Goal: Complete application form

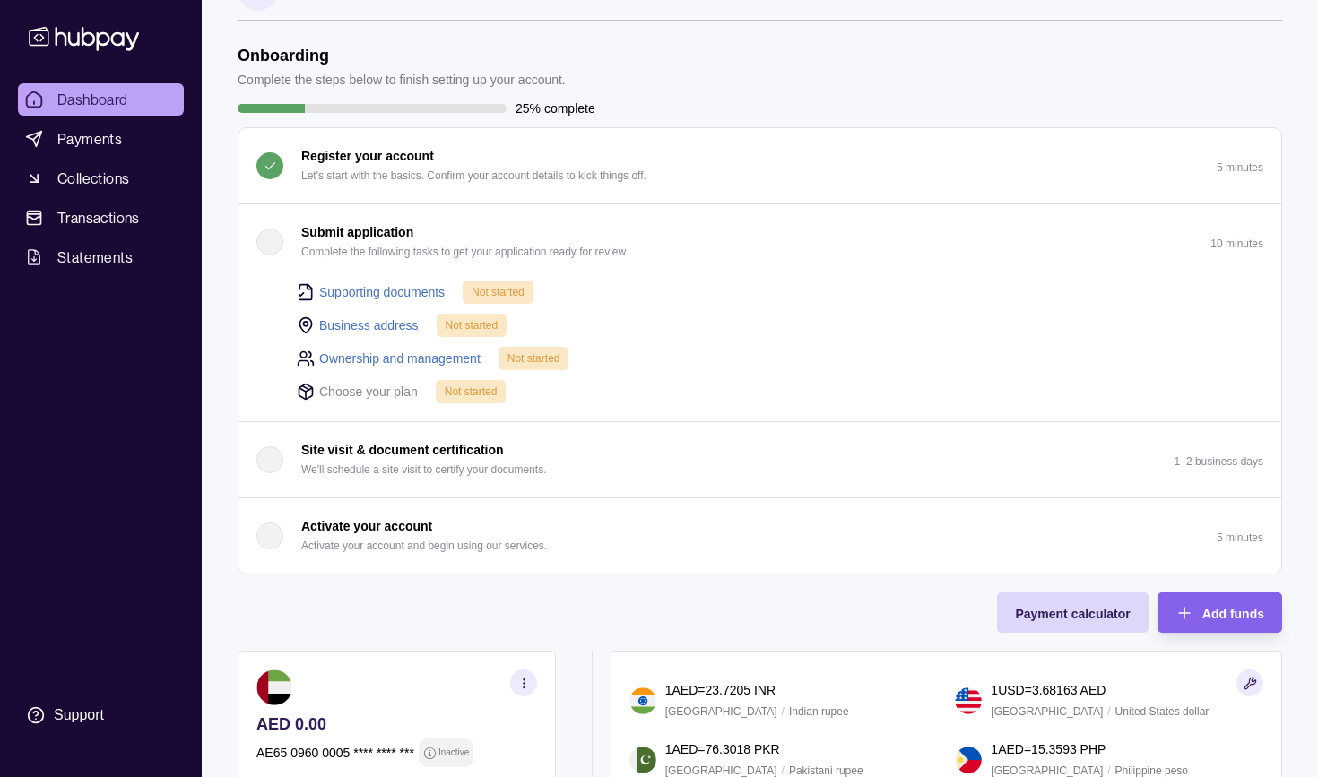
scroll to position [54, 0]
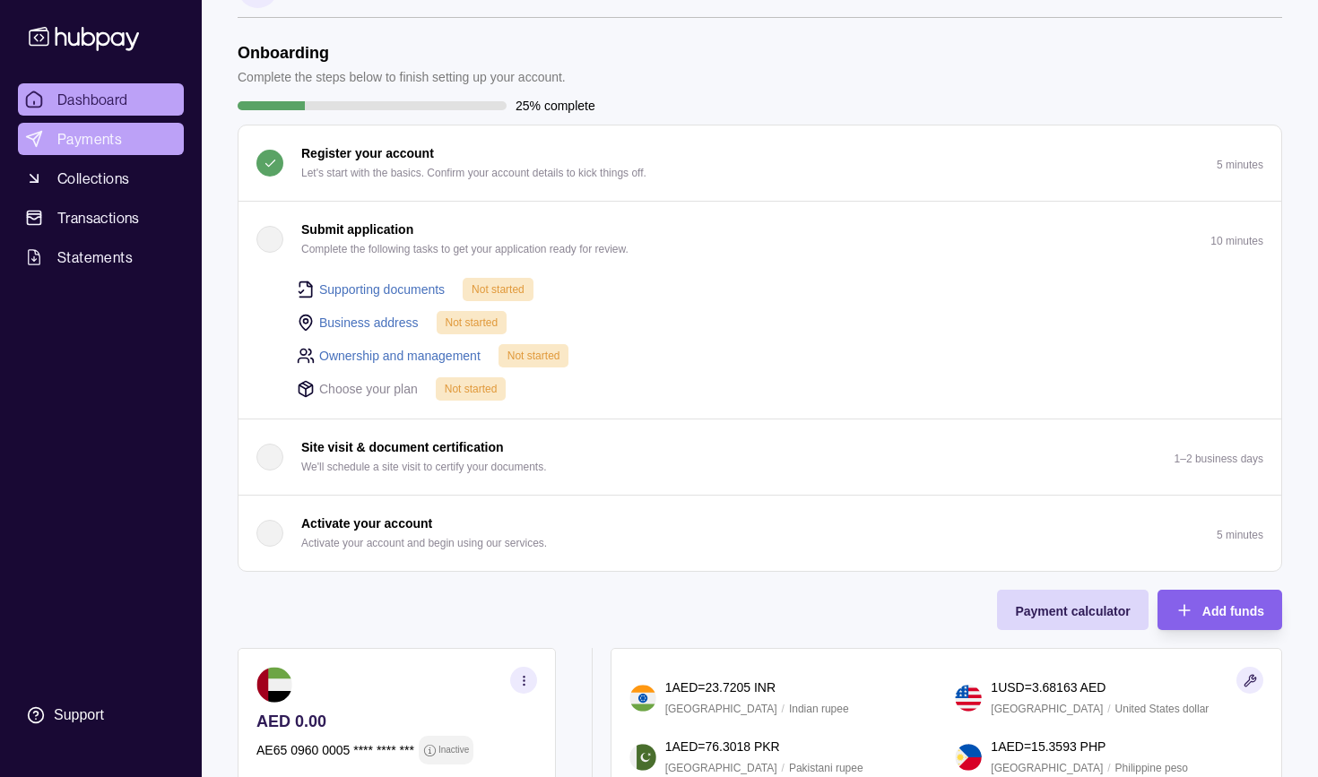
click at [86, 135] on span "Payments" at bounding box center [89, 139] width 65 height 22
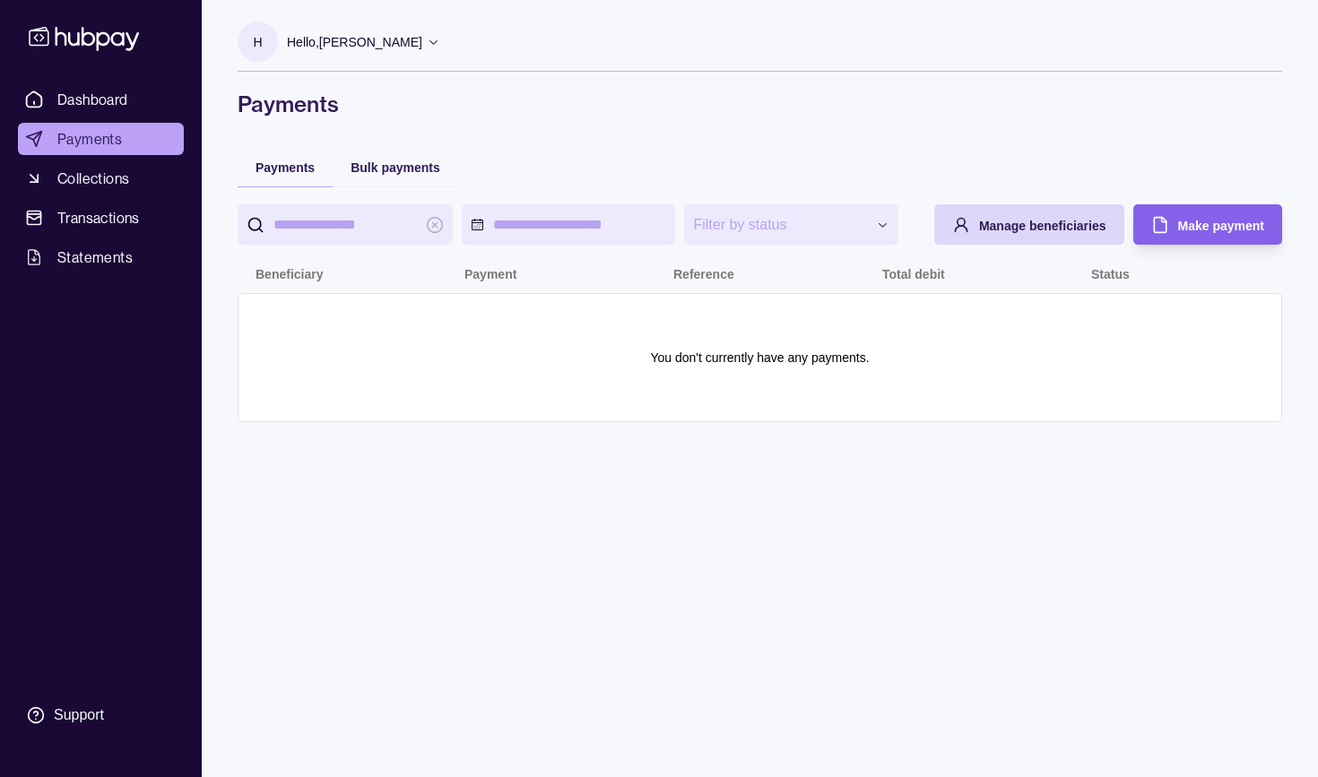
click at [112, 186] on span "Collections" at bounding box center [93, 179] width 72 height 22
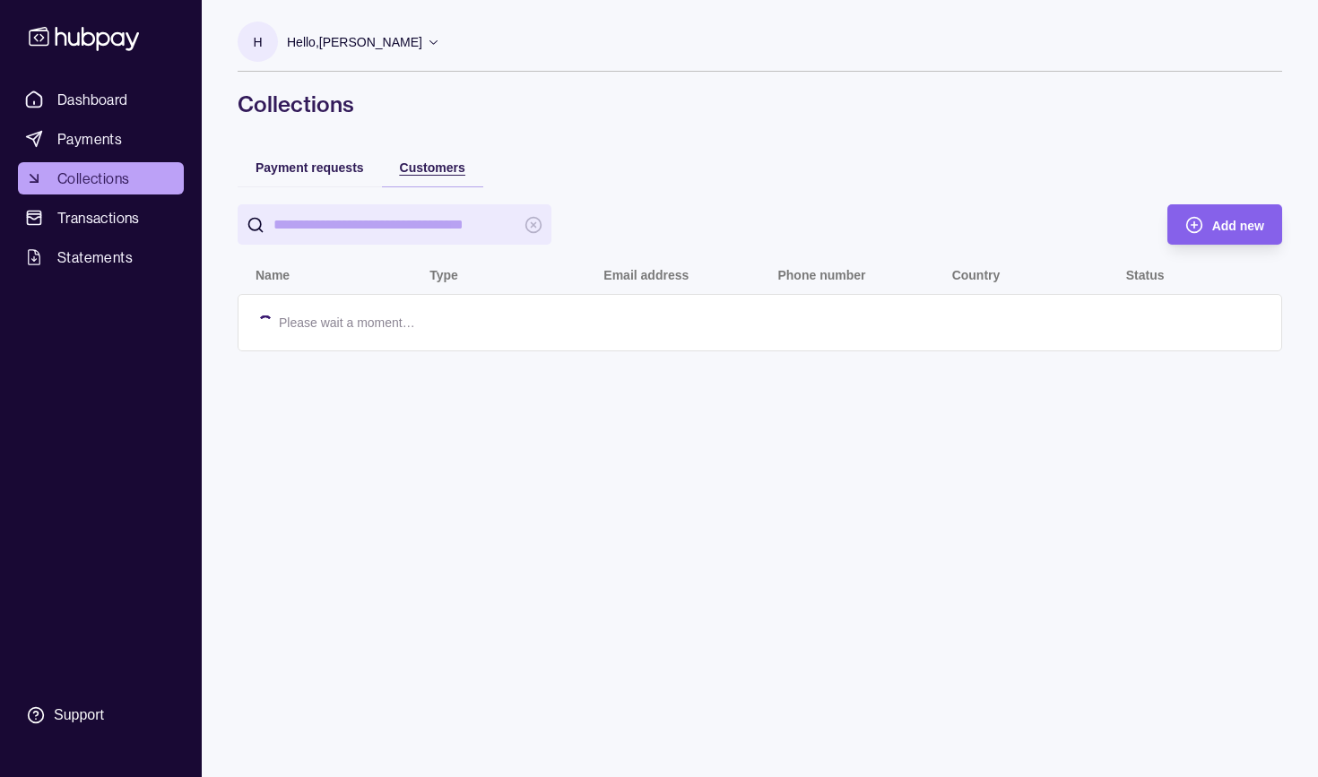
click at [436, 169] on span "Customers" at bounding box center [432, 167] width 65 height 14
click at [324, 160] on span "Payment requests" at bounding box center [310, 167] width 108 height 14
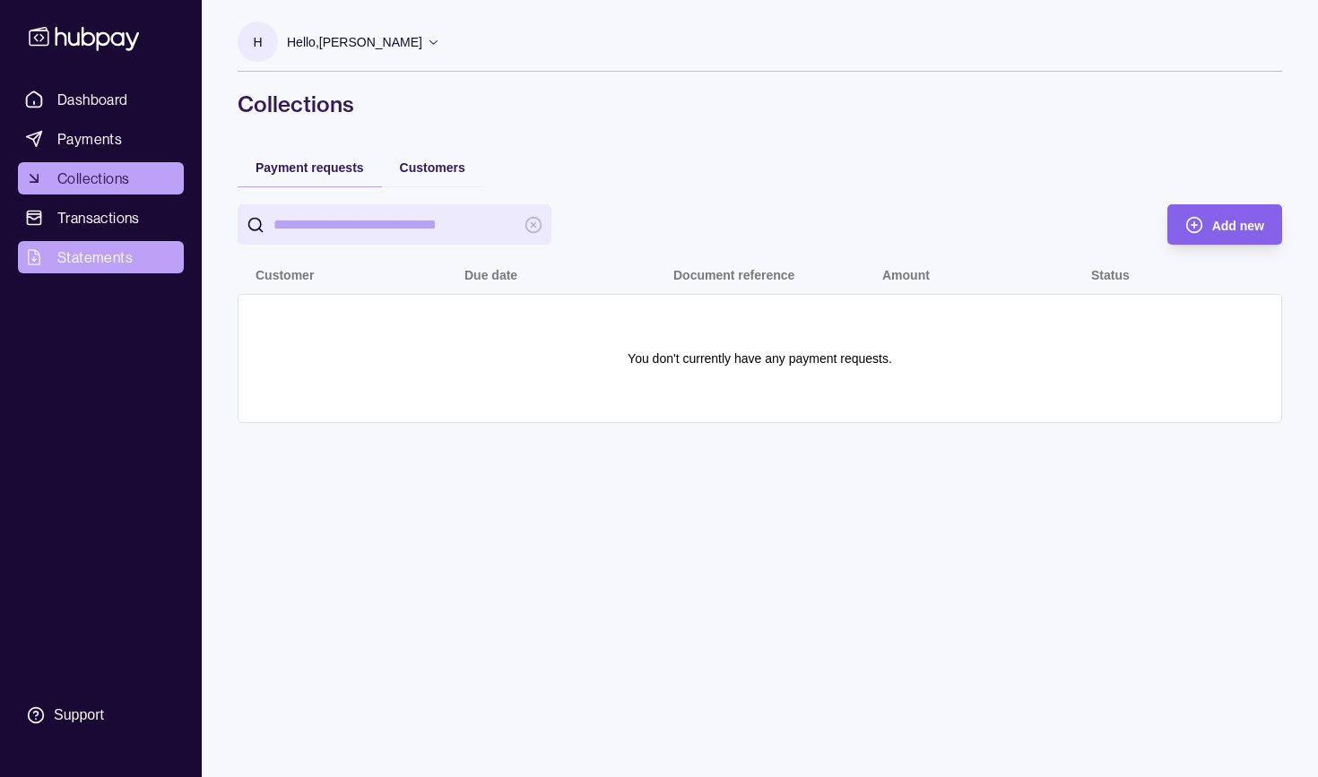
click at [85, 246] on link "Statements" at bounding box center [101, 257] width 166 height 32
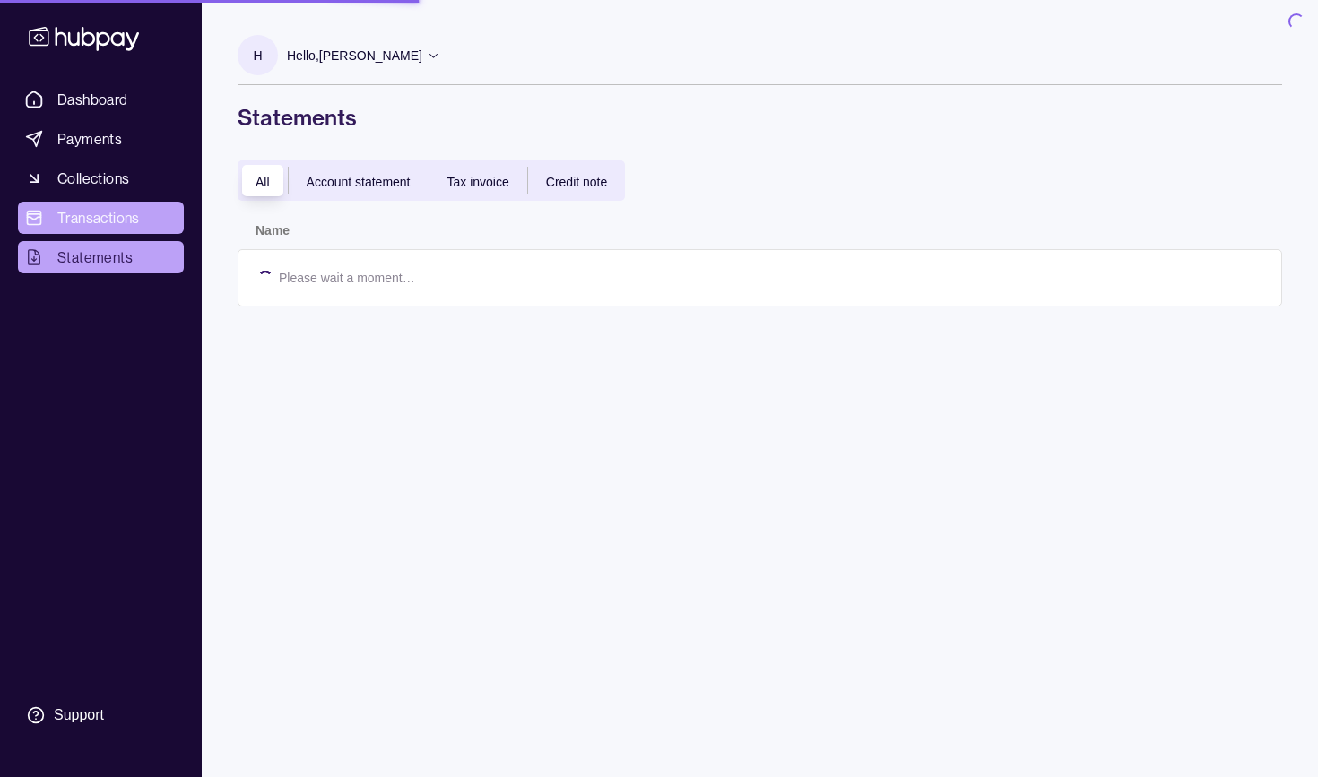
click at [99, 215] on span "Transactions" at bounding box center [98, 218] width 82 height 22
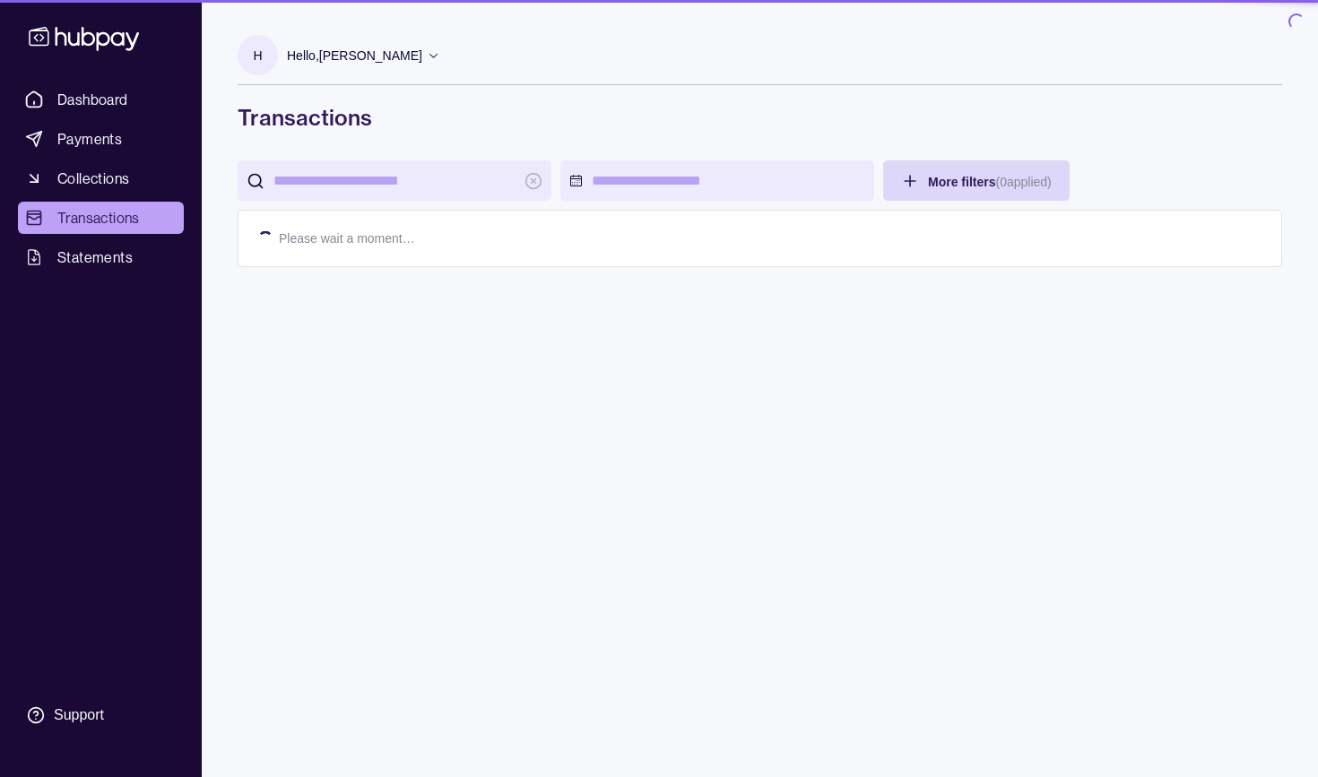
click at [104, 102] on span "Dashboard" at bounding box center [92, 100] width 71 height 22
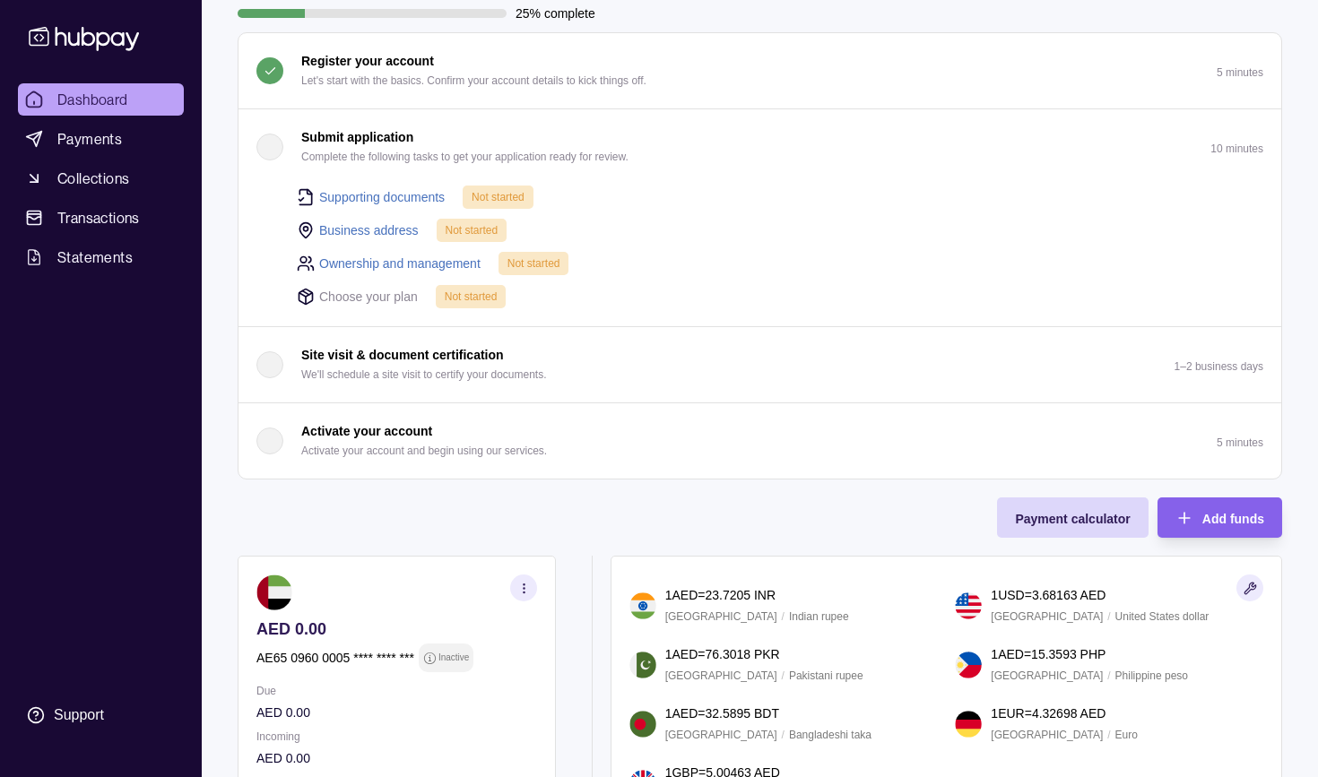
scroll to position [148, 0]
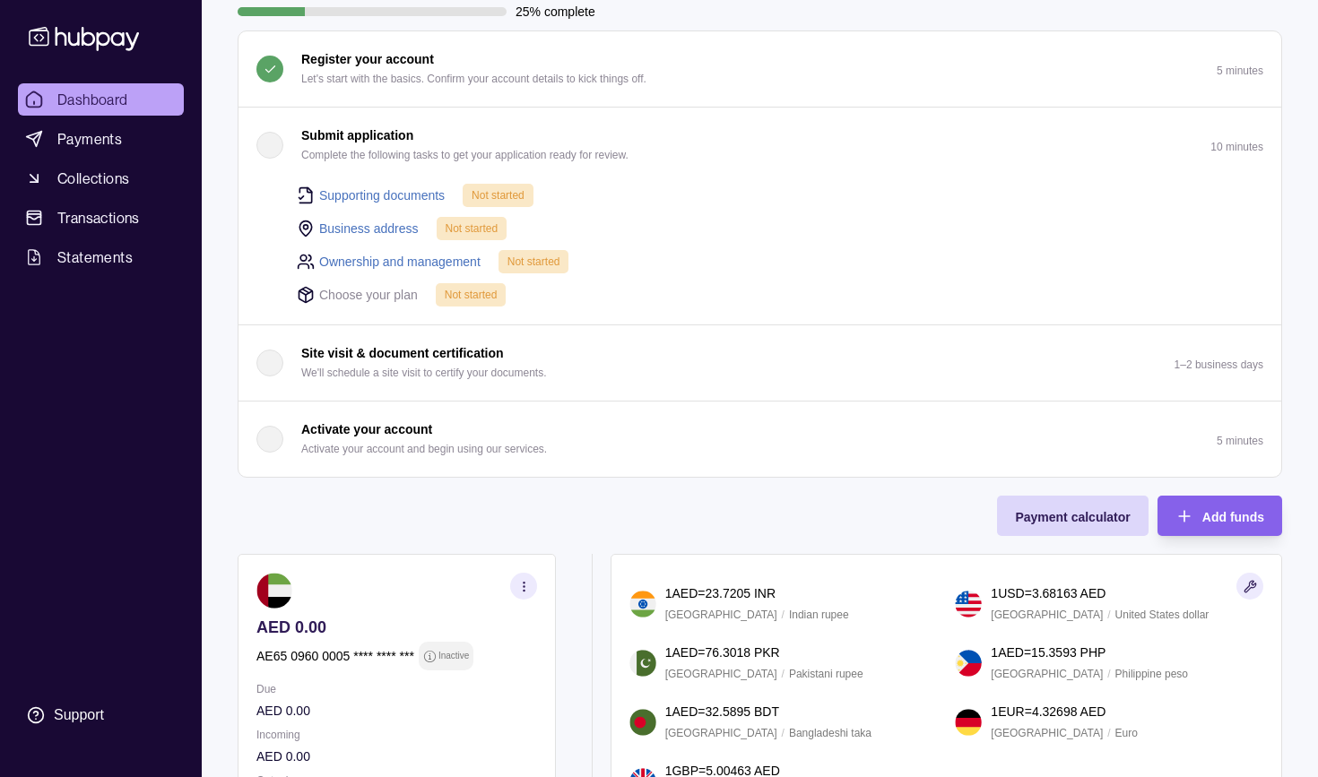
click at [269, 440] on div "button" at bounding box center [269, 439] width 27 height 27
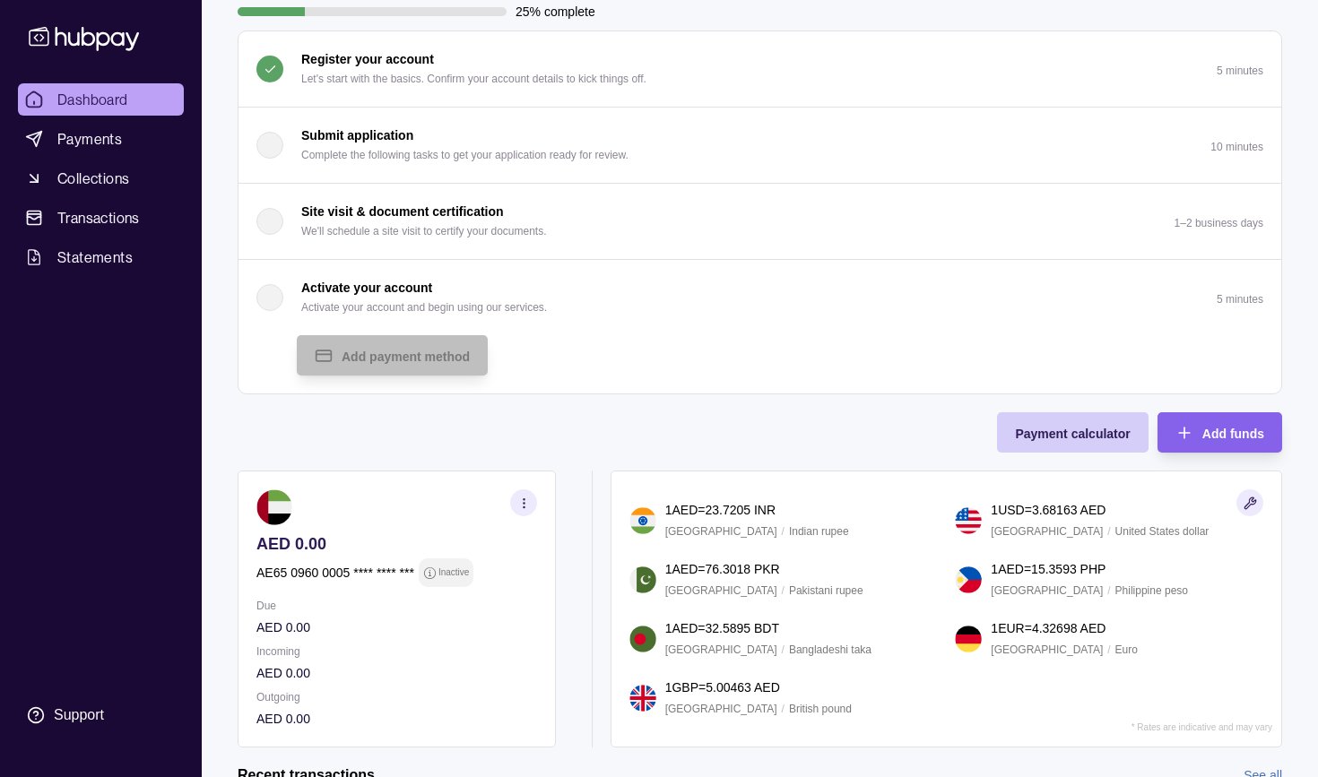
click at [1085, 439] on span "Payment calculator" at bounding box center [1072, 434] width 115 height 14
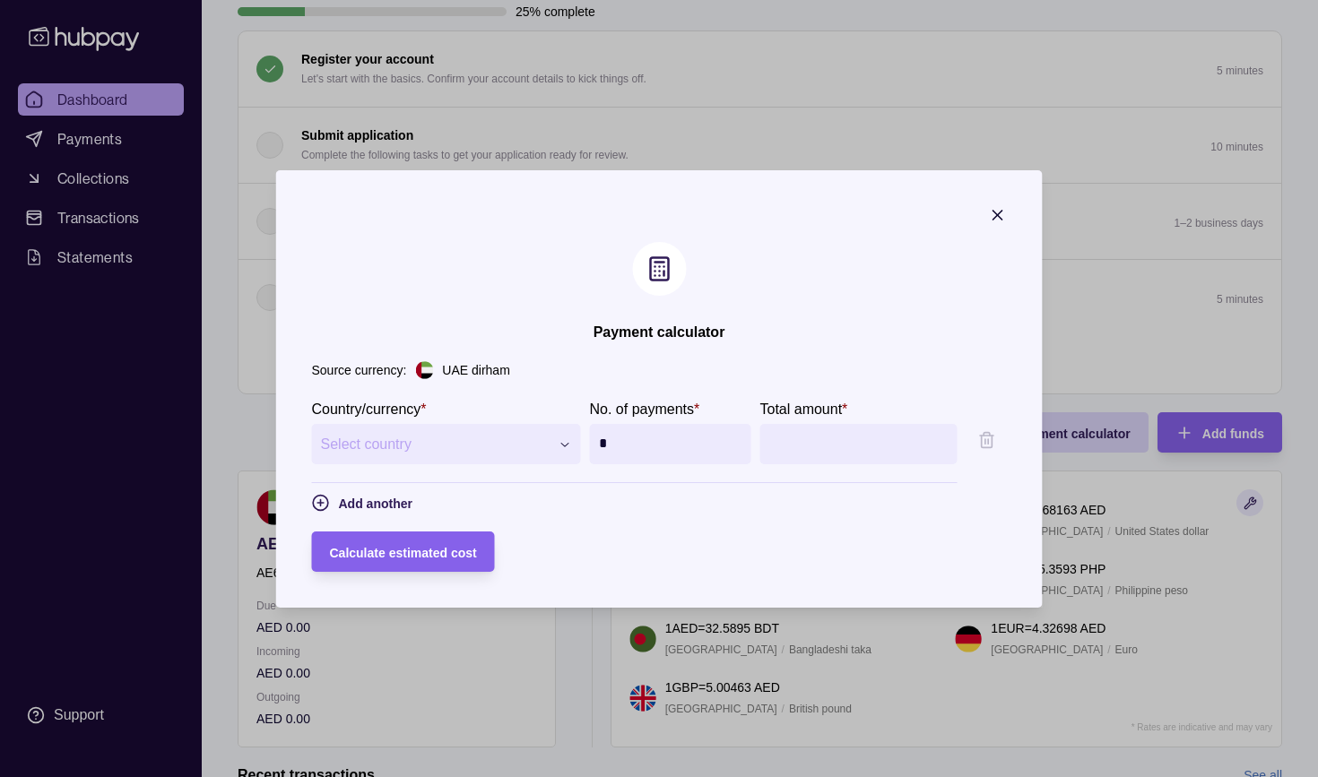
click at [1007, 214] on icon "button" at bounding box center [998, 215] width 18 height 18
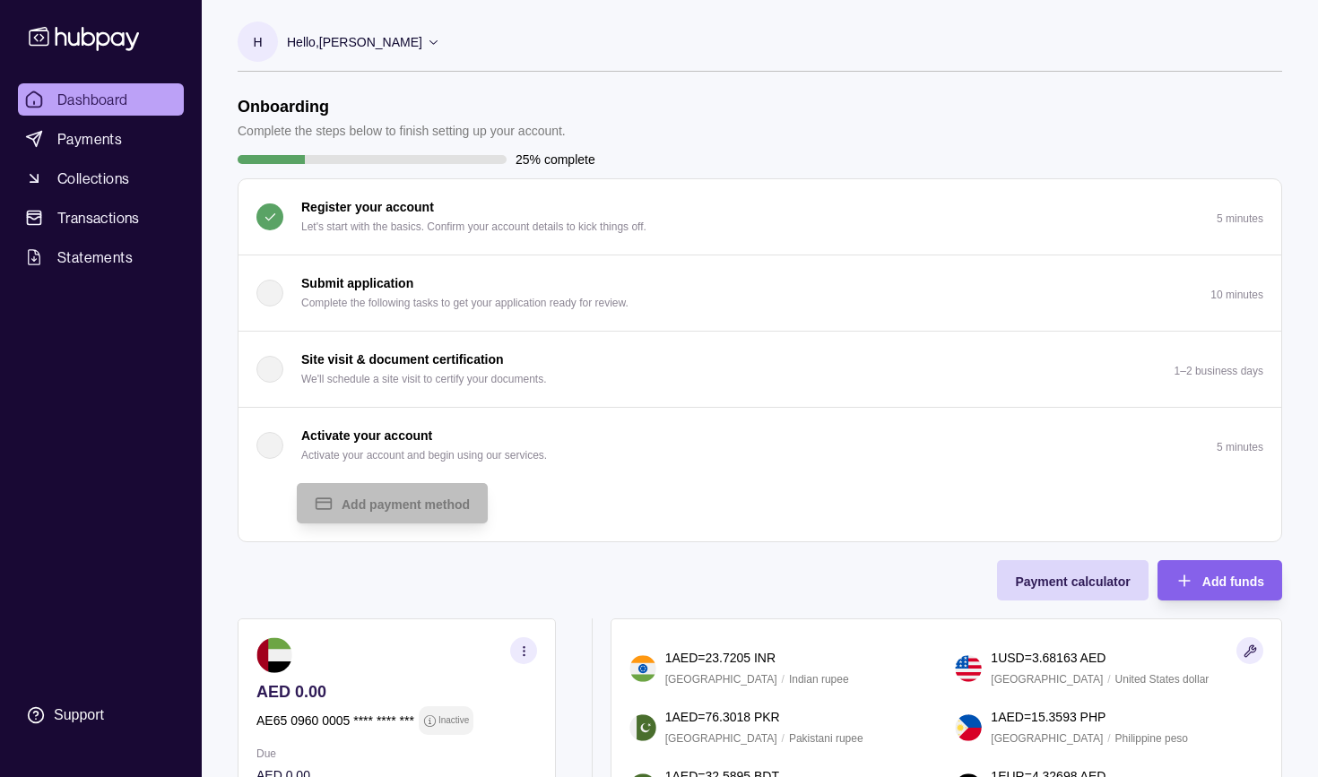
scroll to position [0, 0]
click at [383, 45] on p "Hello, [PERSON_NAME]" at bounding box center [354, 42] width 135 height 20
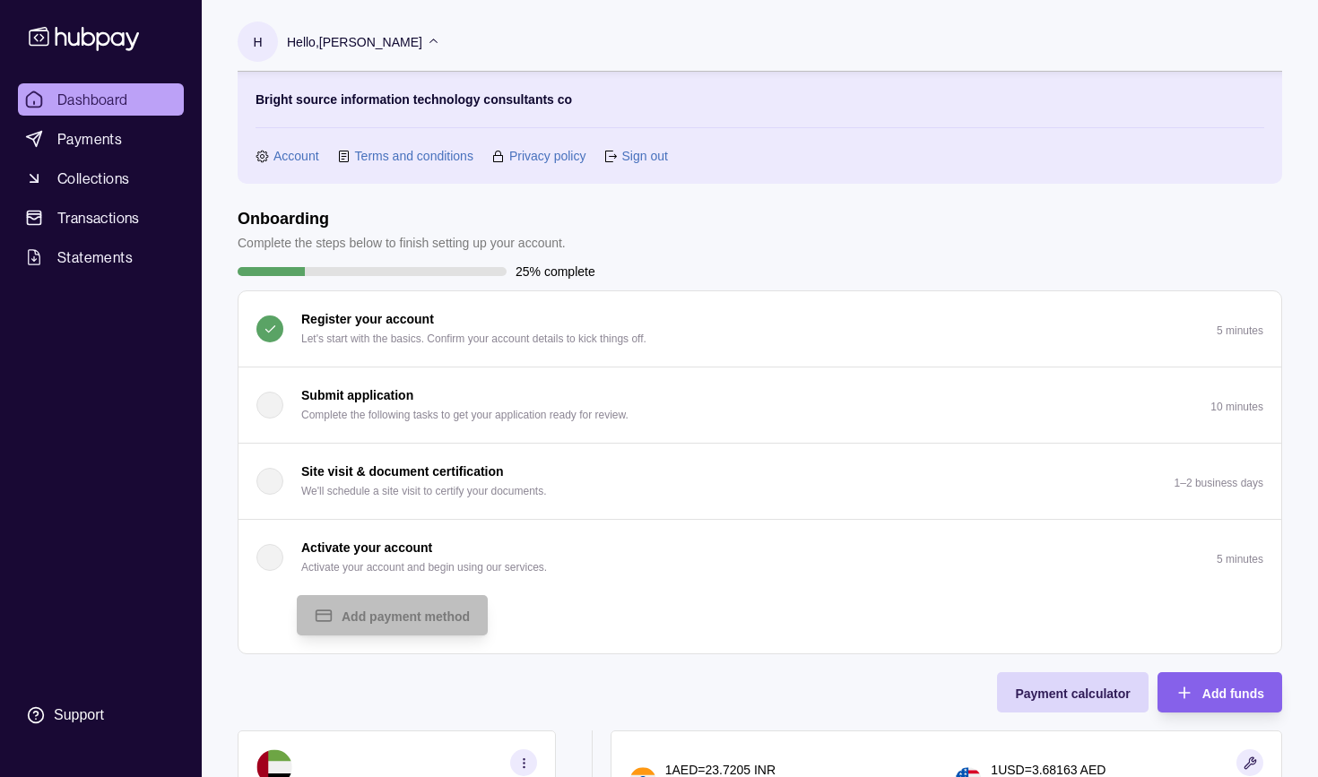
click at [294, 154] on link "Account" at bounding box center [296, 156] width 46 height 20
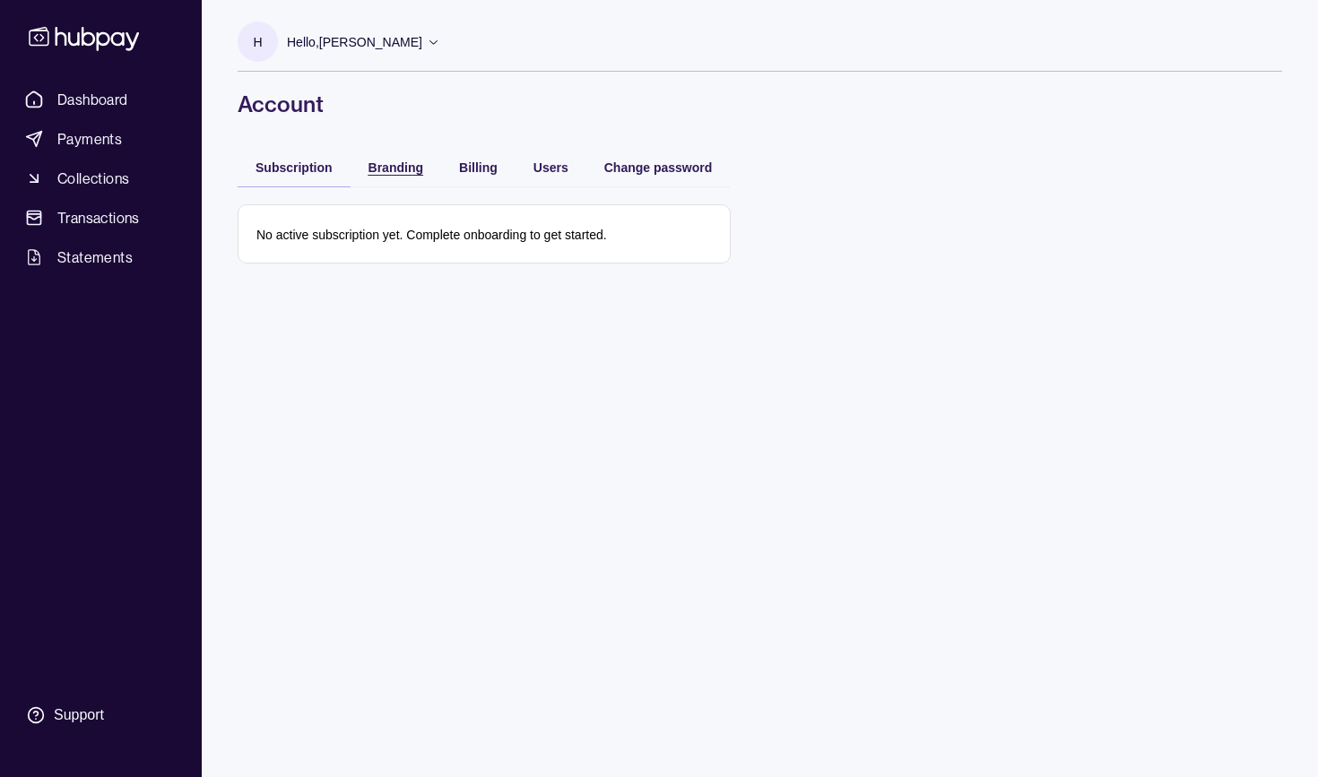
click at [391, 159] on div "Branding" at bounding box center [395, 167] width 55 height 22
click at [449, 160] on div "button" at bounding box center [441, 167] width 18 height 18
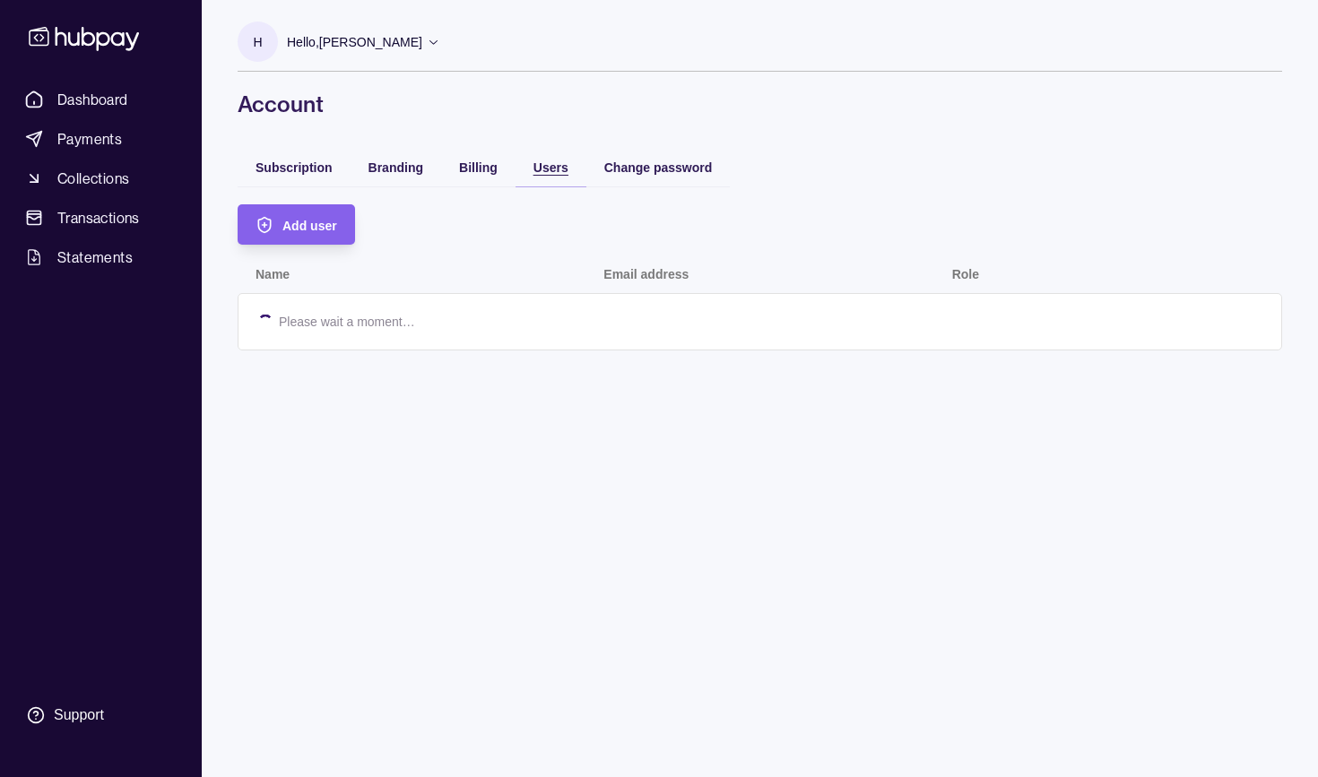
click at [536, 169] on span "Users" at bounding box center [550, 167] width 35 height 14
click at [386, 164] on span "Branding" at bounding box center [395, 167] width 55 height 14
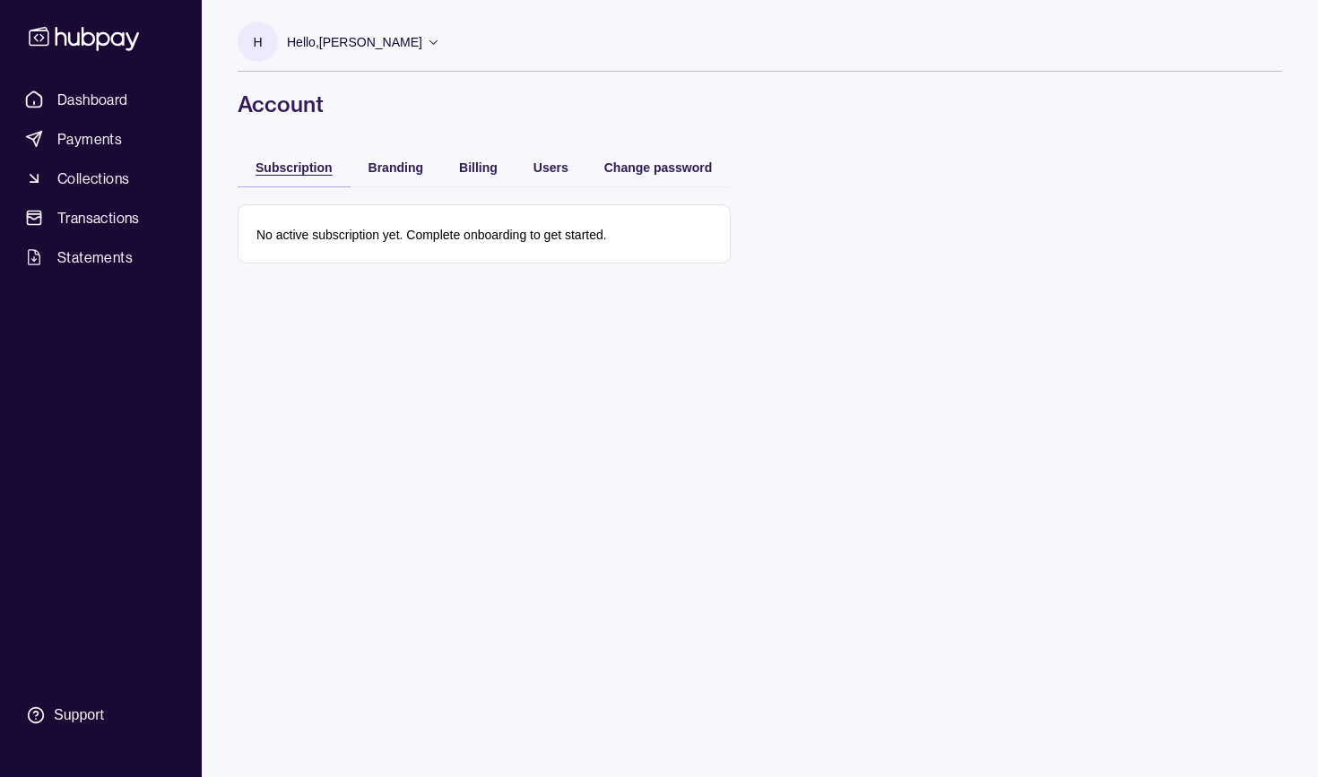
click at [318, 160] on span "Subscription" at bounding box center [294, 167] width 77 height 14
click at [135, 106] on link "Dashboard" at bounding box center [101, 99] width 166 height 32
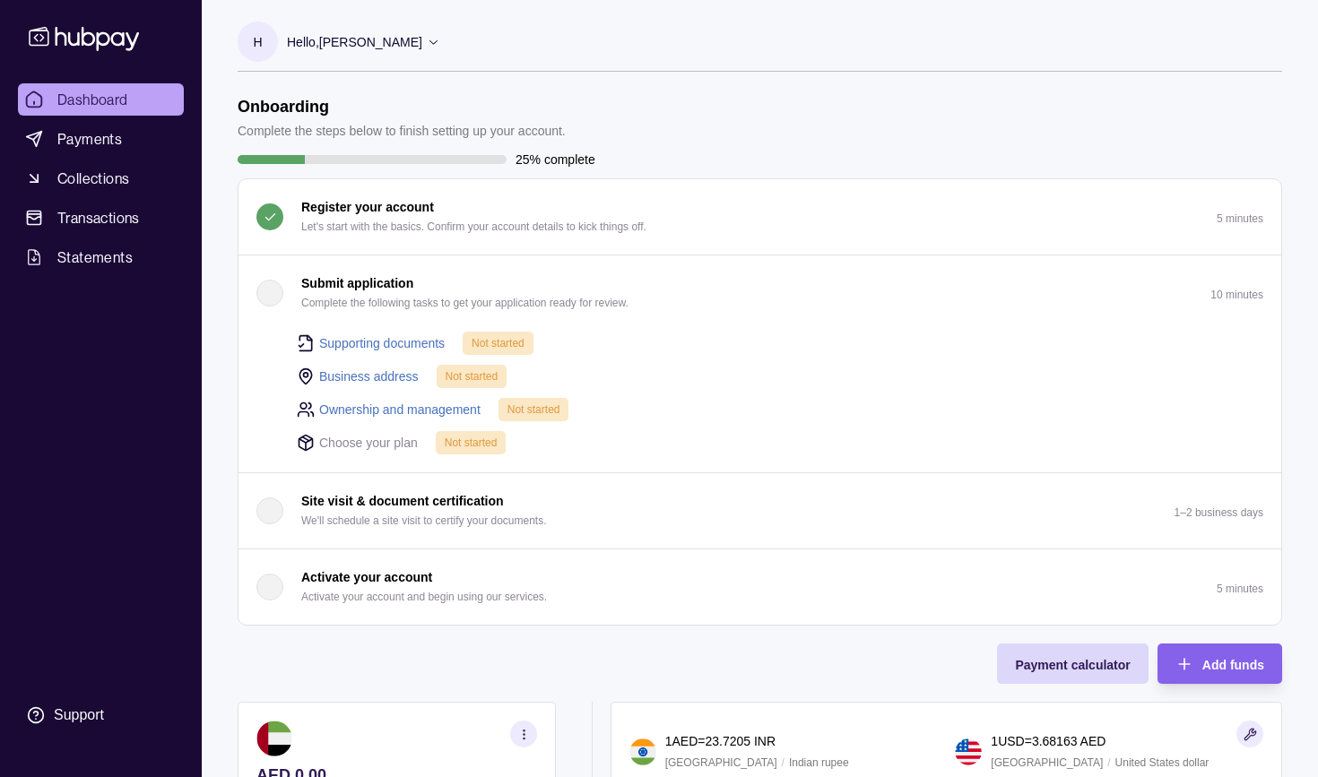
click at [375, 377] on link "Business address" at bounding box center [369, 377] width 100 height 20
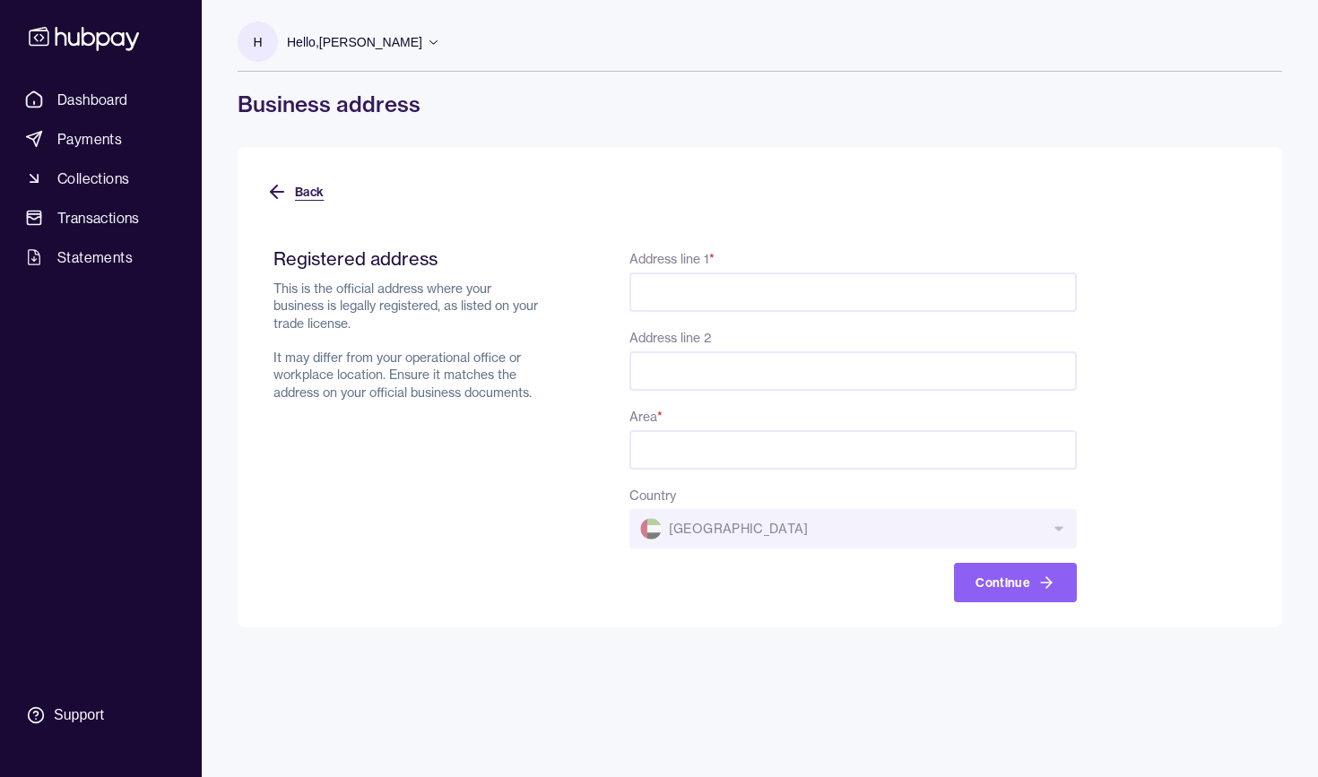
click at [283, 198] on icon at bounding box center [277, 192] width 22 height 22
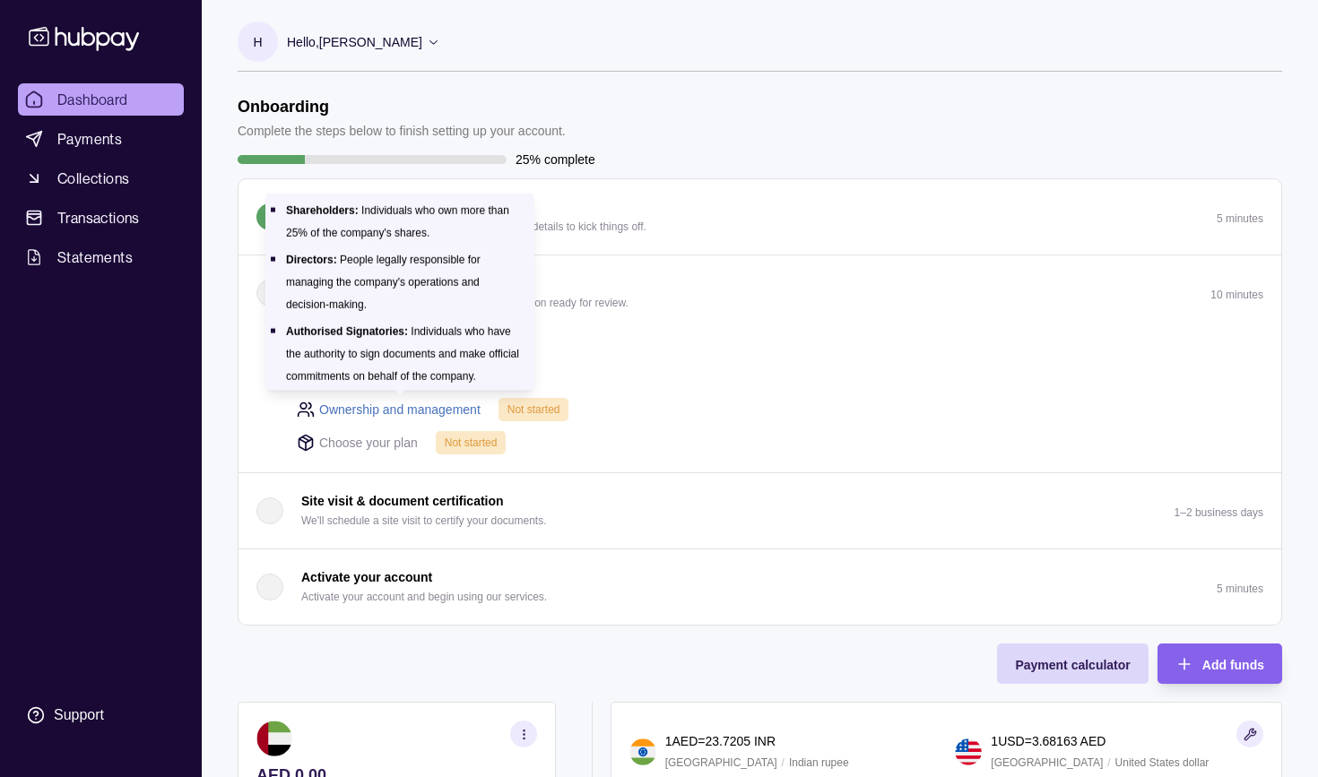
click at [355, 412] on link "Ownership and management" at bounding box center [399, 410] width 161 height 20
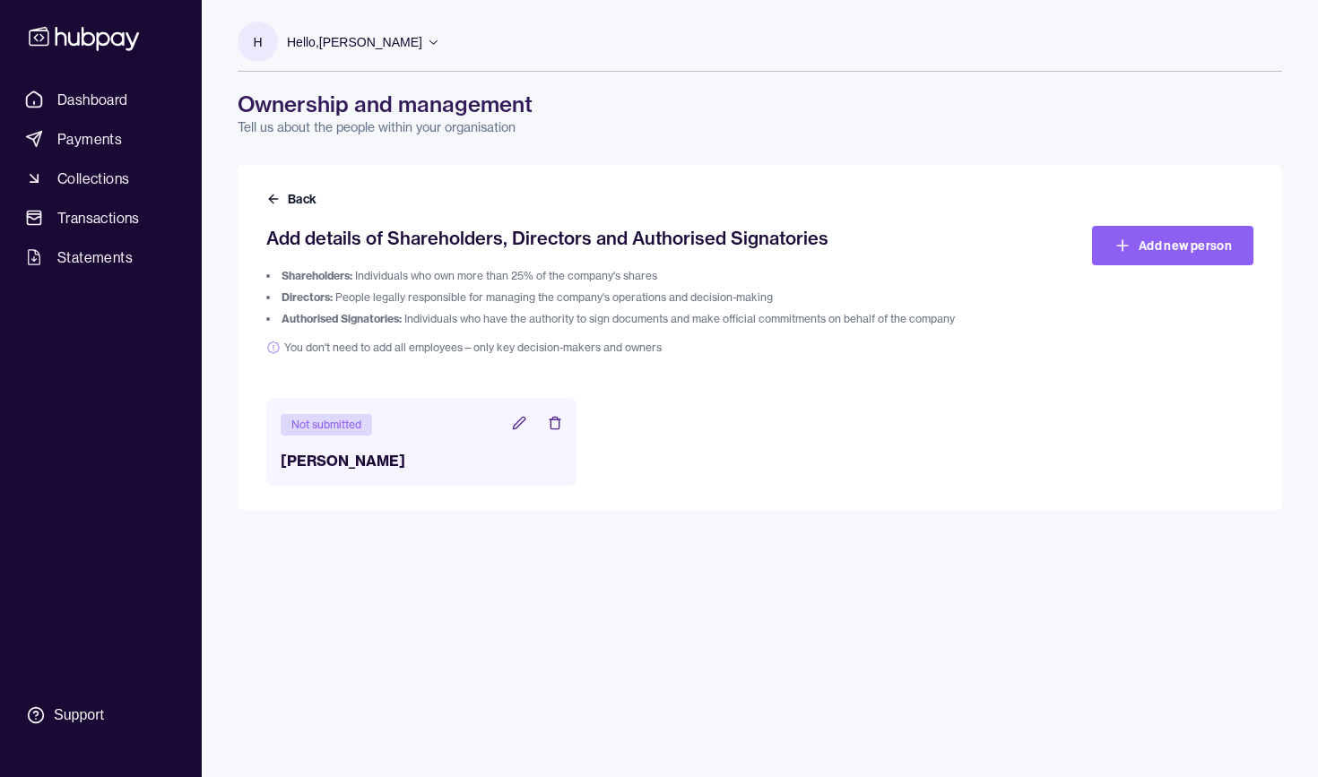
click at [320, 428] on div "Not submitted" at bounding box center [326, 425] width 91 height 22
click at [404, 467] on h3 "[PERSON_NAME]" at bounding box center [422, 461] width 282 height 22
click at [1218, 244] on link "Add new person" at bounding box center [1172, 245] width 161 height 39
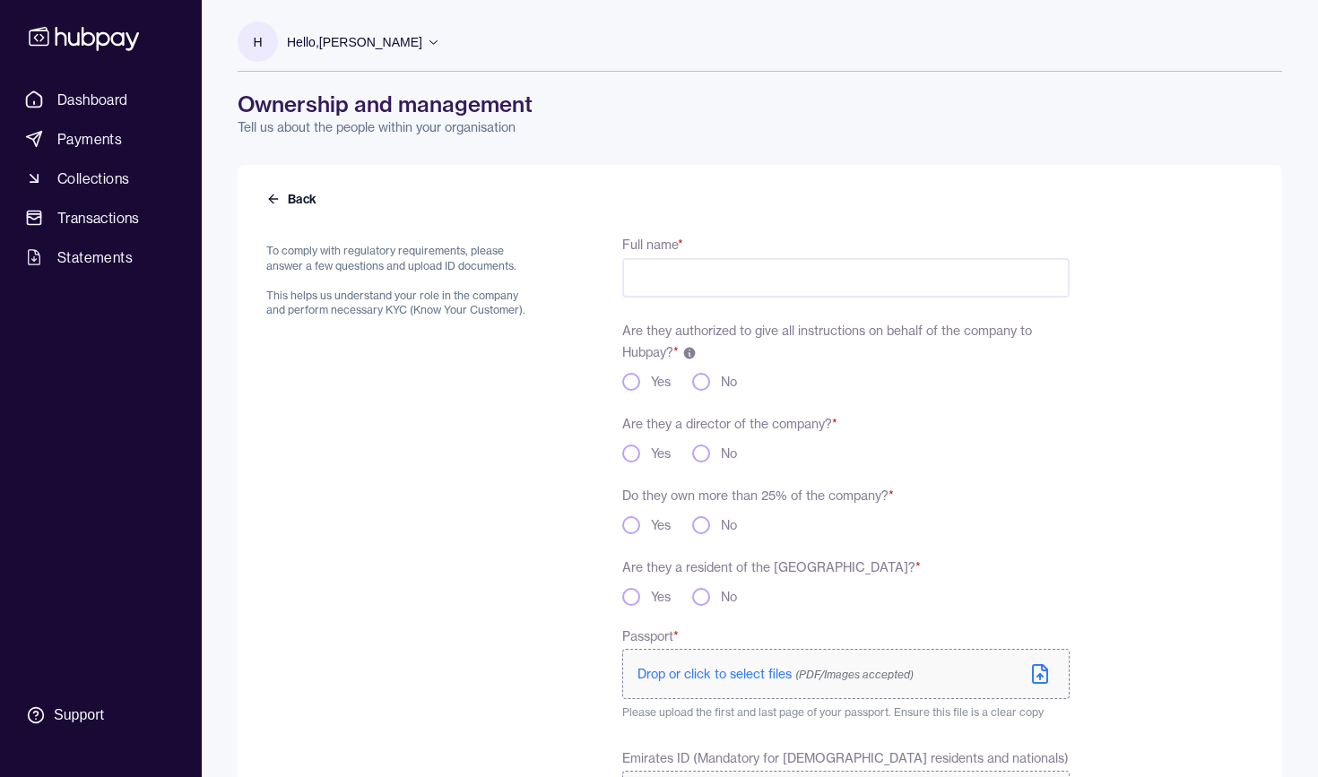
click at [711, 267] on input "Full name *" at bounding box center [845, 277] width 447 height 39
click at [275, 199] on icon at bounding box center [273, 199] width 8 height 0
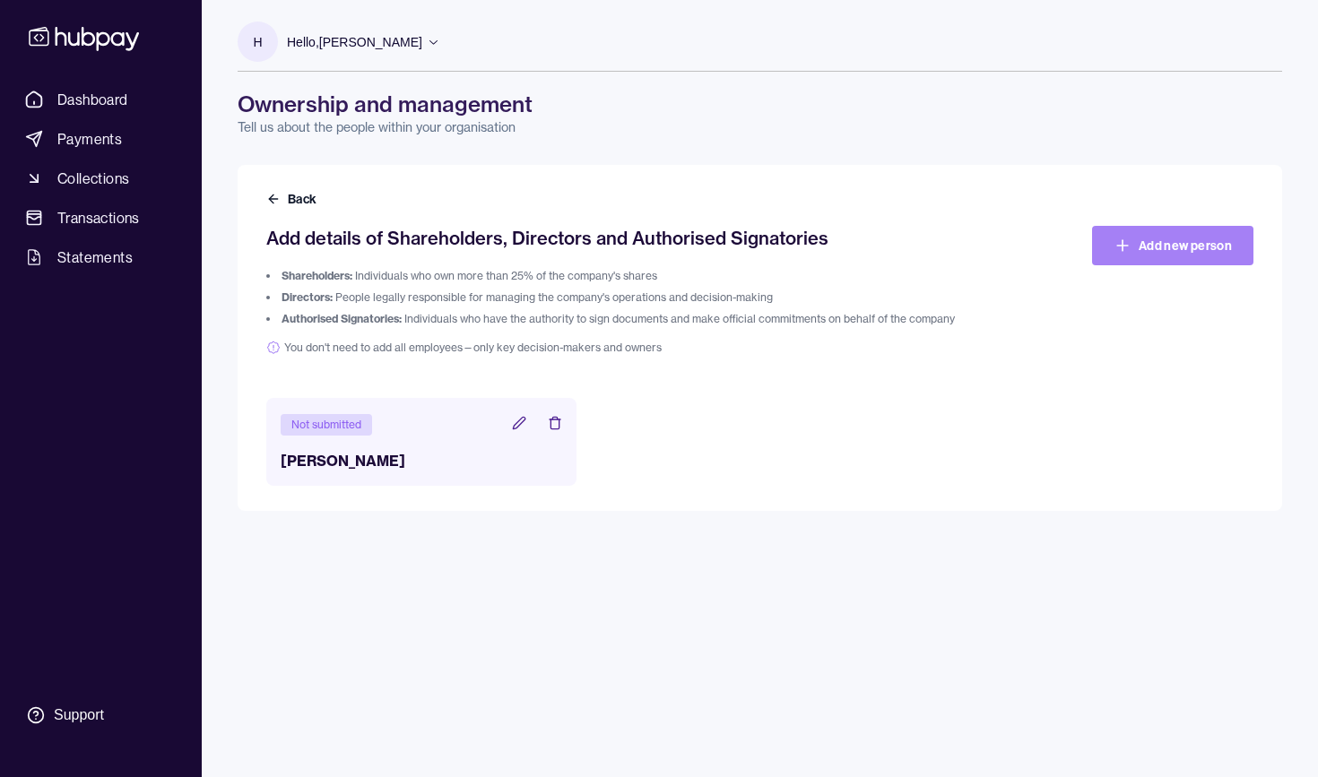
click at [1167, 241] on link "Add new person" at bounding box center [1172, 245] width 161 height 39
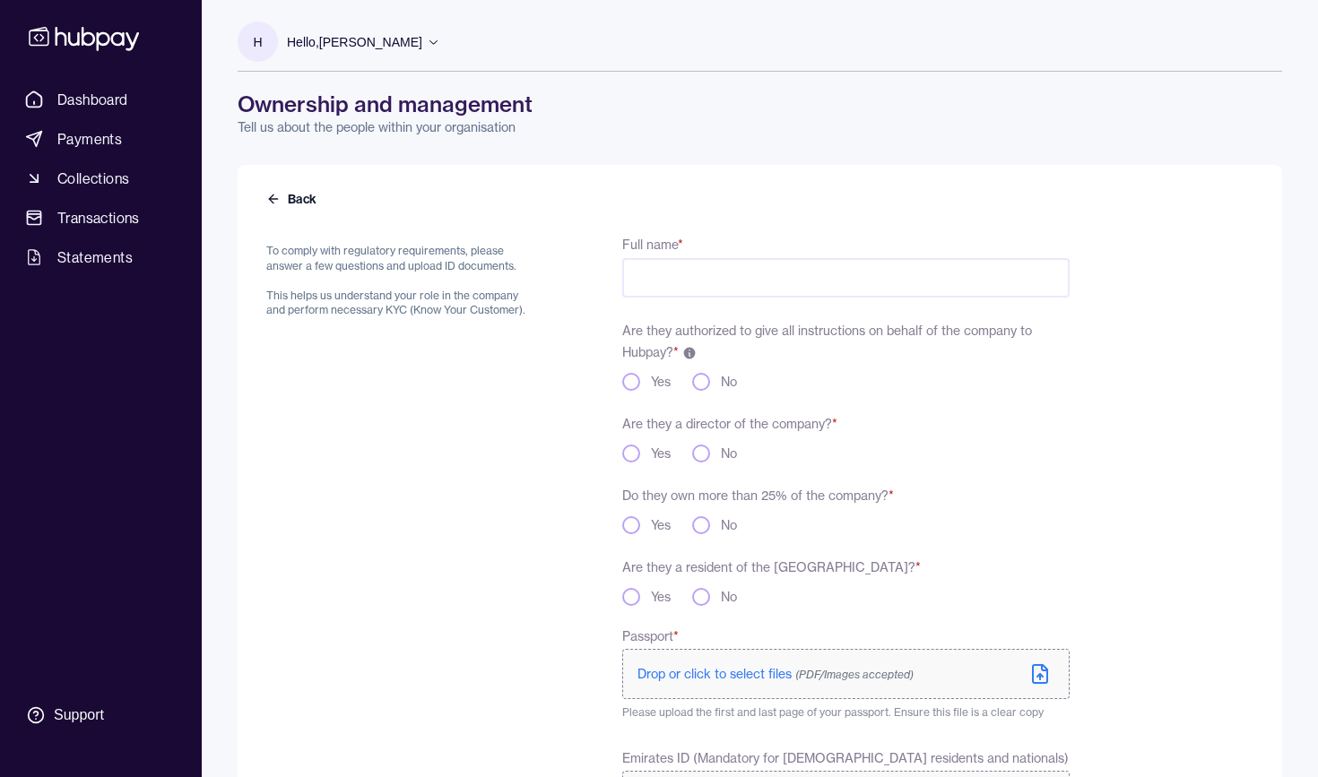
click at [747, 286] on input "Full name *" at bounding box center [845, 277] width 447 height 39
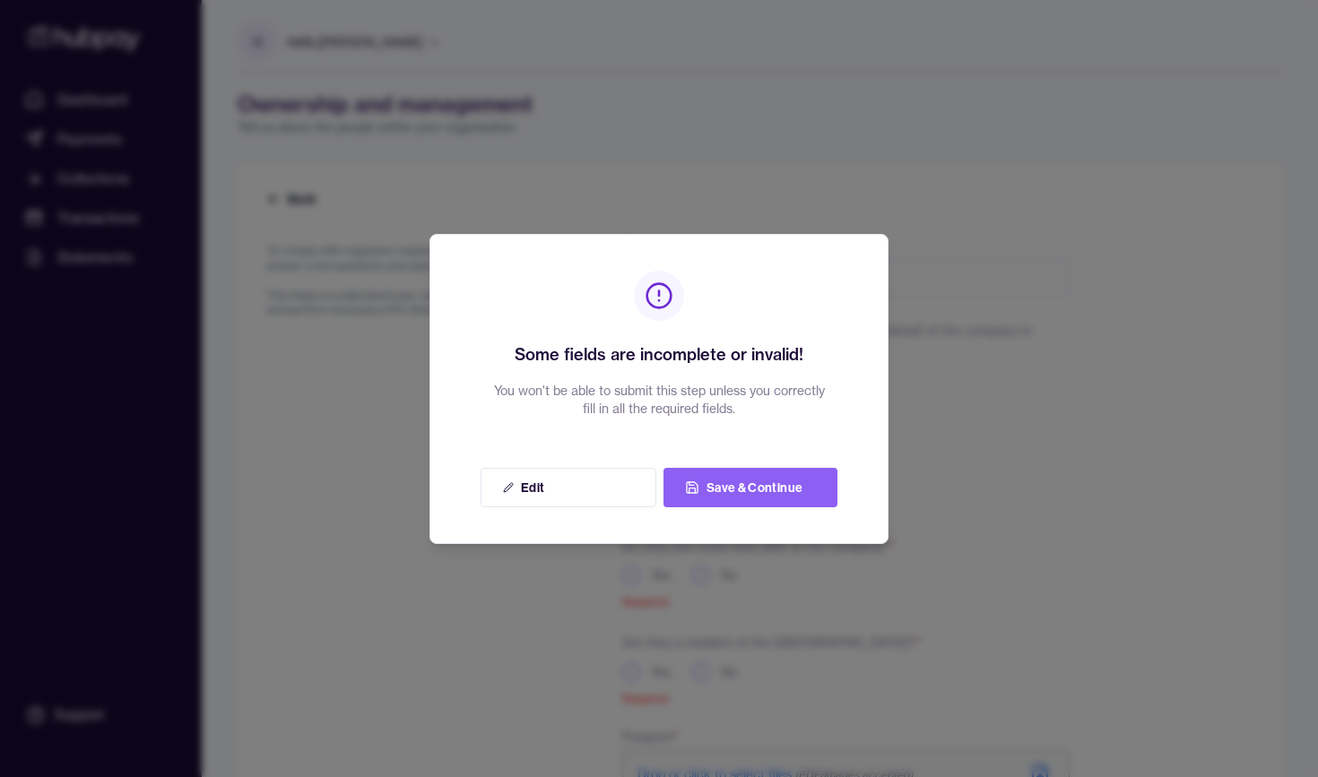
click at [522, 591] on div at bounding box center [659, 388] width 1318 height 777
click at [602, 483] on button "Edit" at bounding box center [569, 487] width 176 height 39
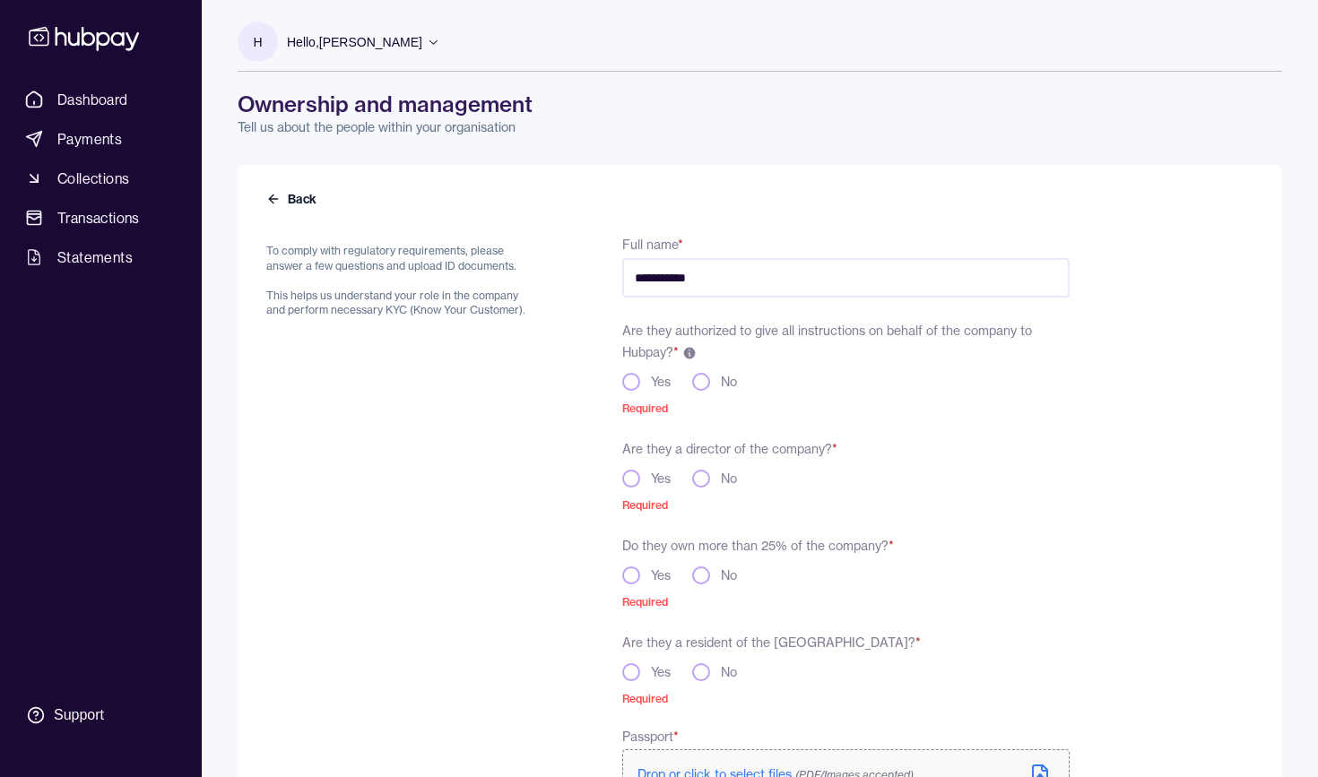
click at [758, 271] on input "**********" at bounding box center [845, 277] width 447 height 39
type input "**********"
click at [628, 382] on button "Yes" at bounding box center [631, 382] width 18 height 18
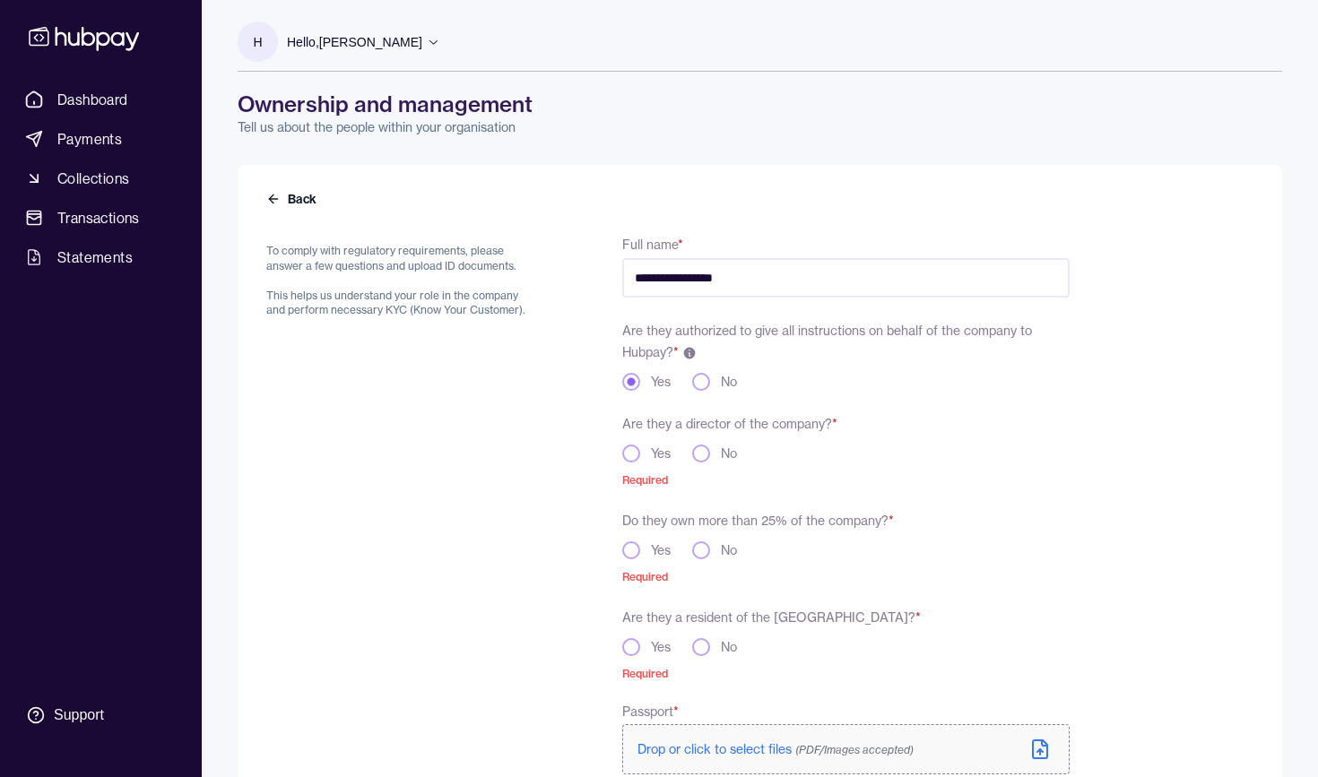
click at [632, 455] on button "Yes" at bounding box center [631, 454] width 18 height 18
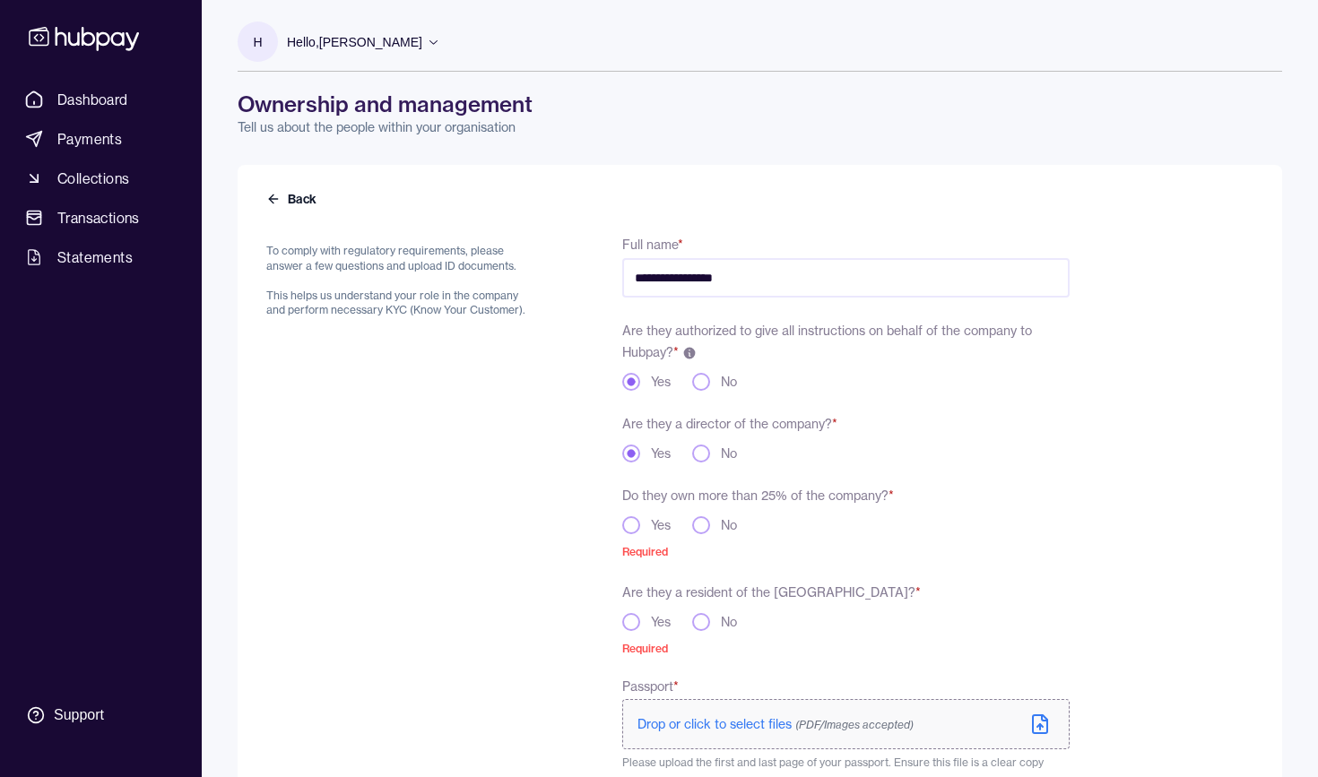
click at [631, 522] on button "Yes" at bounding box center [631, 525] width 18 height 18
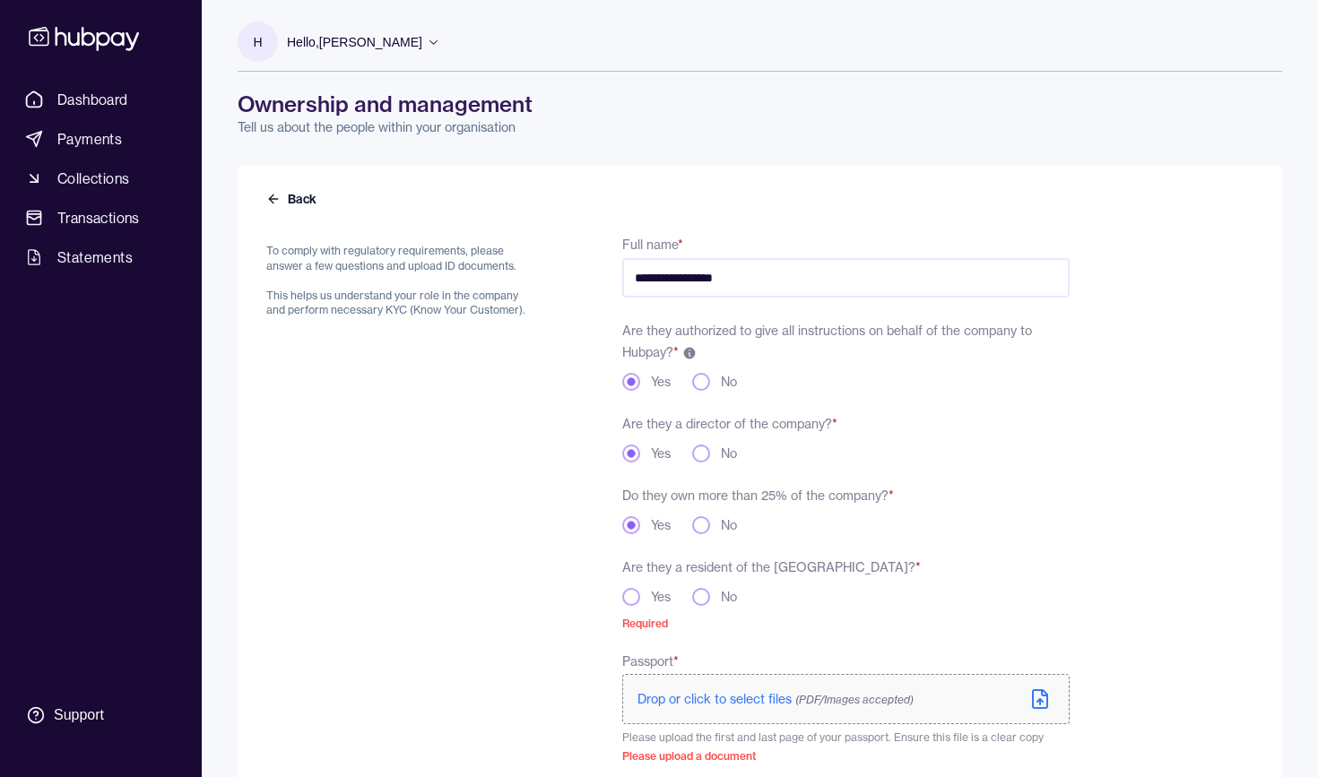
click at [630, 599] on button "Yes" at bounding box center [631, 597] width 18 height 18
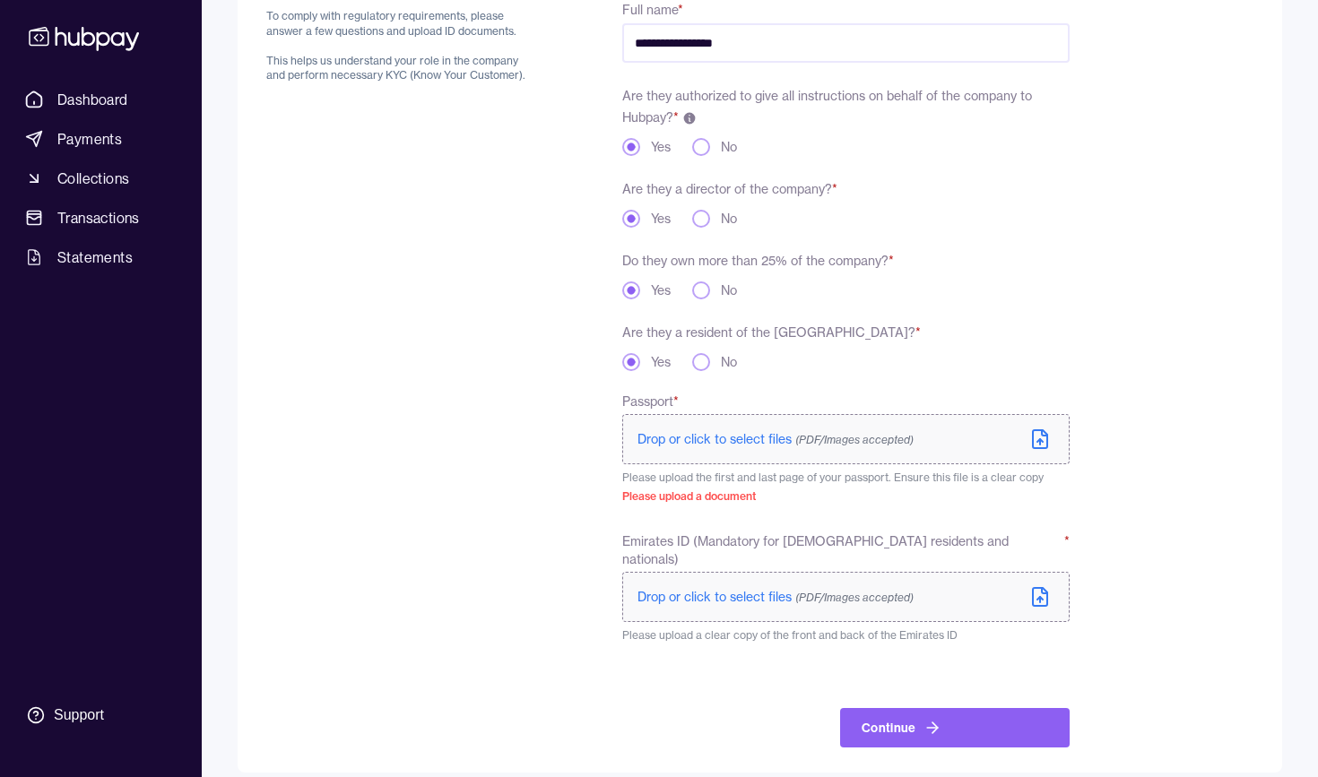
scroll to position [234, 0]
click at [721, 590] on span "Drop or click to select files (PDF/Images accepted)" at bounding box center [775, 598] width 276 height 16
click at [723, 439] on span "Drop or click to select files (PDF/Images accepted)" at bounding box center [775, 440] width 276 height 16
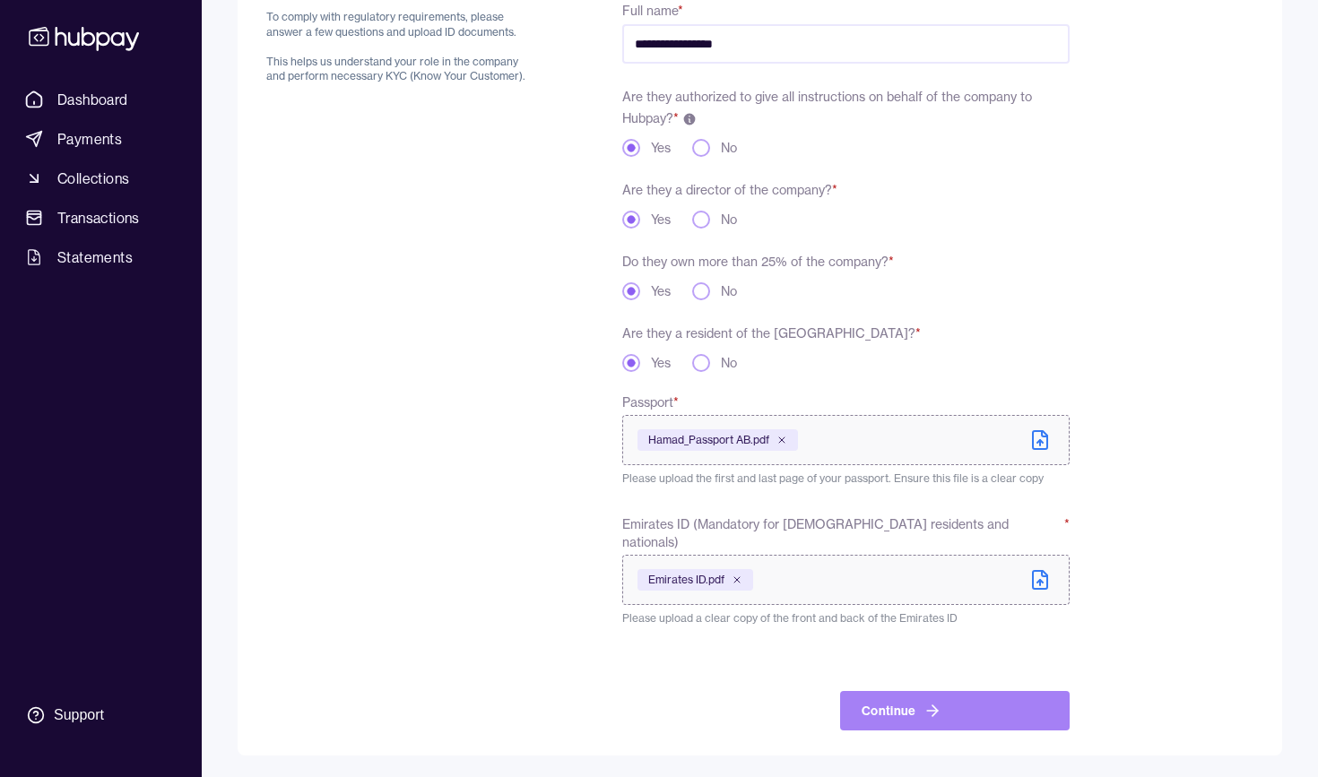
scroll to position [216, 0]
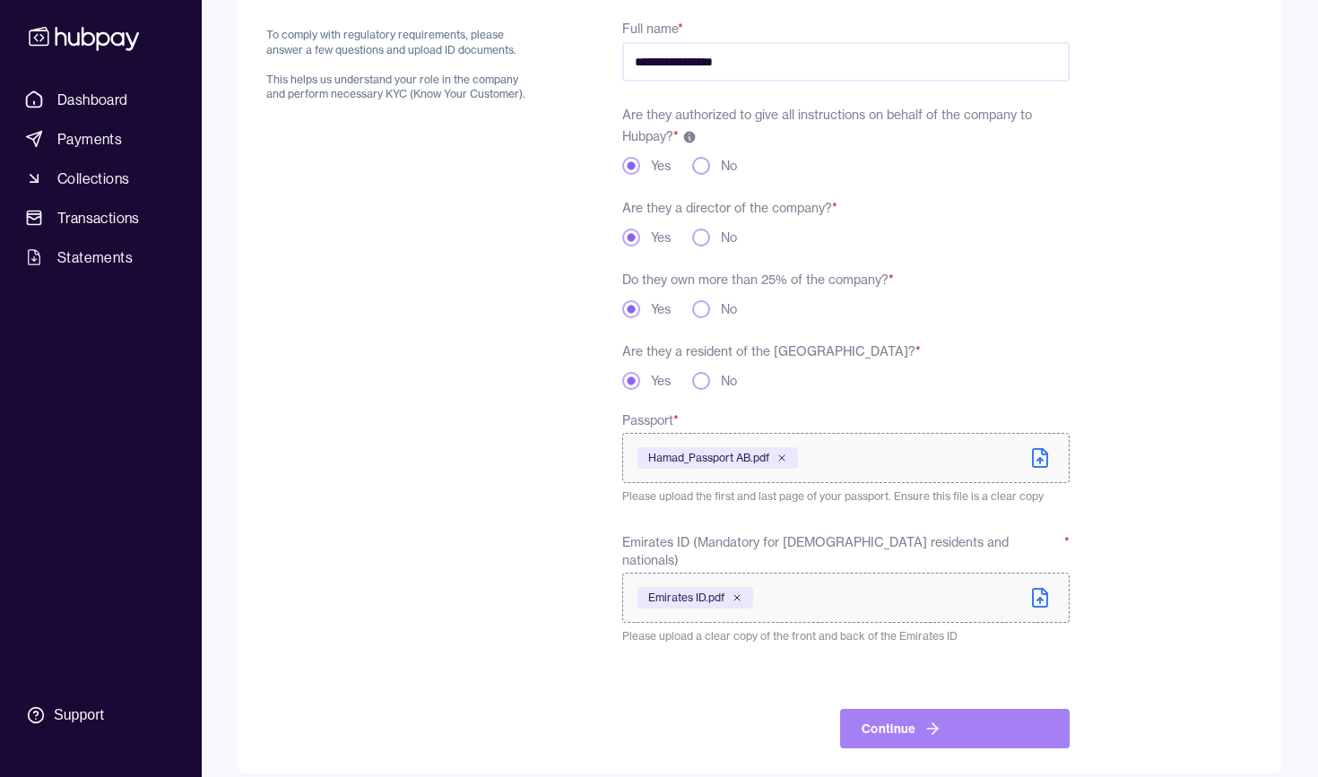
click at [933, 724] on icon "button" at bounding box center [934, 729] width 5 height 11
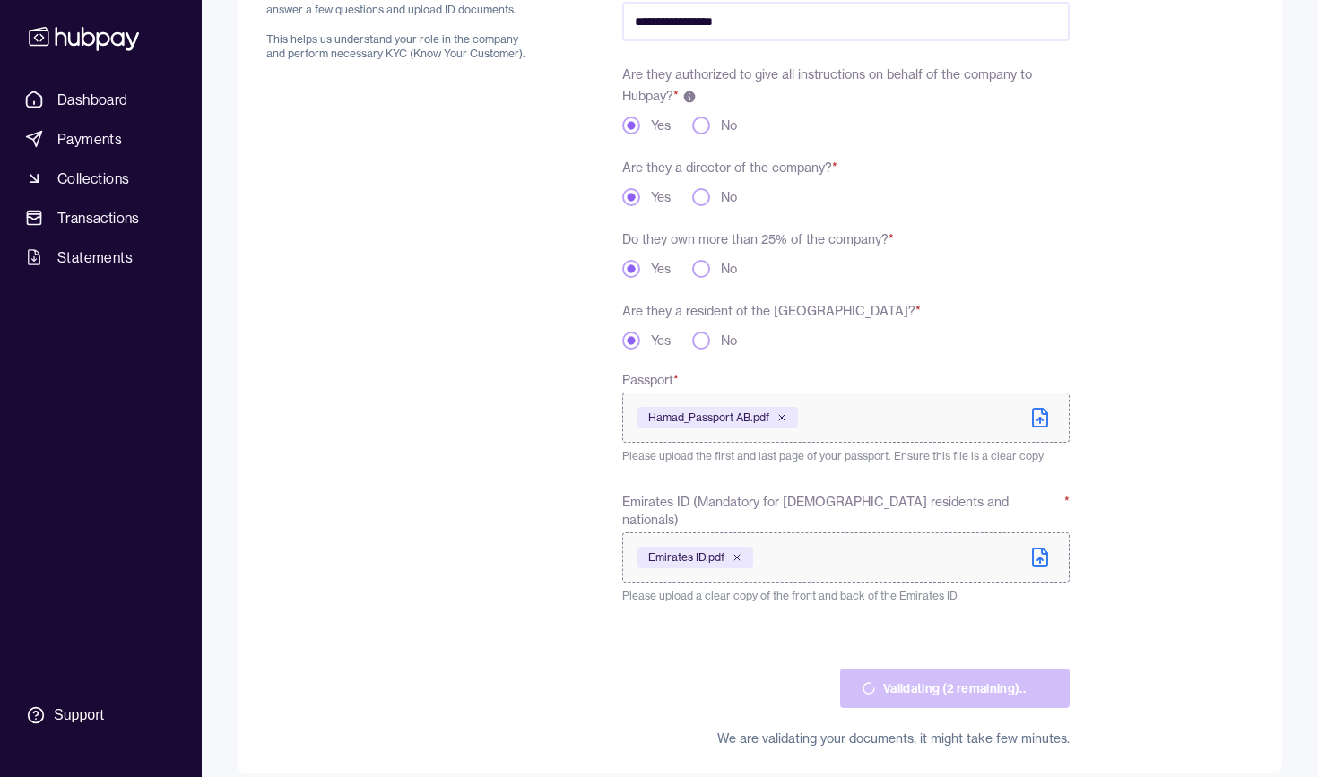
scroll to position [256, 0]
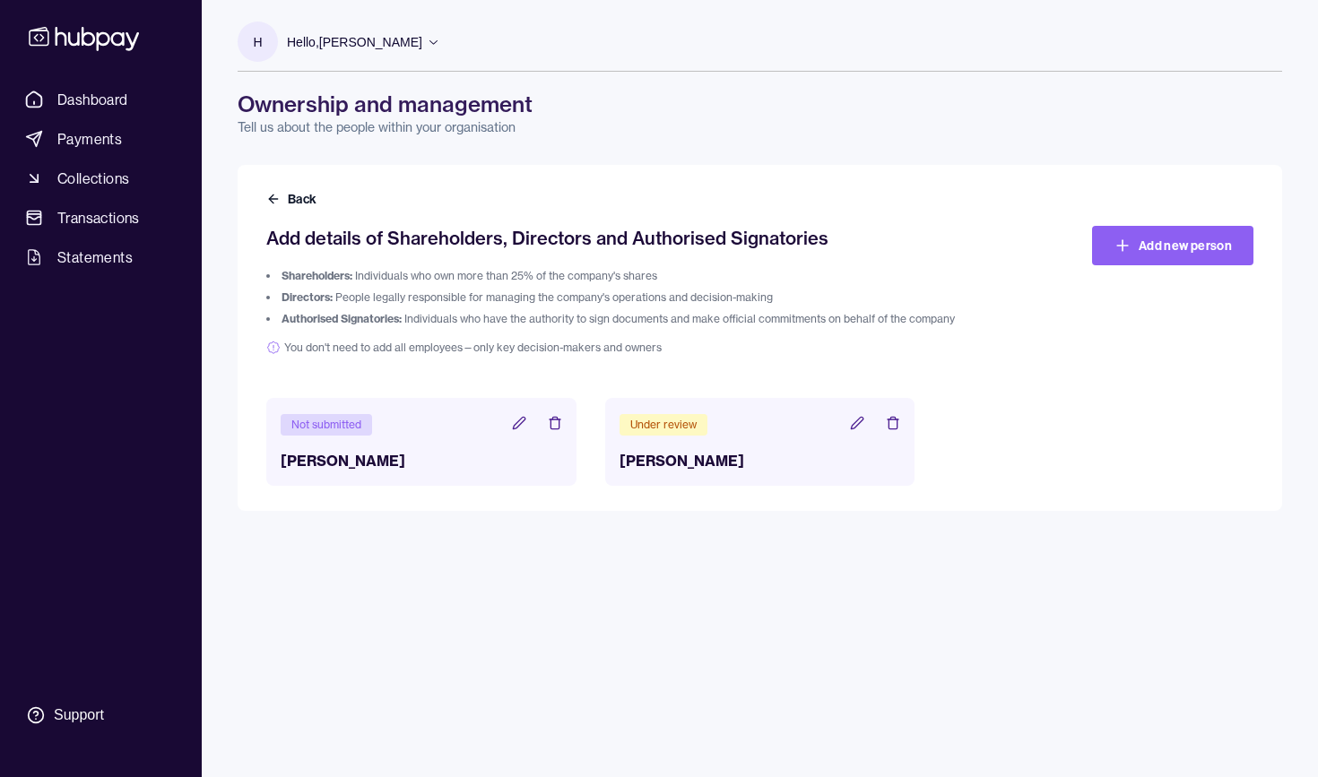
click at [549, 426] on icon at bounding box center [555, 423] width 14 height 14
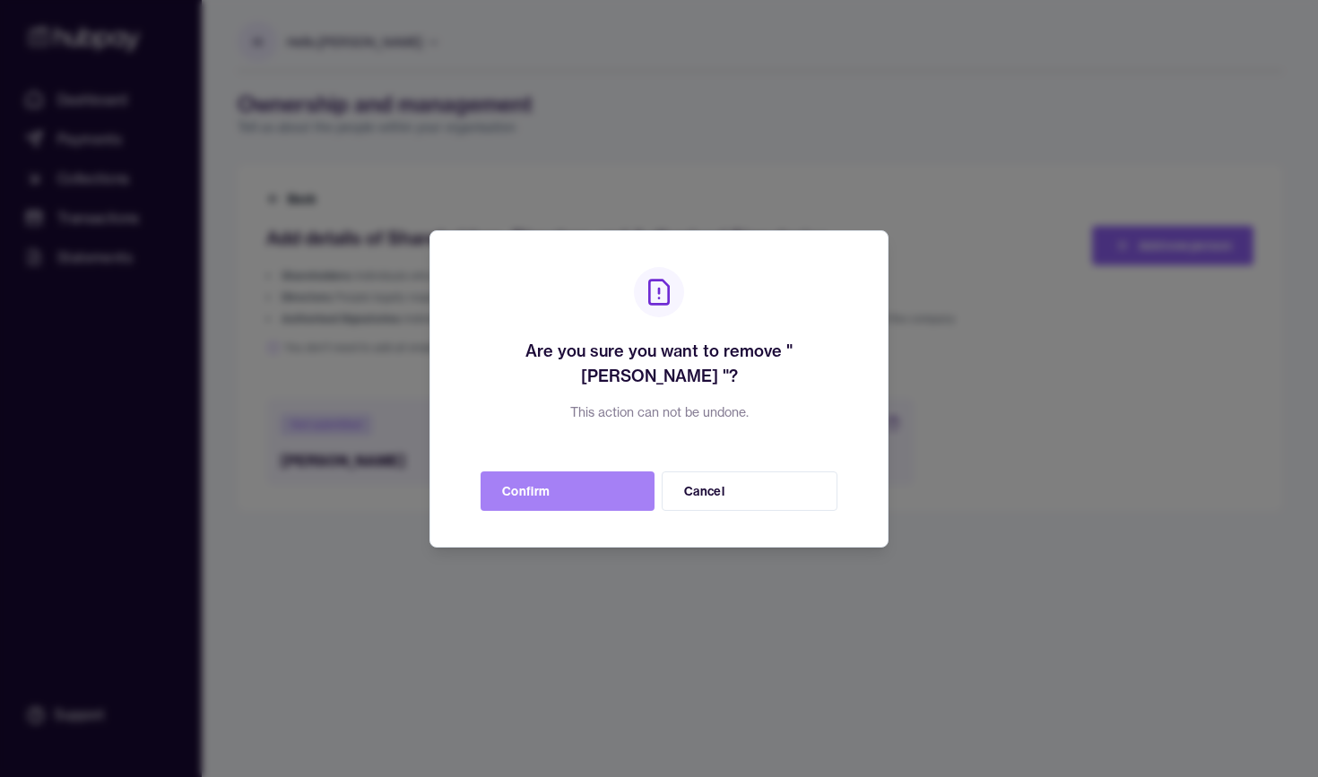
click at [588, 485] on button "Confirm" at bounding box center [568, 491] width 174 height 39
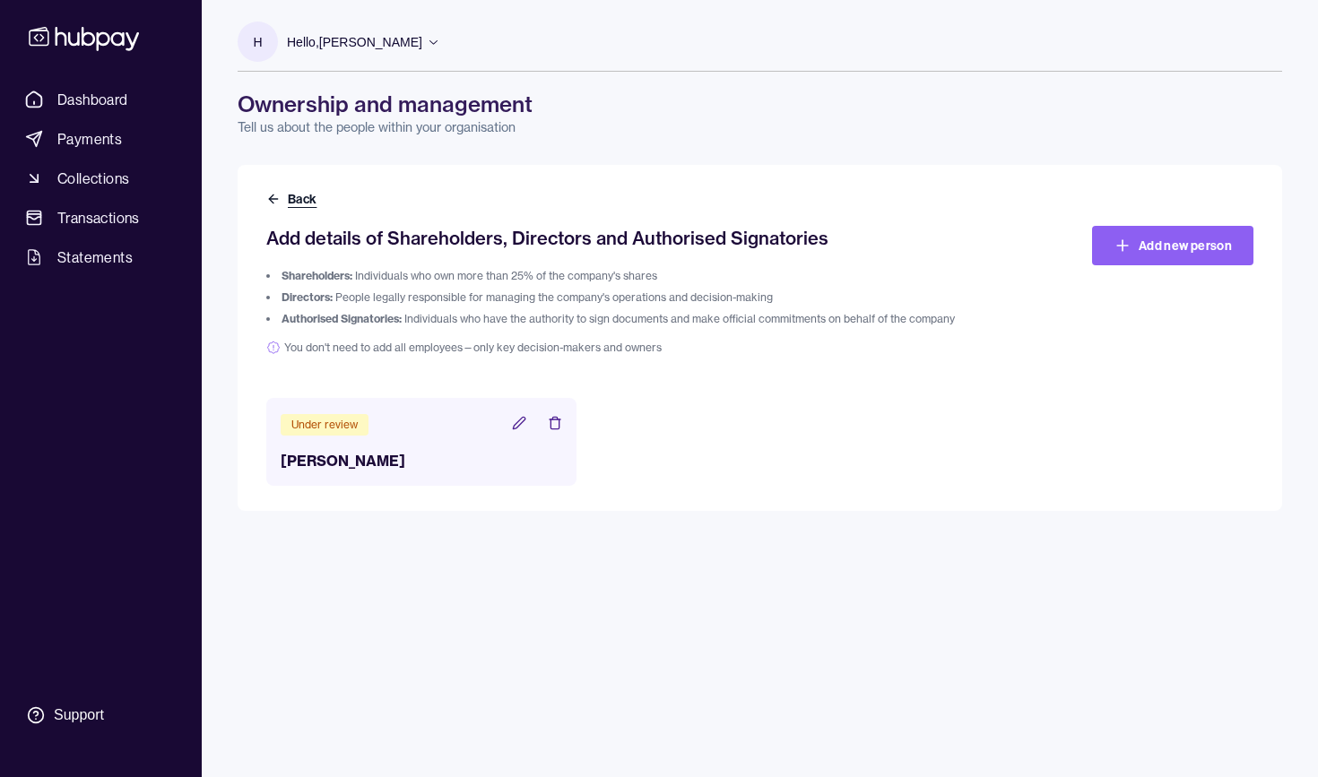
click at [282, 195] on button "Back" at bounding box center [293, 199] width 54 height 18
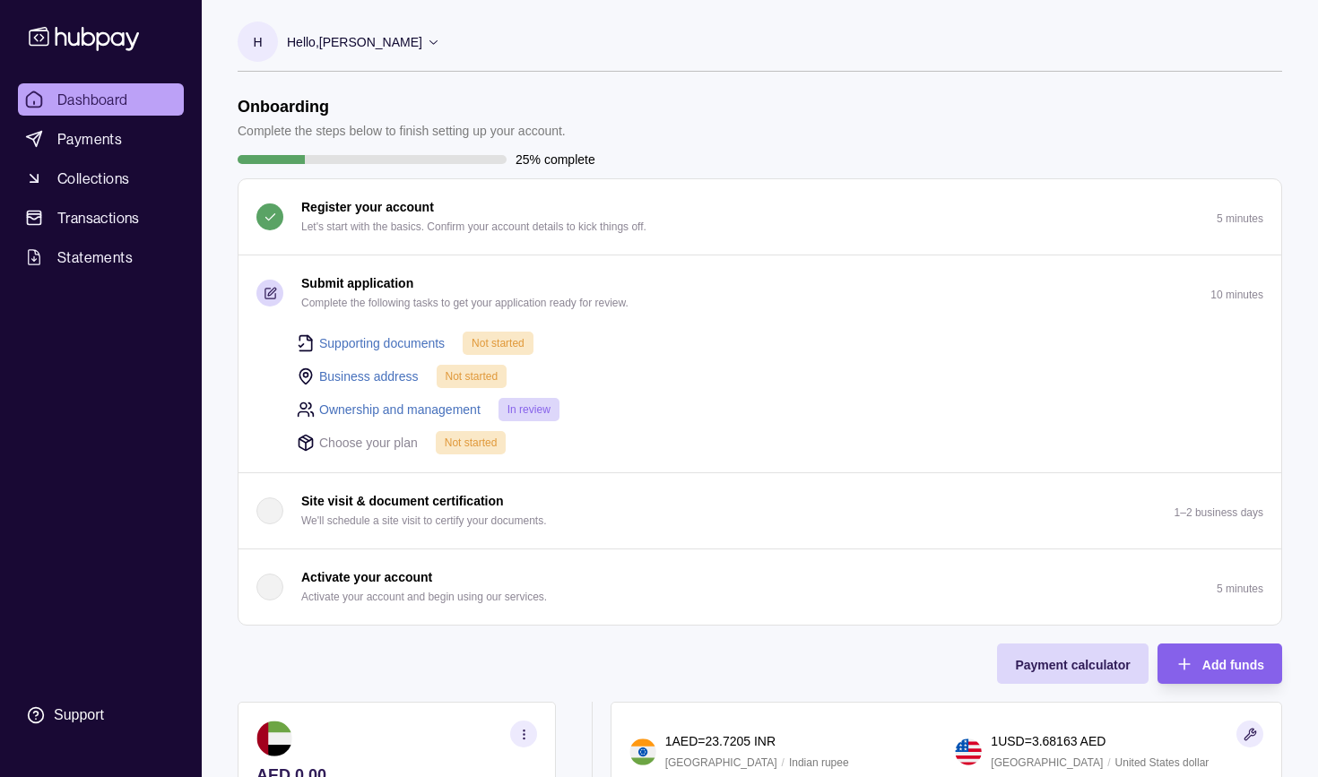
click at [375, 373] on link "Business address" at bounding box center [369, 377] width 100 height 20
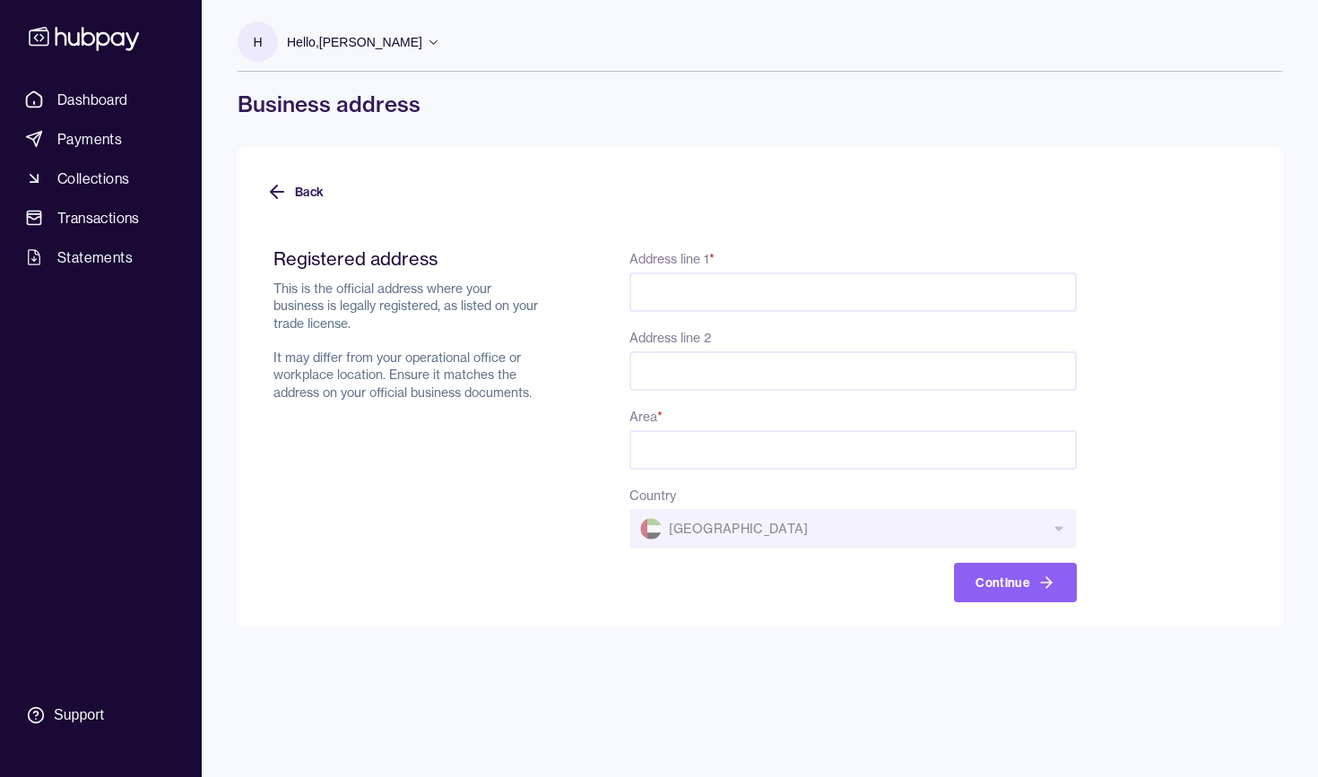
click at [1063, 452] on input "Area *" at bounding box center [852, 449] width 447 height 39
click at [1059, 450] on input "Area *" at bounding box center [852, 449] width 447 height 39
type input "*****"
click at [270, 190] on icon at bounding box center [277, 192] width 22 height 22
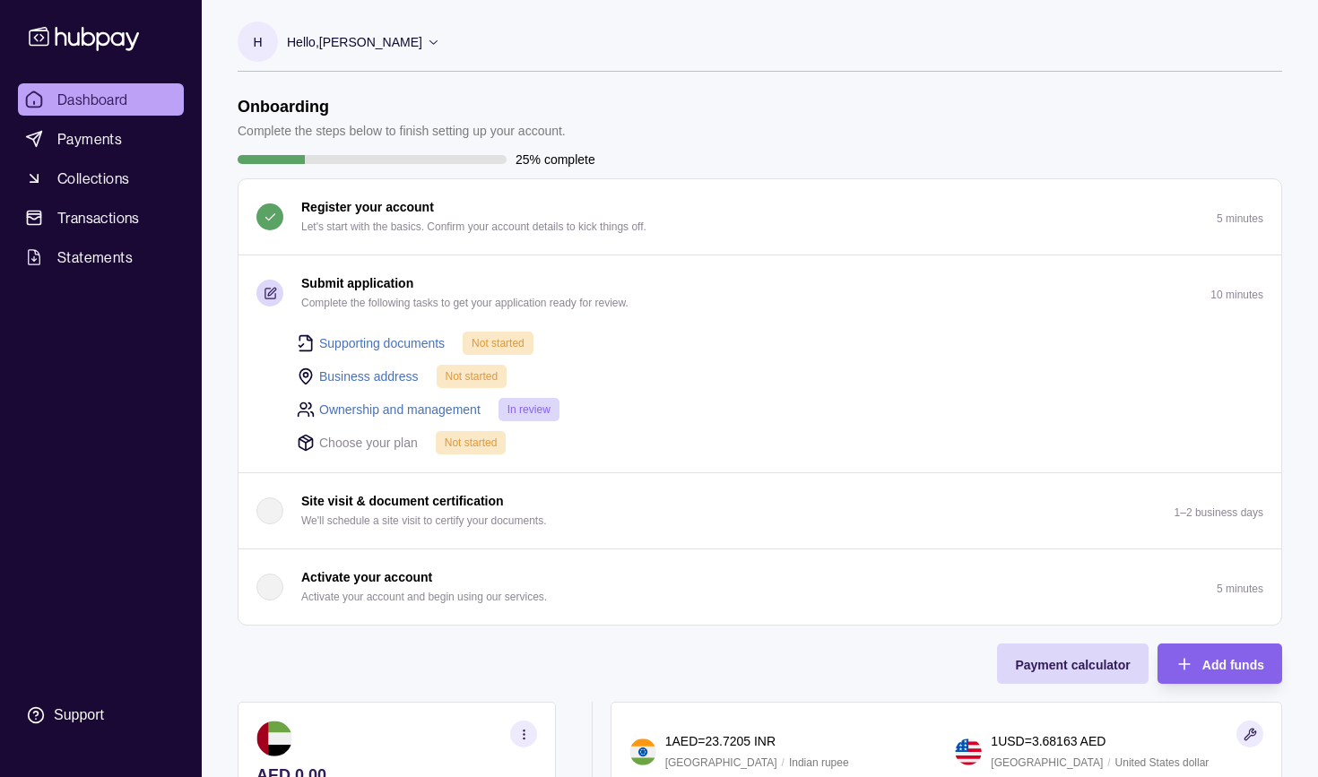
click at [98, 104] on span "Dashboard" at bounding box center [92, 100] width 71 height 22
click at [382, 42] on p "Hello, [PERSON_NAME]" at bounding box center [354, 42] width 135 height 20
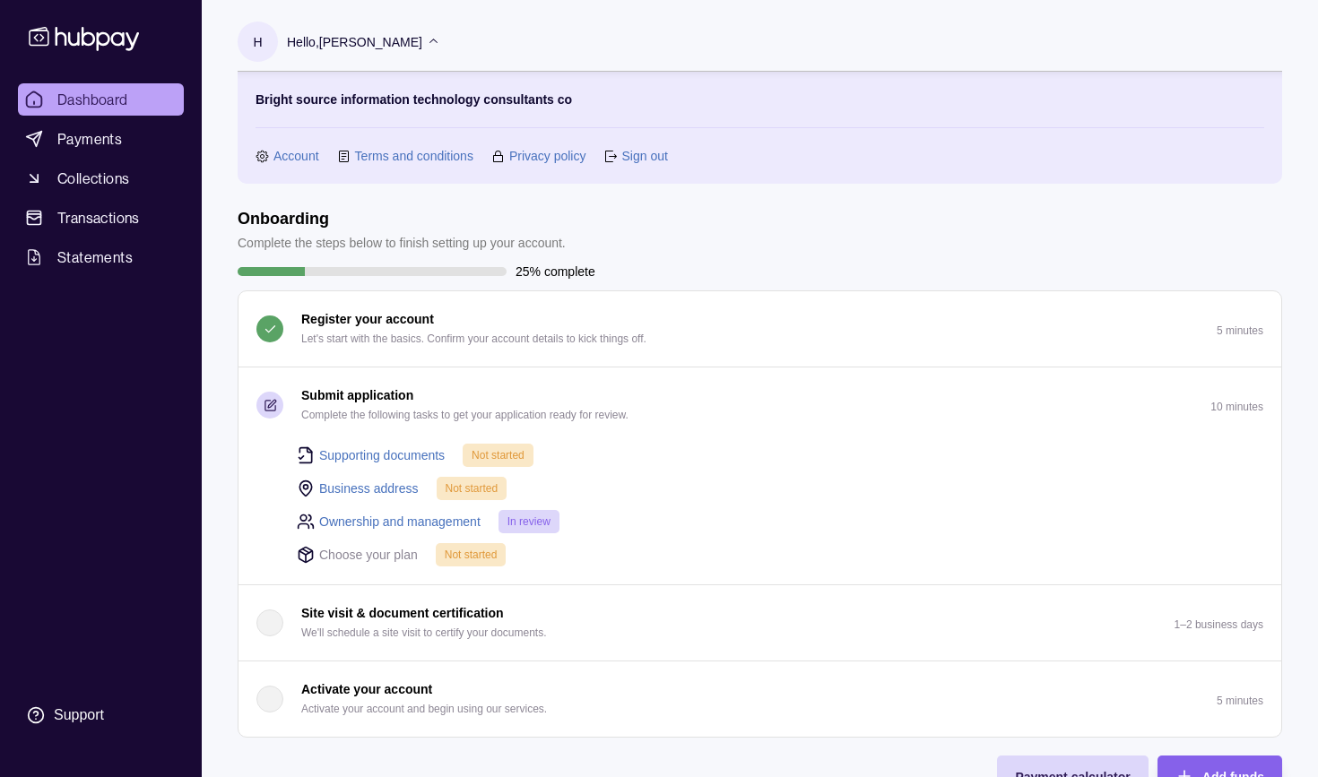
click at [292, 159] on link "Account" at bounding box center [296, 156] width 46 height 20
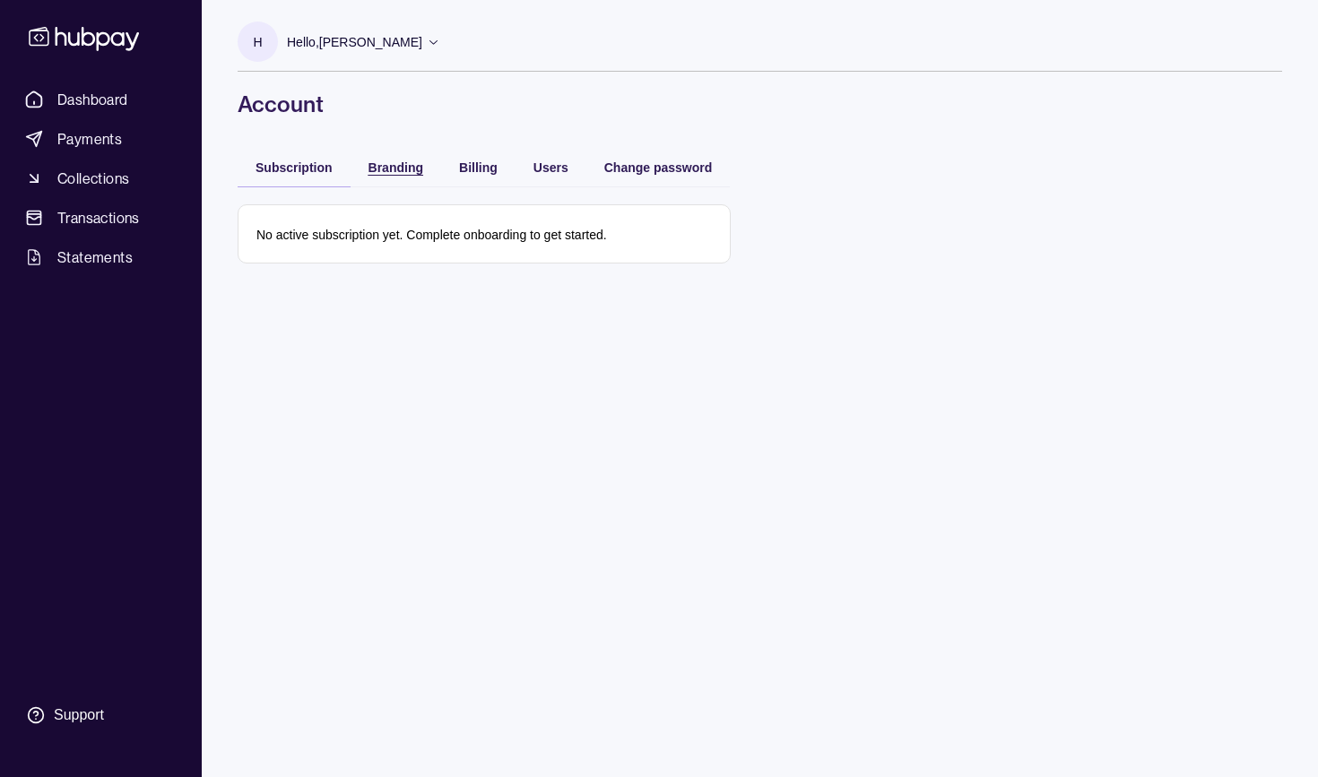
click at [399, 172] on span "Branding" at bounding box center [395, 167] width 55 height 14
click at [474, 168] on span "Billing" at bounding box center [478, 167] width 39 height 14
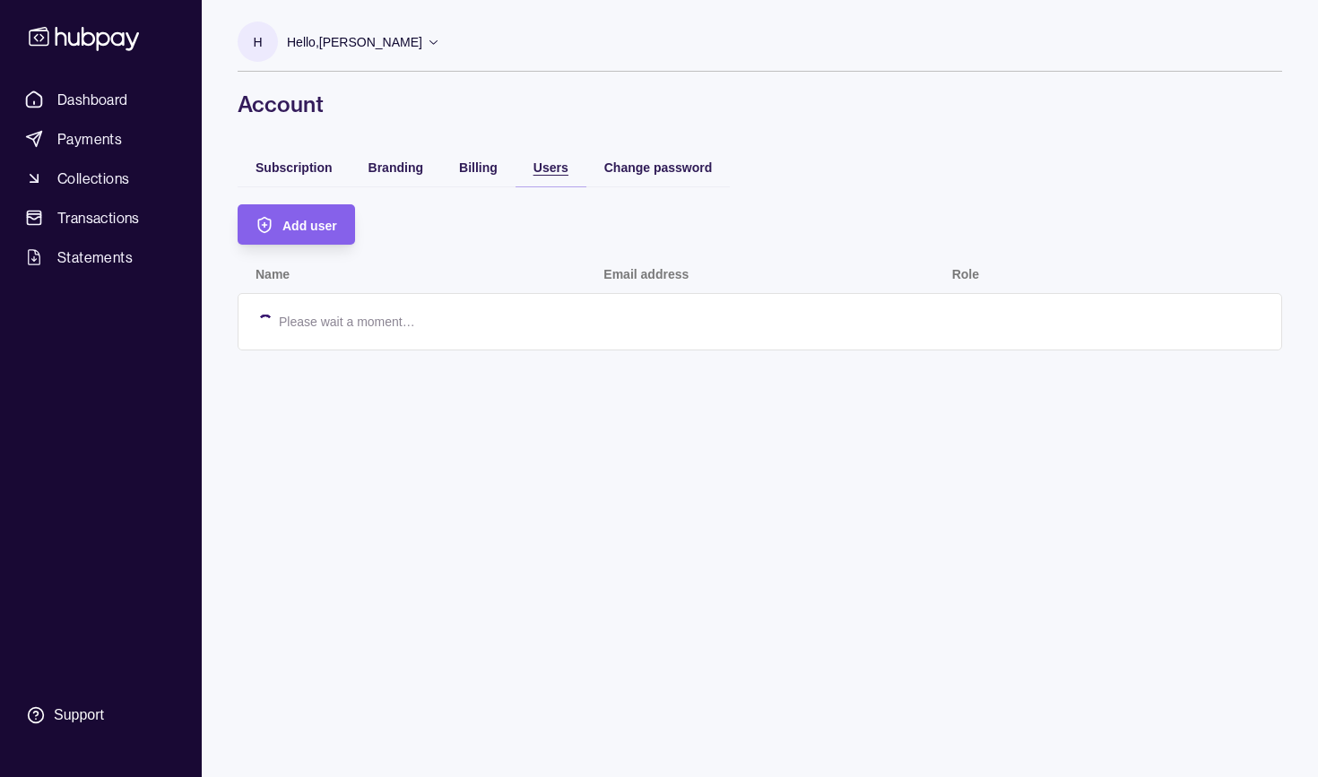
click at [542, 161] on span "Users" at bounding box center [550, 167] width 35 height 14
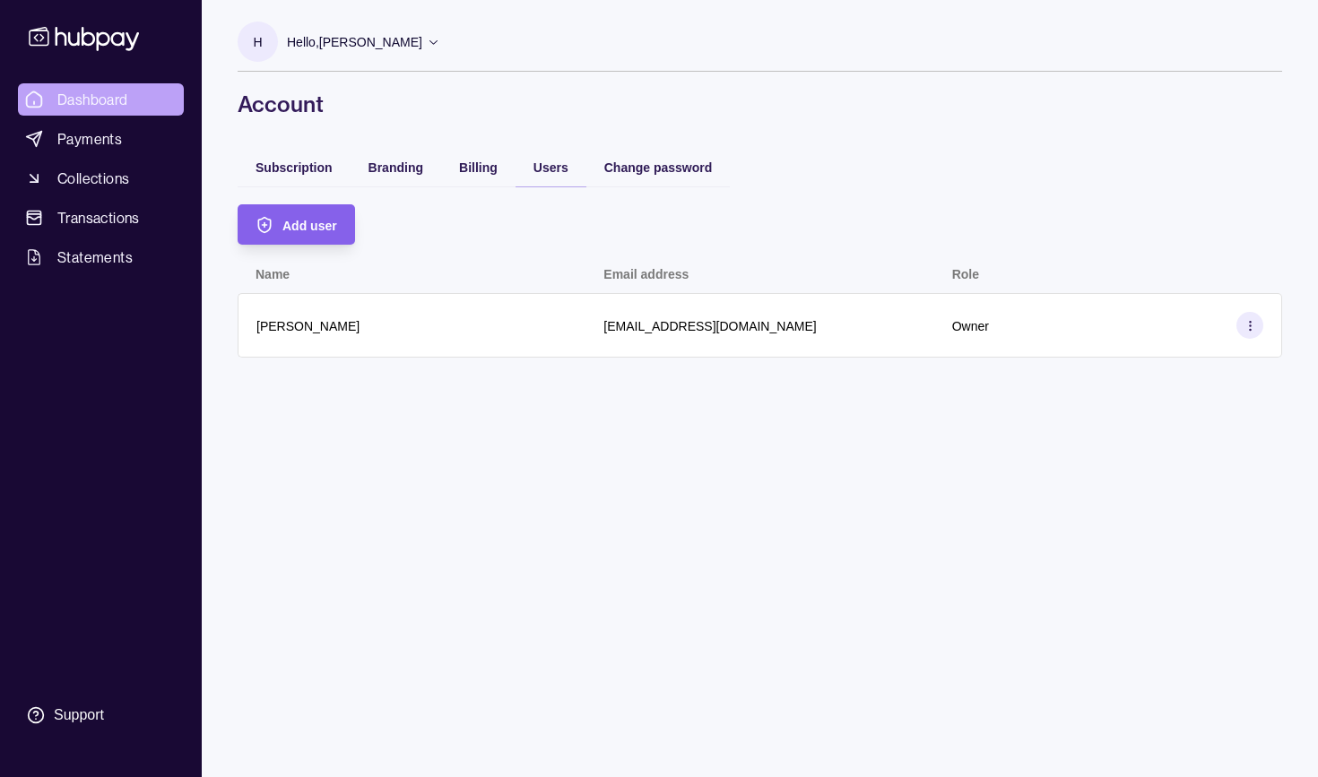
click at [81, 95] on span "Dashboard" at bounding box center [92, 100] width 71 height 22
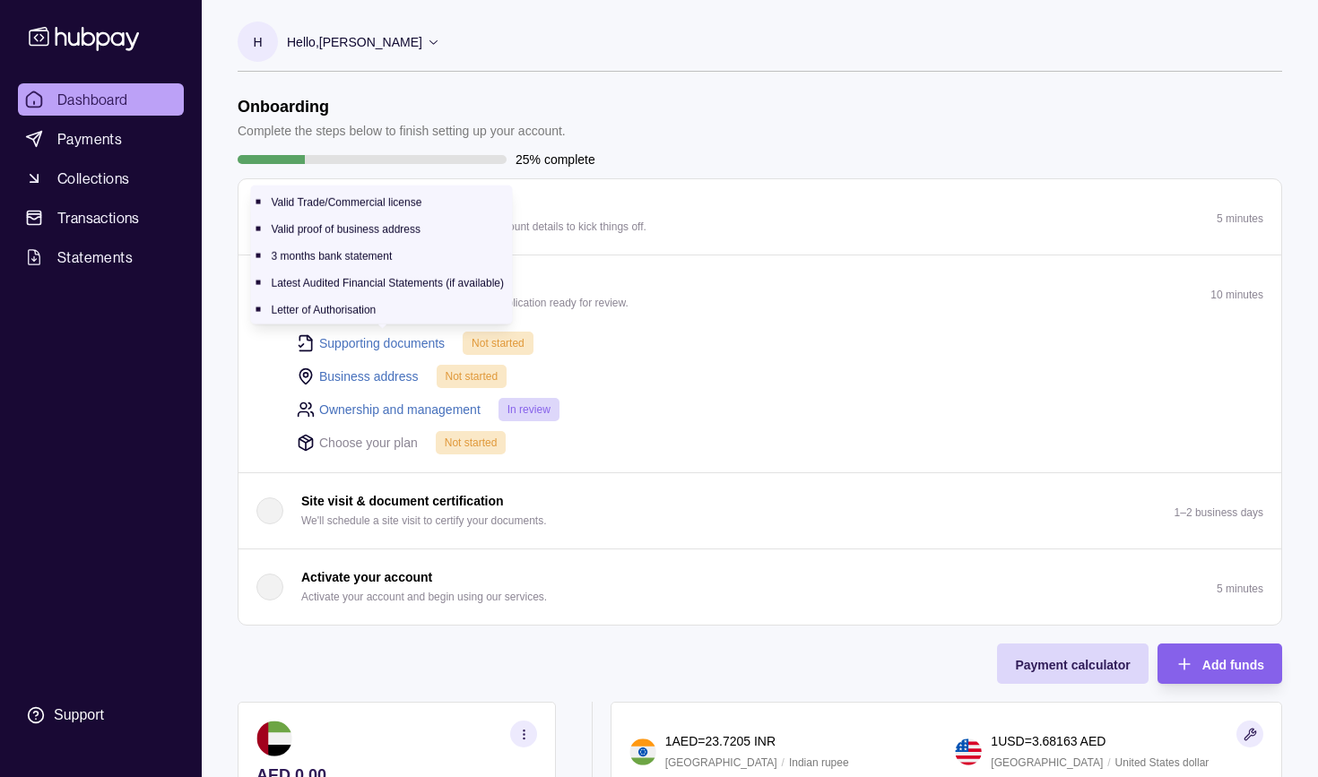
click at [376, 345] on link "Supporting documents" at bounding box center [382, 344] width 126 height 20
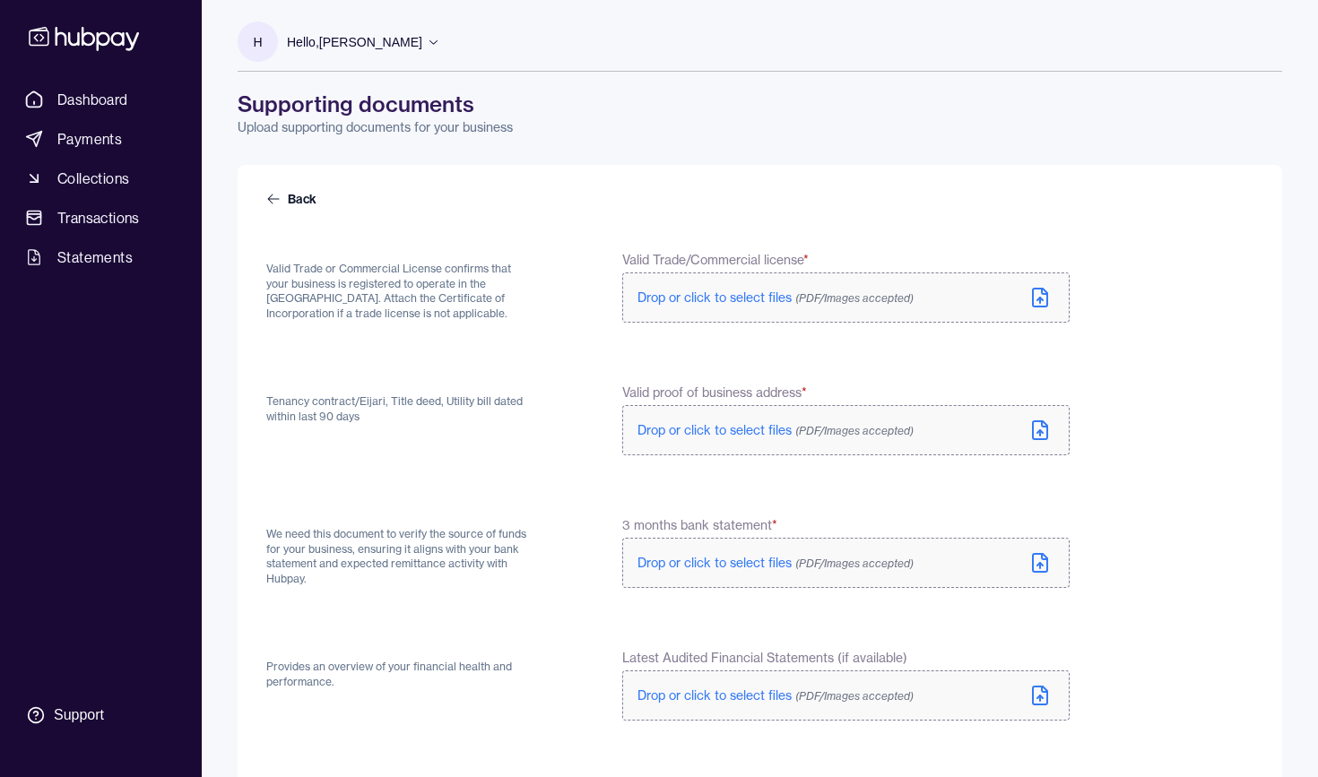
click at [707, 302] on span "Drop or click to select files (PDF/Images accepted)" at bounding box center [775, 298] width 276 height 16
click at [732, 437] on span "Drop or click to select files (PDF/Images accepted)" at bounding box center [775, 434] width 276 height 16
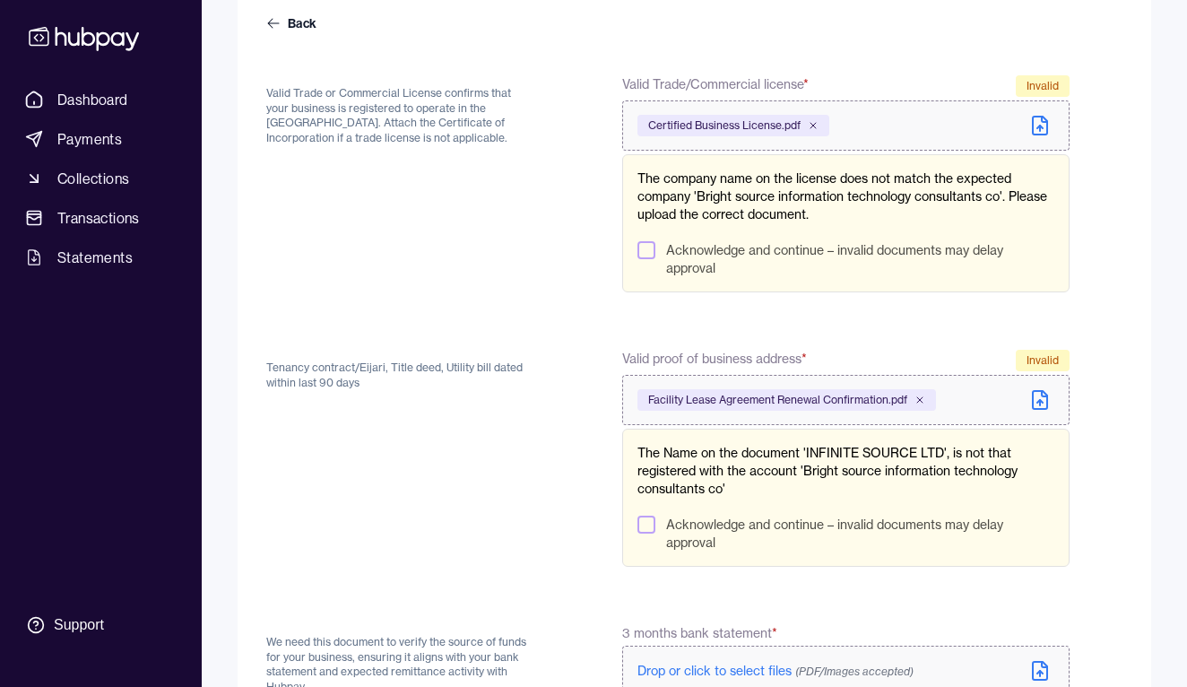
scroll to position [182, 0]
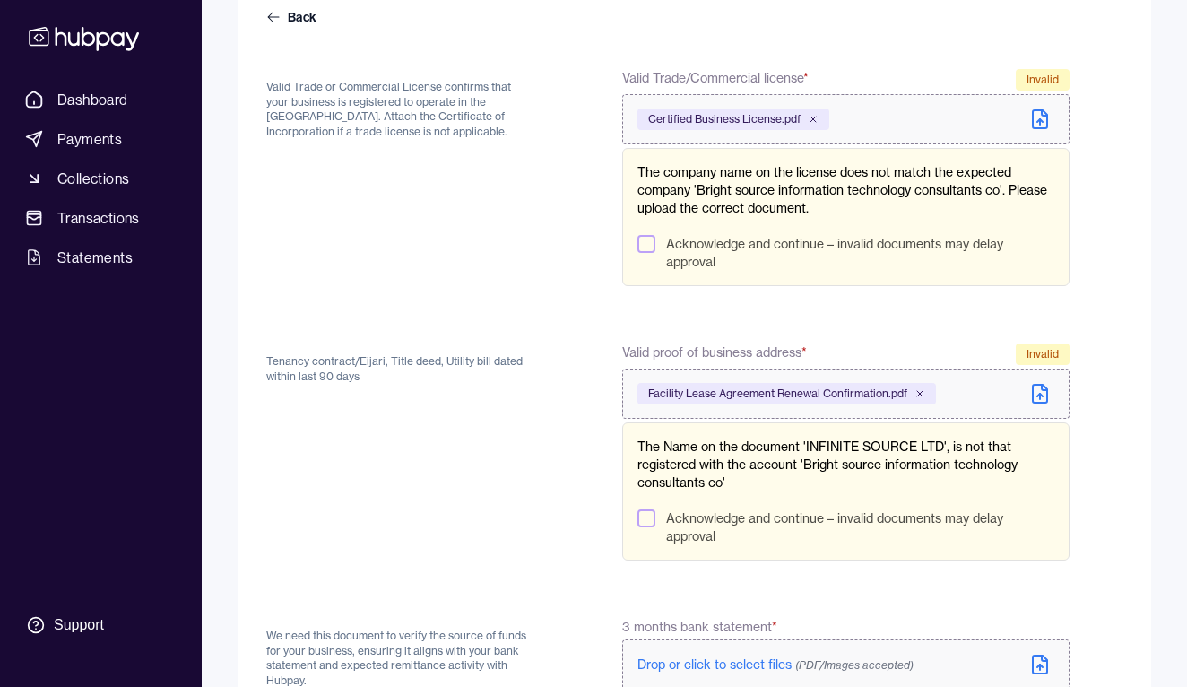
click at [649, 240] on button "Acknowledge and continue – invalid documents may delay approval" at bounding box center [646, 244] width 18 height 18
click at [644, 523] on button "Acknowledge and continue – invalid documents may delay approval" at bounding box center [646, 518] width 18 height 18
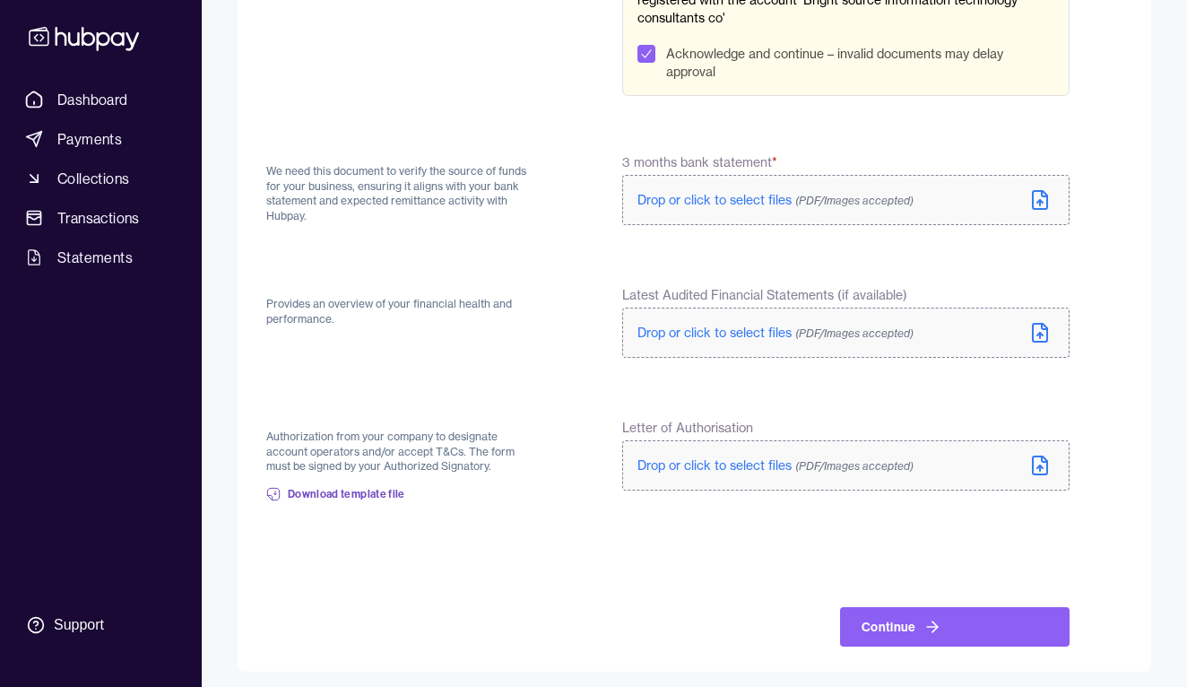
scroll to position [653, 0]
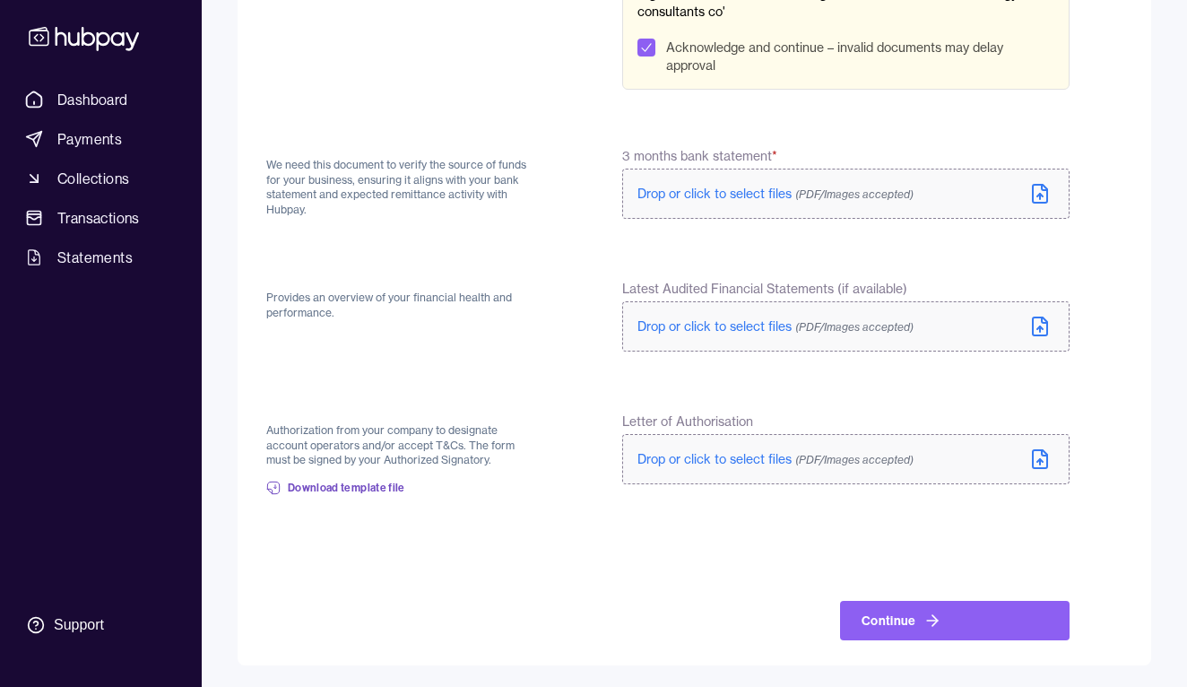
click at [701, 462] on span "Drop or click to select files (PDF/Images accepted)" at bounding box center [775, 459] width 276 height 16
click at [366, 490] on span "Download template file" at bounding box center [346, 488] width 117 height 14
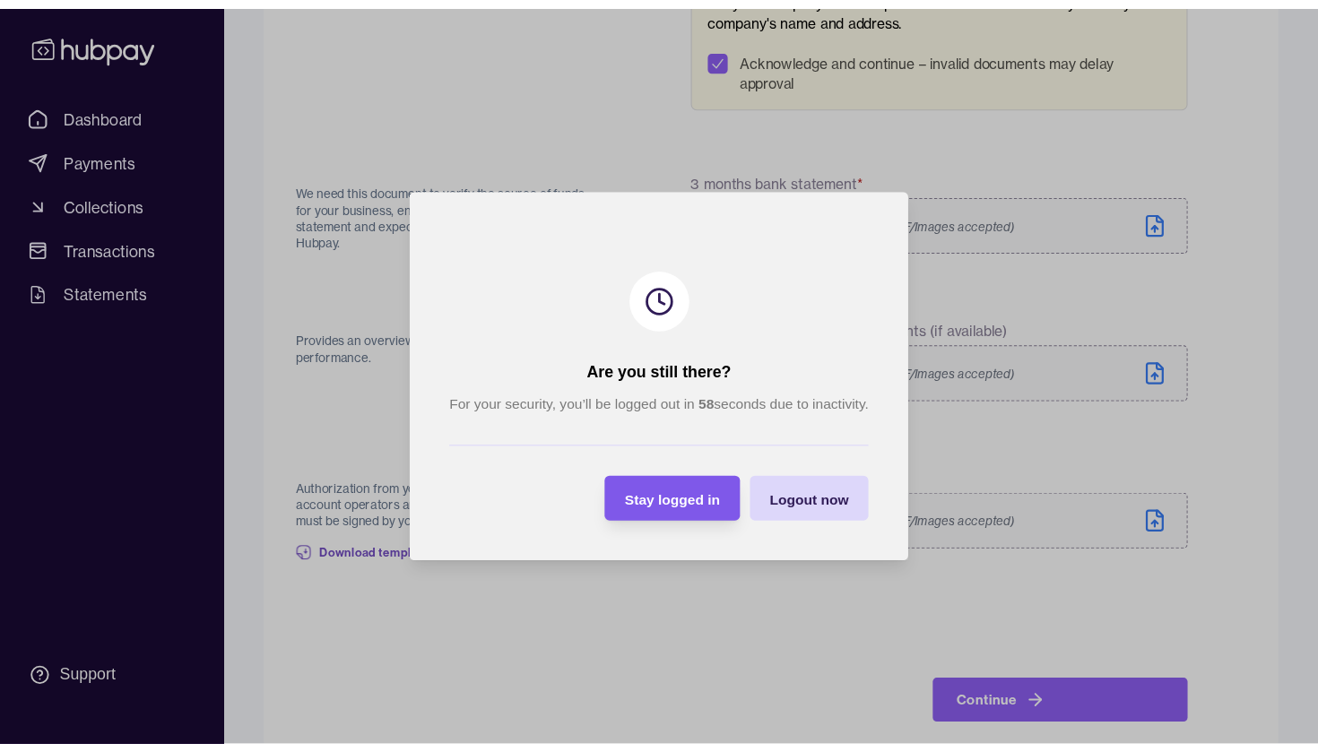
scroll to position [585, 0]
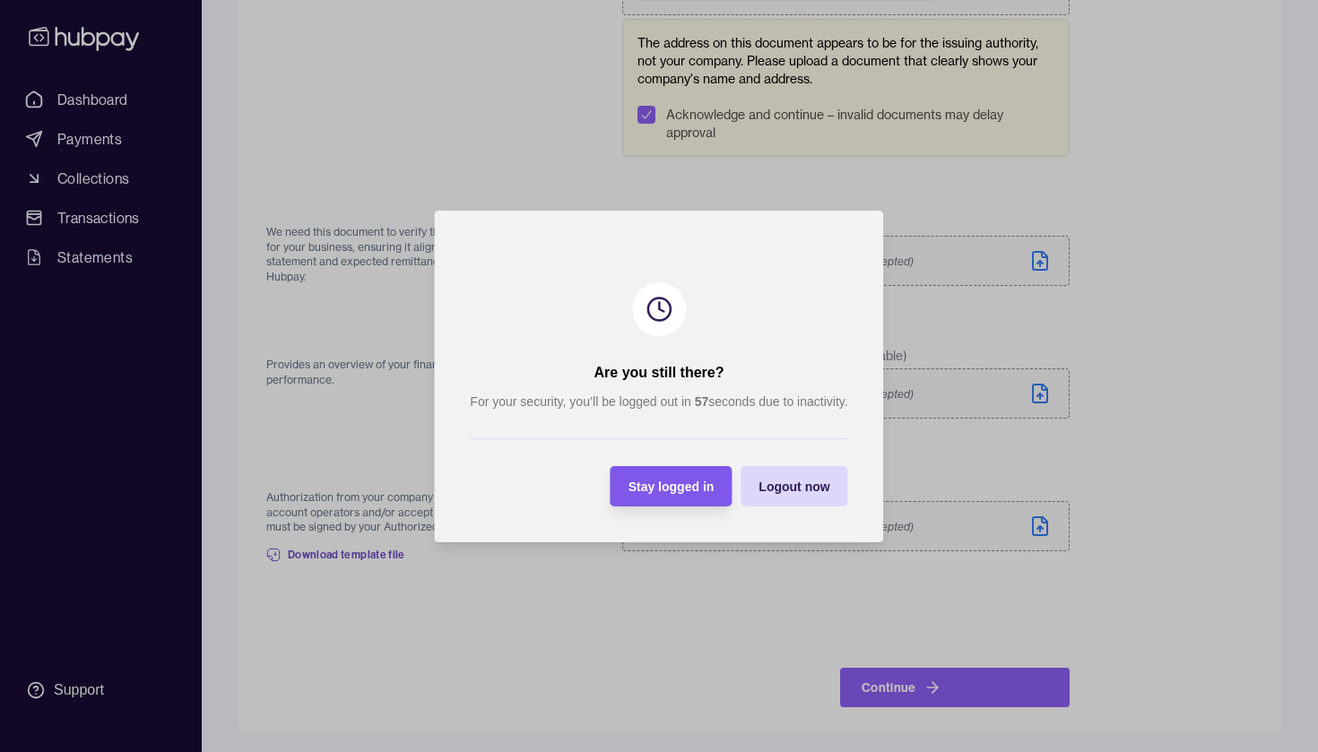
click at [703, 493] on span "Stay logged in" at bounding box center [671, 487] width 86 height 14
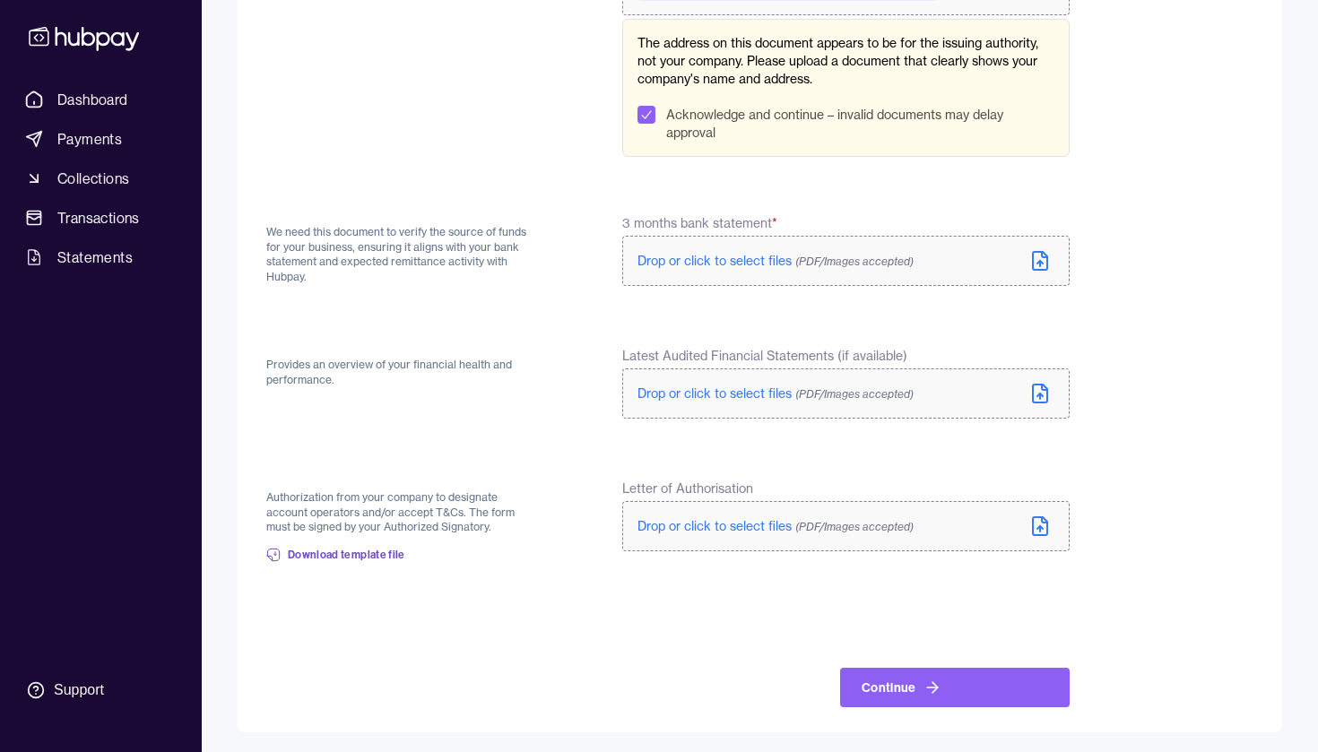
click at [707, 530] on span "Drop or click to select files (PDF/Images accepted)" at bounding box center [775, 526] width 276 height 16
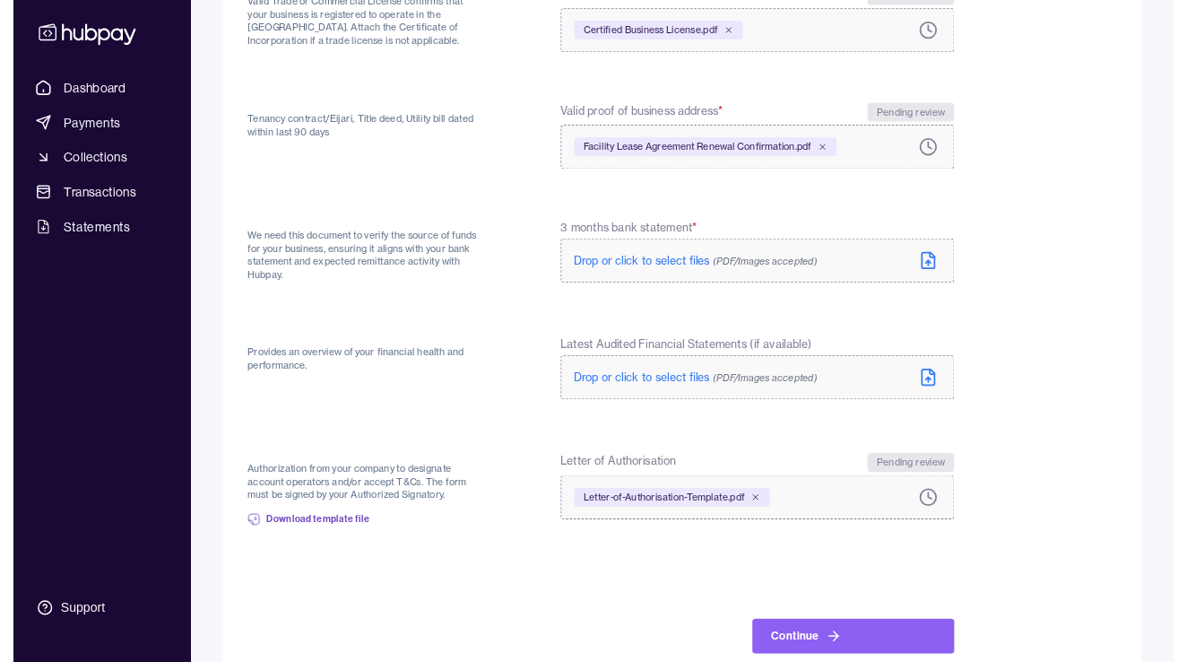
scroll to position [273, 0]
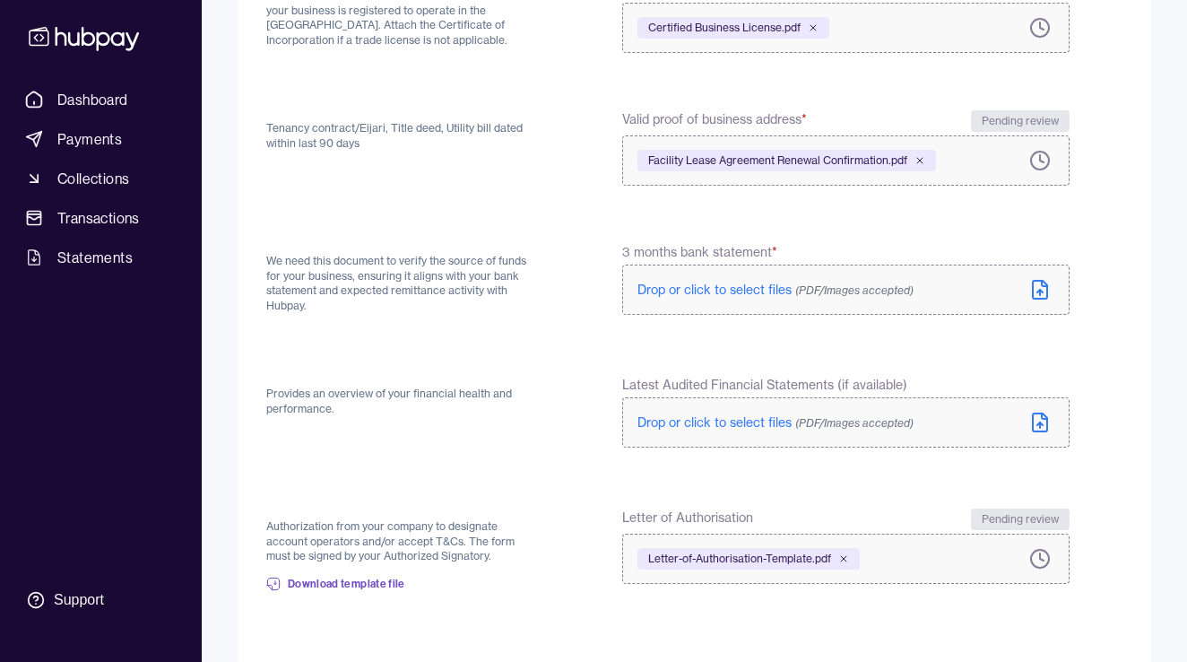
click at [704, 291] on span "Drop or click to select files (PDF/Images accepted)" at bounding box center [775, 290] width 276 height 16
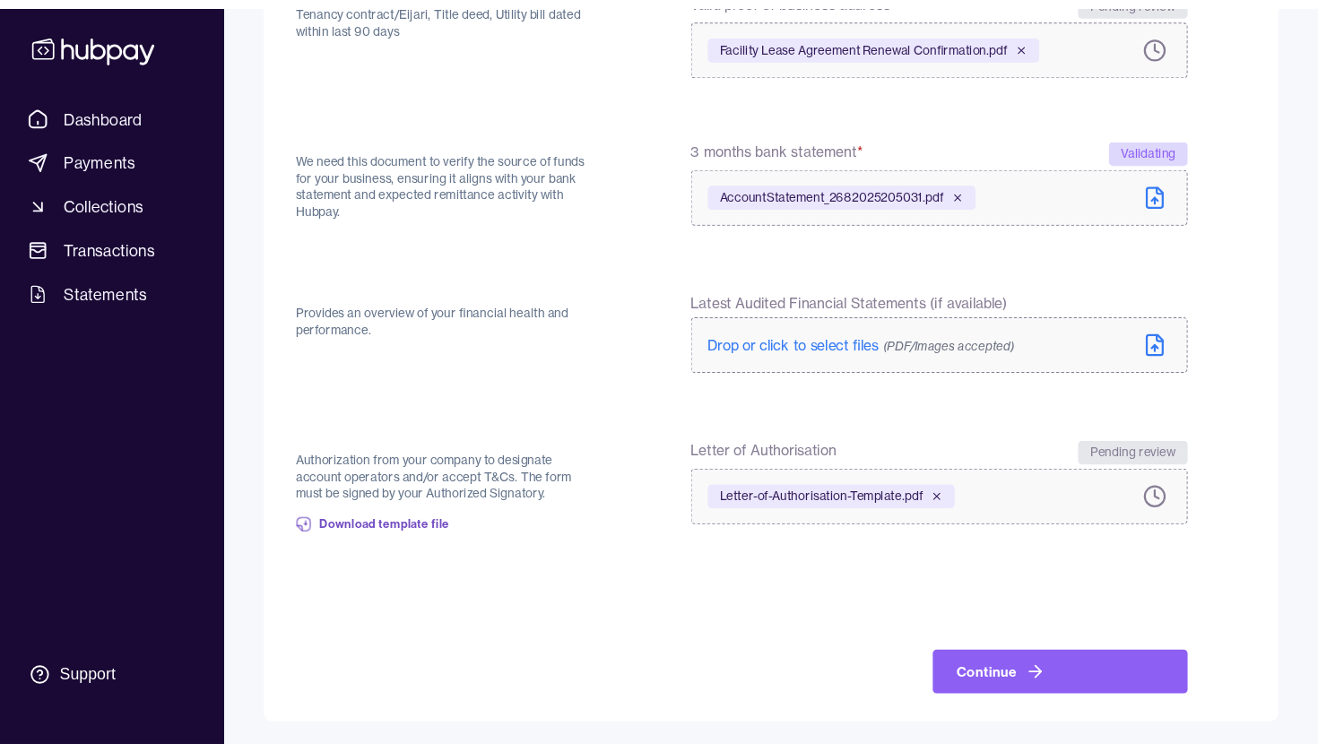
scroll to position [306, 0]
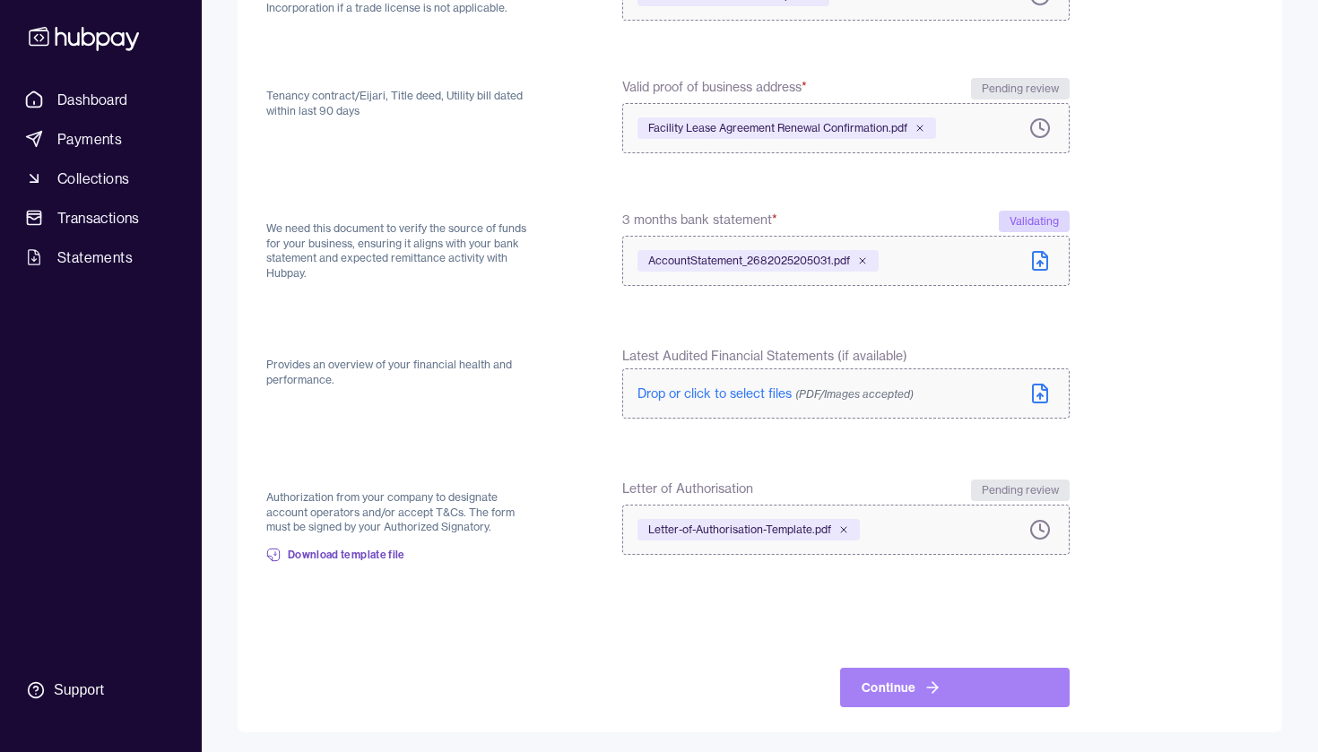
click at [923, 680] on icon at bounding box center [932, 688] width 18 height 18
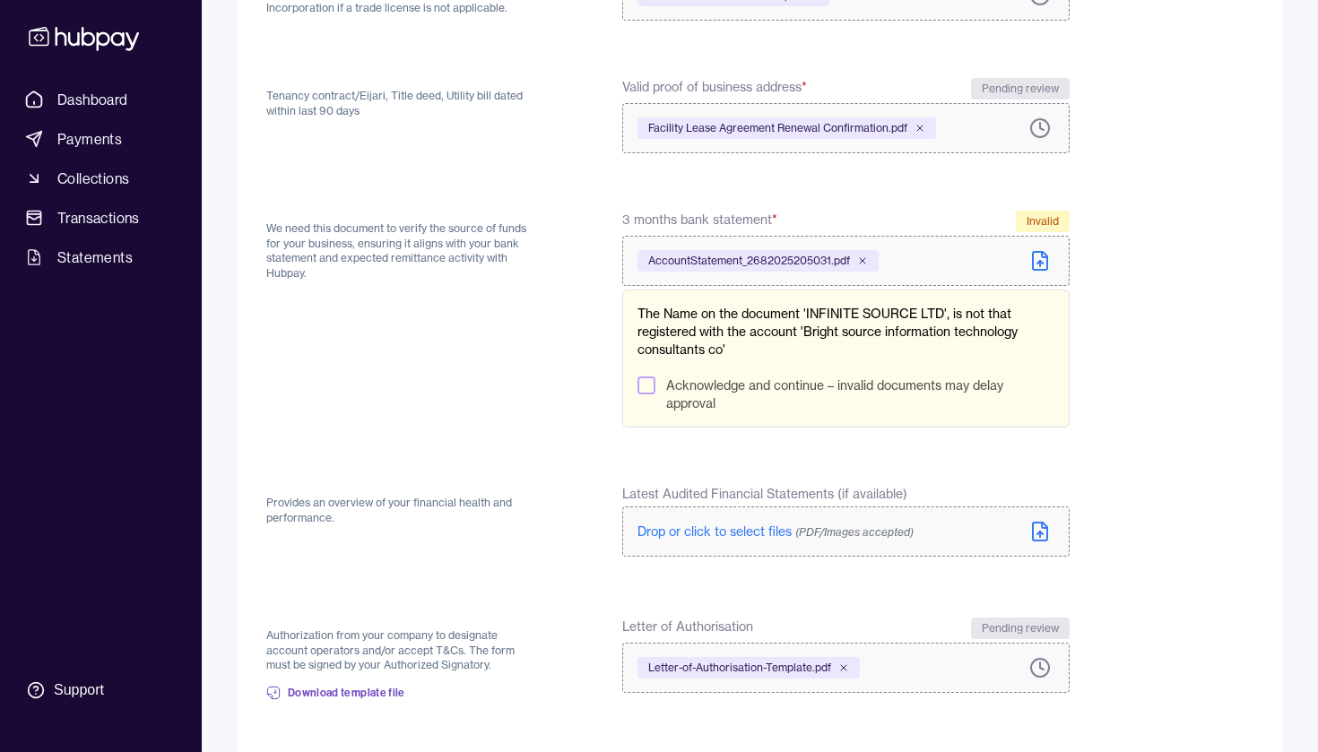
click at [650, 378] on button "Acknowledge and continue – invalid documents may delay approval" at bounding box center [646, 386] width 18 height 18
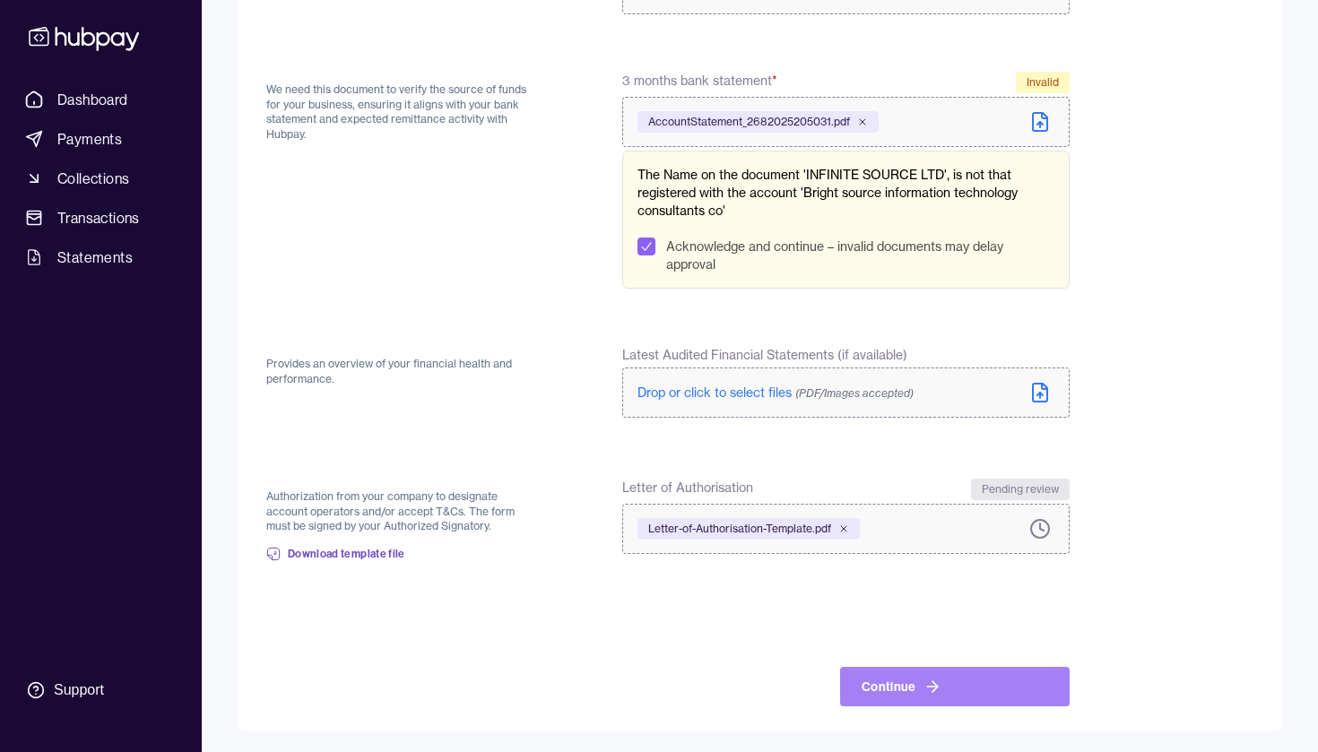
scroll to position [444, 0]
click at [912, 687] on button "Continue" at bounding box center [955, 687] width 230 height 39
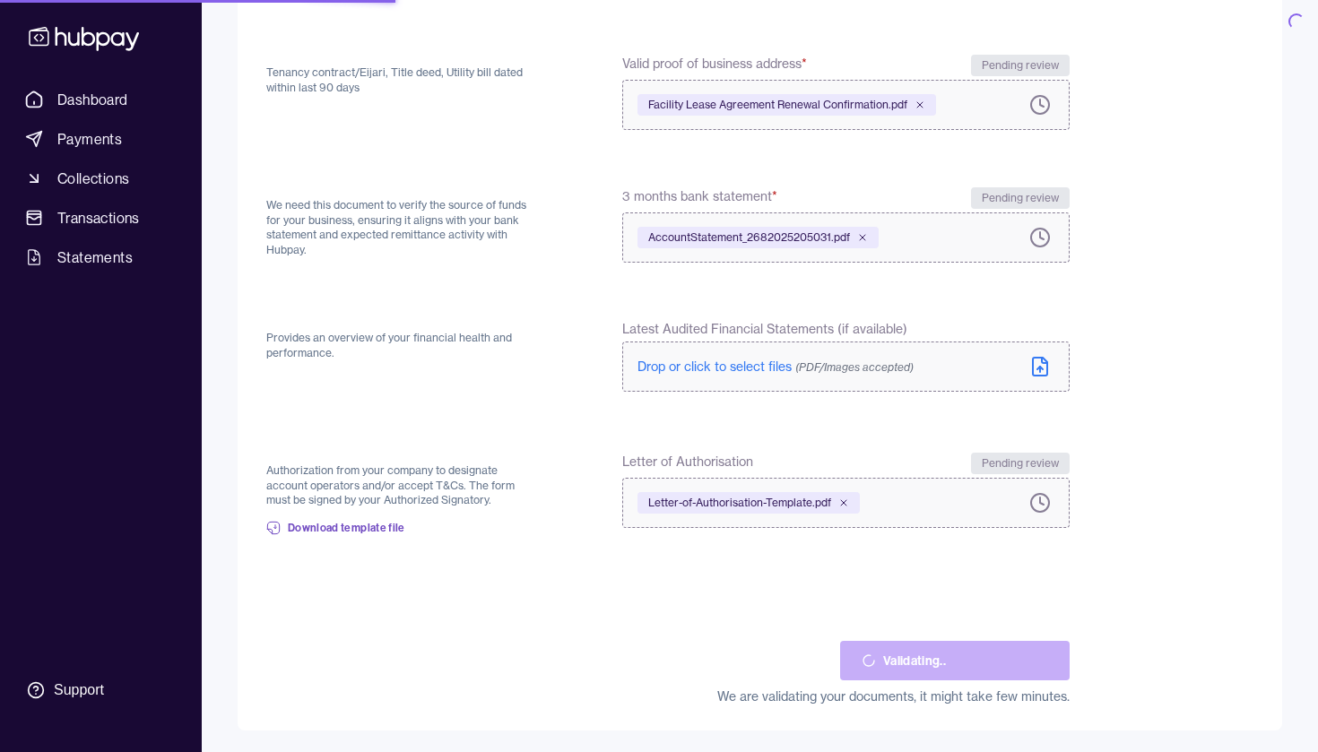
scroll to position [327, 0]
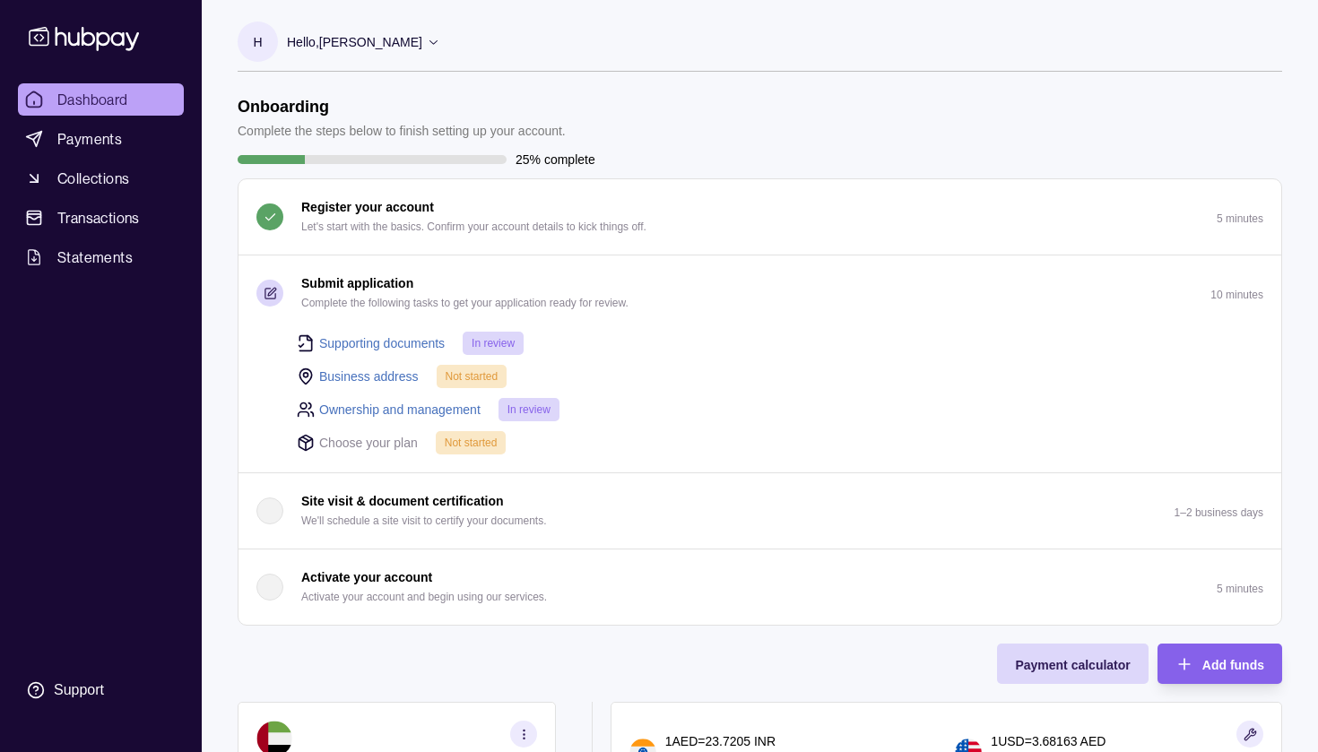
click at [353, 378] on link "Business address" at bounding box center [369, 377] width 100 height 20
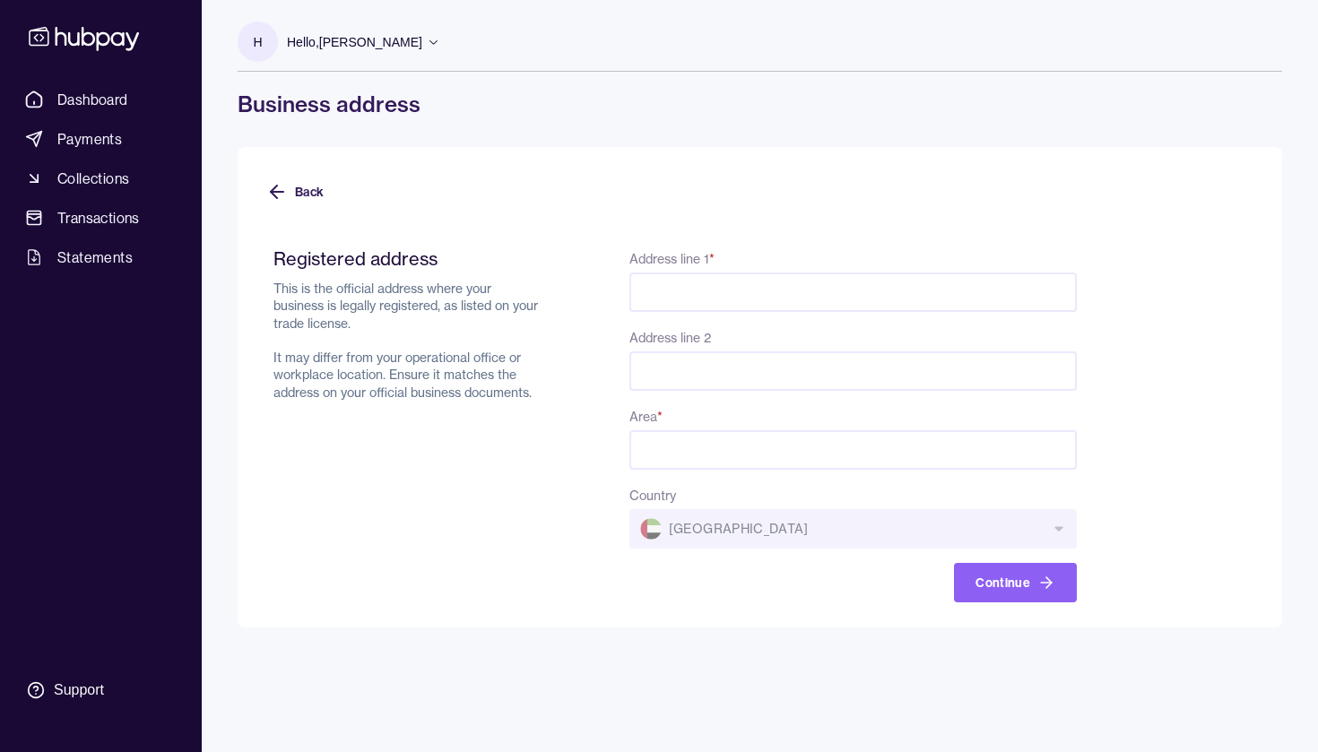
click at [688, 429] on div "Area *" at bounding box center [852, 437] width 447 height 65
type input "*"
type input "**********"
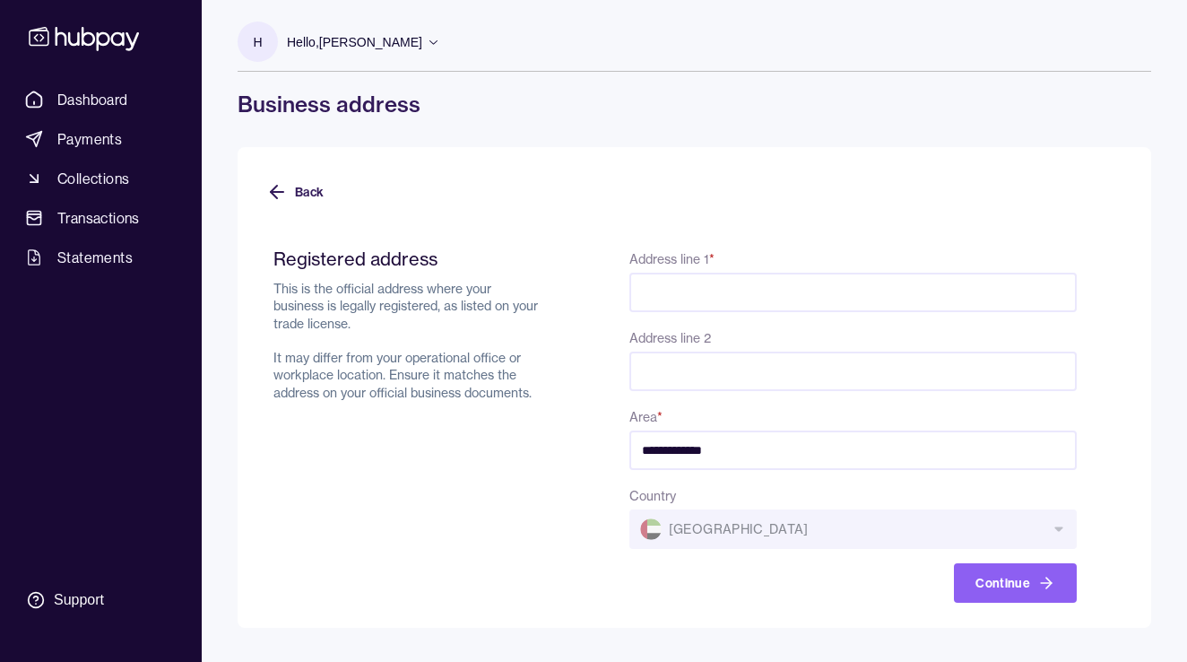
paste input "**********"
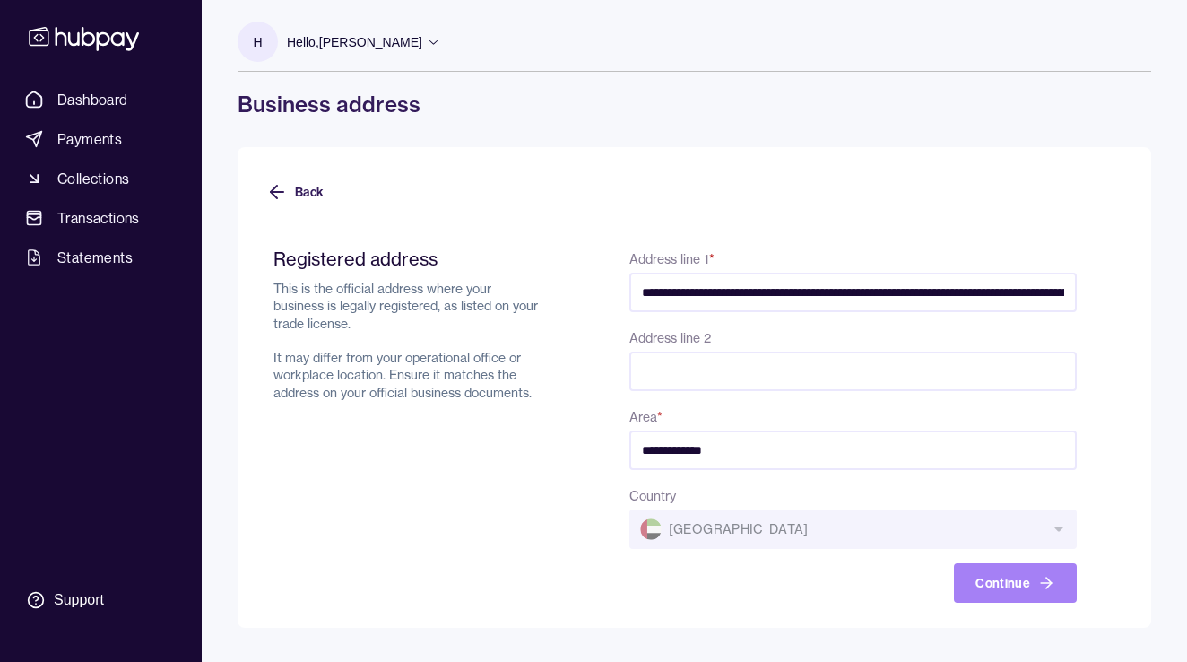
type input "**********"
click at [970, 573] on button "Continue" at bounding box center [1015, 582] width 123 height 39
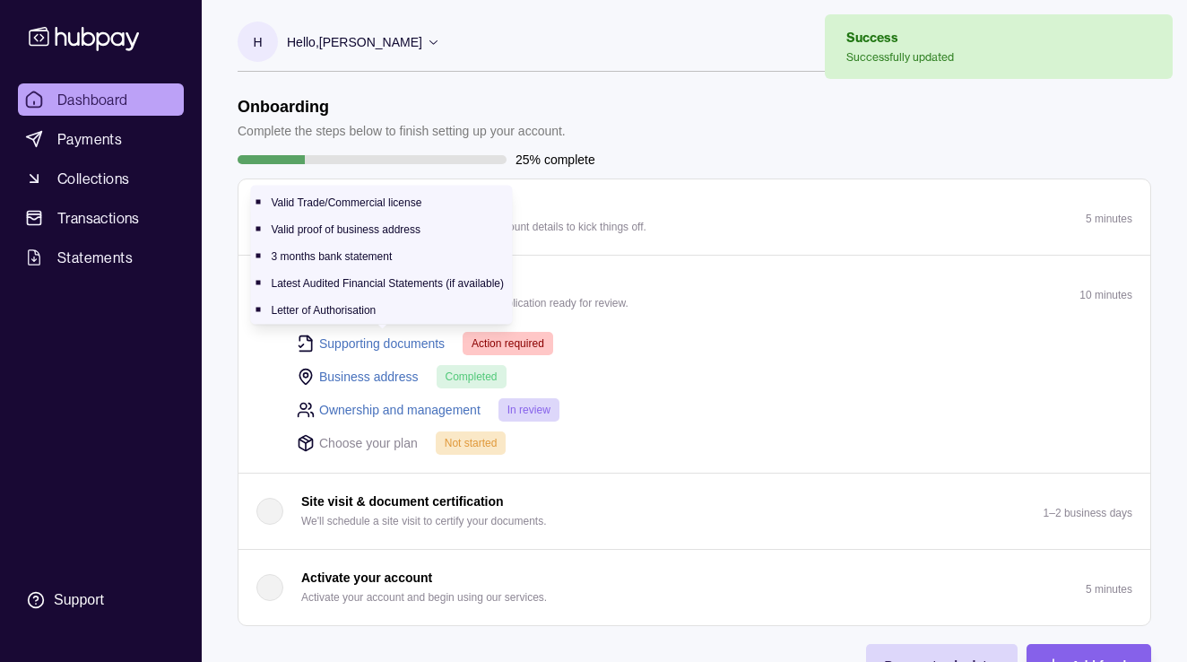
click at [348, 337] on link "Supporting documents" at bounding box center [382, 344] width 126 height 20
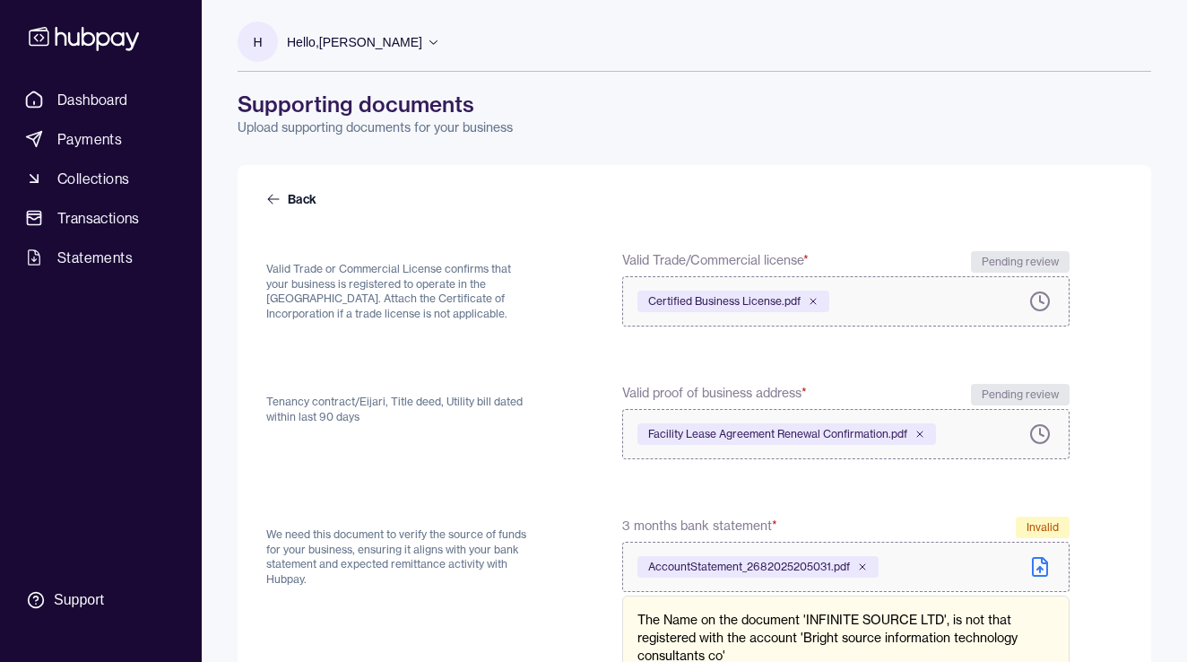
drag, startPoint x: 375, startPoint y: 112, endPoint x: 367, endPoint y: 107, distance: 9.7
click at [375, 112] on h1 "Supporting documents" at bounding box center [695, 104] width 914 height 29
click at [264, 40] on section "H" at bounding box center [258, 42] width 40 height 40
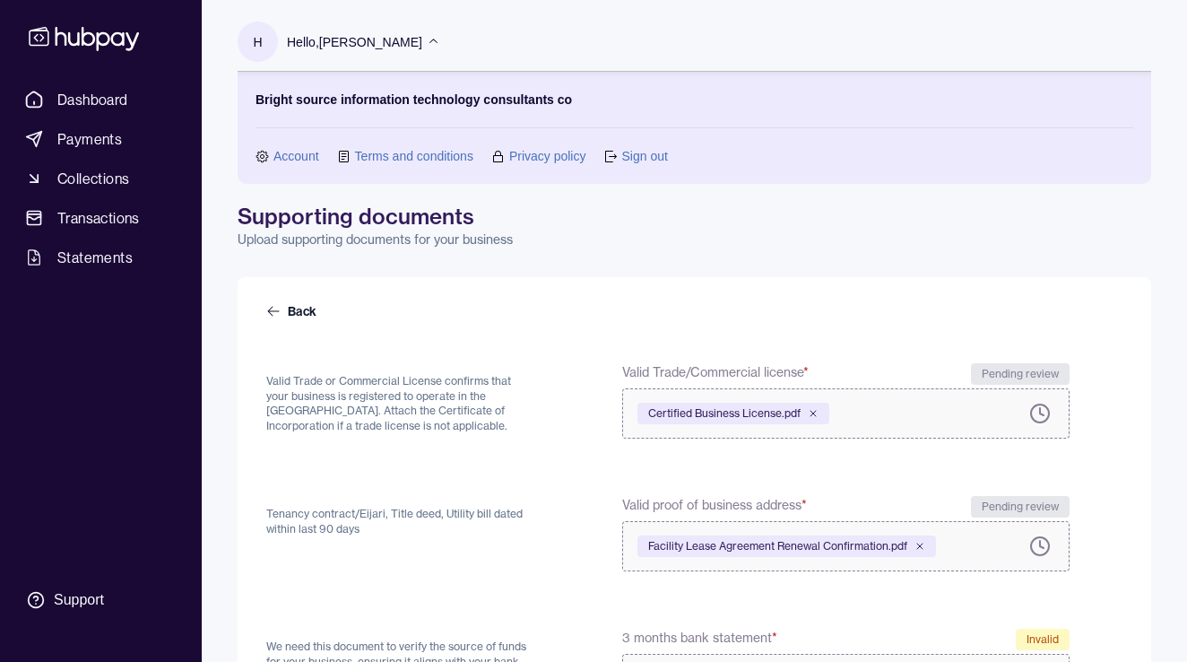
click at [300, 158] on link "Account" at bounding box center [296, 156] width 46 height 20
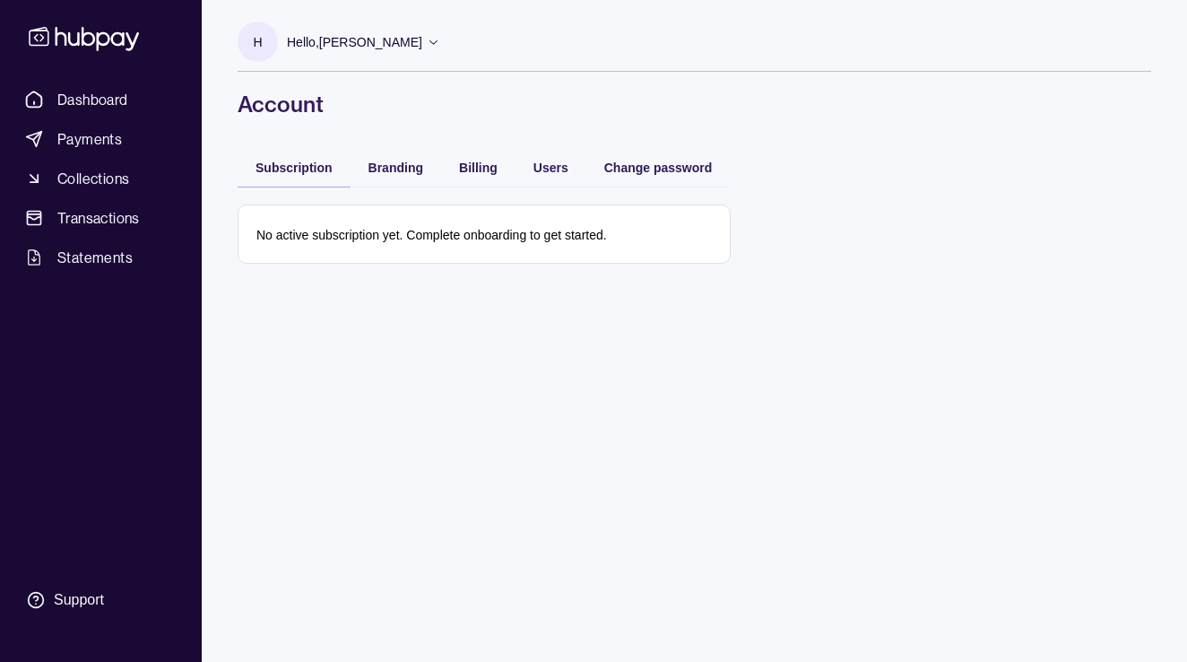
click at [269, 48] on section "H" at bounding box center [258, 42] width 40 height 40
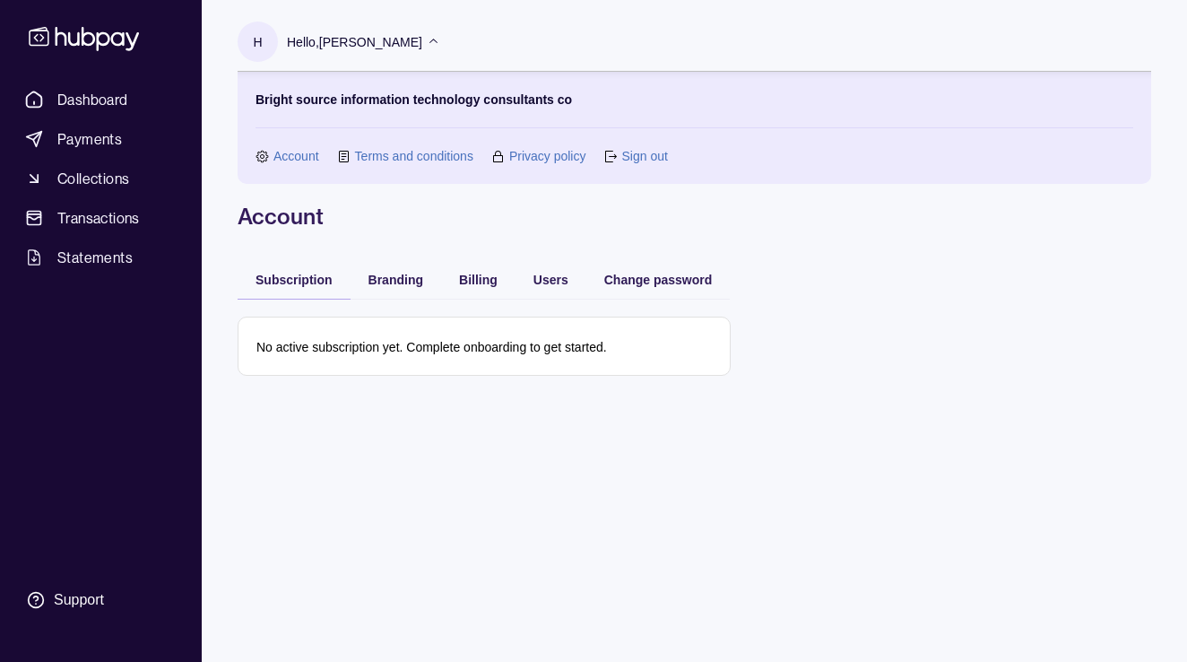
click at [386, 100] on p "Bright source information technology consultants co" at bounding box center [414, 100] width 316 height 20
click at [571, 103] on p "Bright source information technology consultants co" at bounding box center [414, 100] width 316 height 20
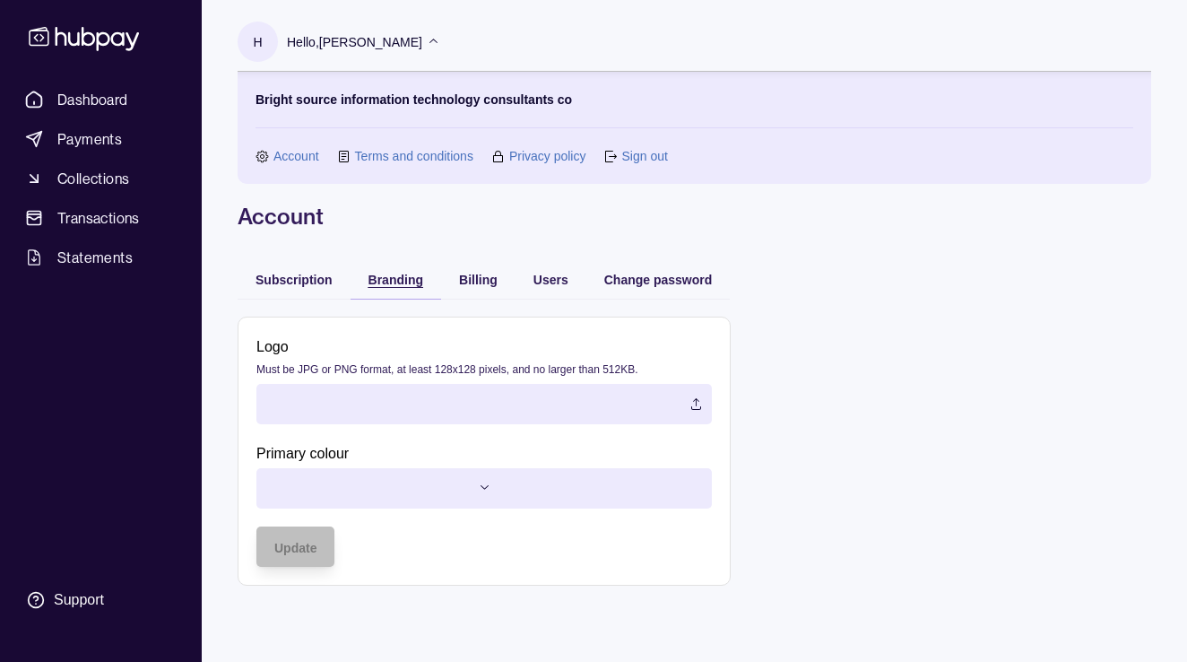
click at [410, 282] on span "Branding" at bounding box center [395, 280] width 55 height 14
click at [303, 154] on link "Account" at bounding box center [296, 156] width 46 height 20
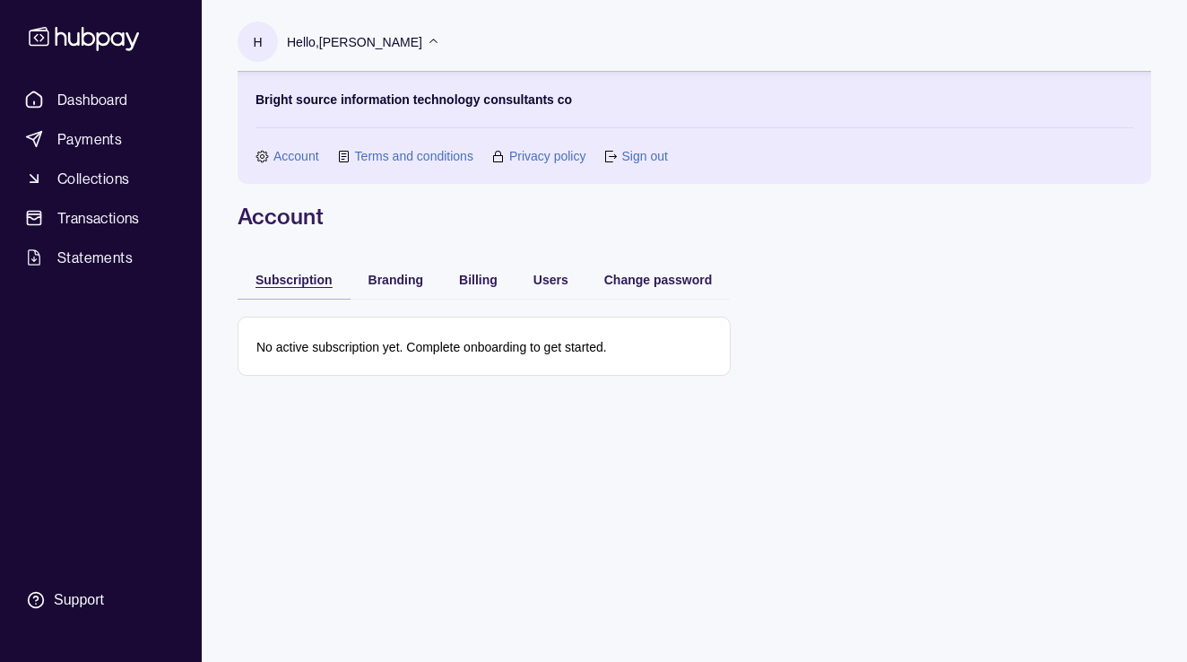
click at [310, 278] on span "Subscription" at bounding box center [294, 280] width 77 height 14
drag, startPoint x: 355, startPoint y: 352, endPoint x: 432, endPoint y: 286, distance: 101.7
click at [356, 351] on p "No active subscription yet. Complete onboarding to get started." at bounding box center [431, 347] width 351 height 14
click at [454, 275] on div "Billing" at bounding box center [464, 279] width 65 height 22
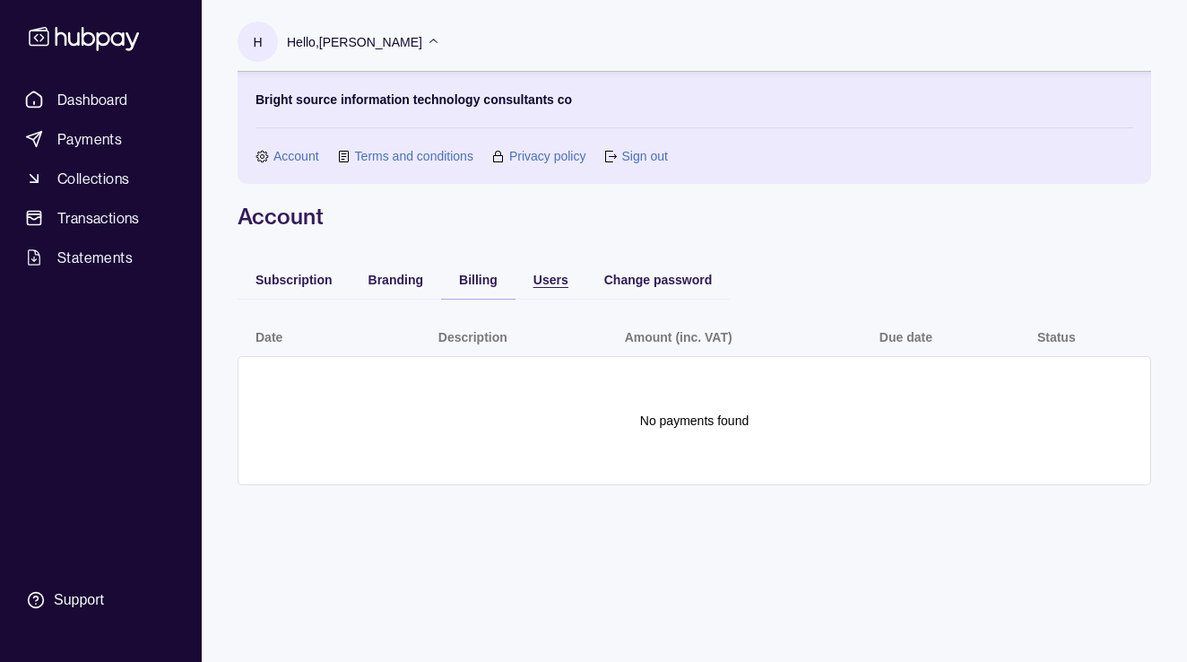
drag, startPoint x: 533, startPoint y: 272, endPoint x: 546, endPoint y: 272, distance: 12.6
click at [534, 272] on div "Users" at bounding box center [550, 279] width 35 height 22
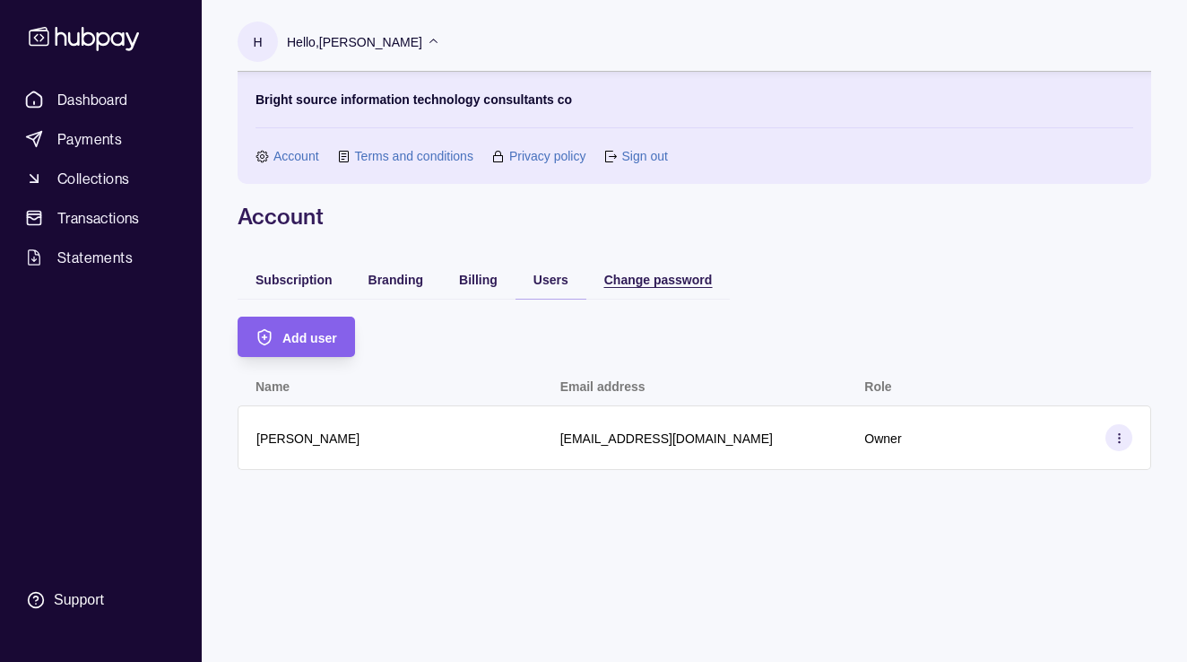
drag, startPoint x: 653, startPoint y: 282, endPoint x: 639, endPoint y: 279, distance: 13.7
click at [650, 282] on span "Change password" at bounding box center [658, 280] width 108 height 14
drag, startPoint x: 549, startPoint y: 279, endPoint x: 454, endPoint y: 351, distance: 119.1
click at [549, 279] on span "Users" at bounding box center [550, 280] width 35 height 14
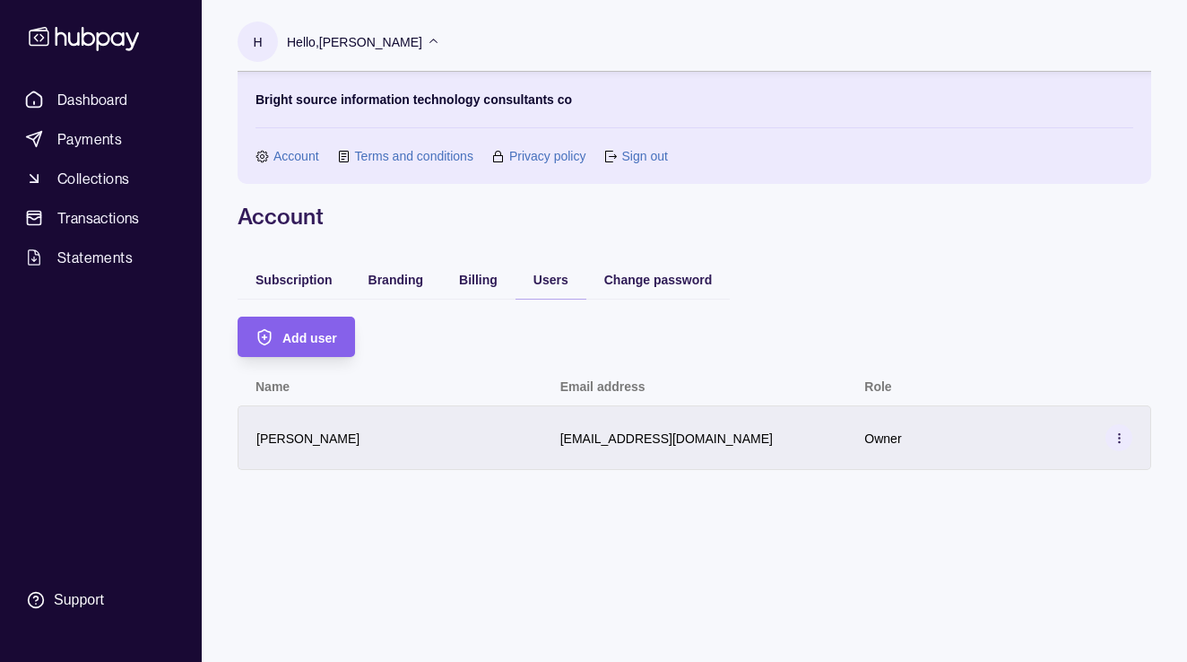
click at [1121, 435] on icon at bounding box center [1119, 437] width 13 height 13
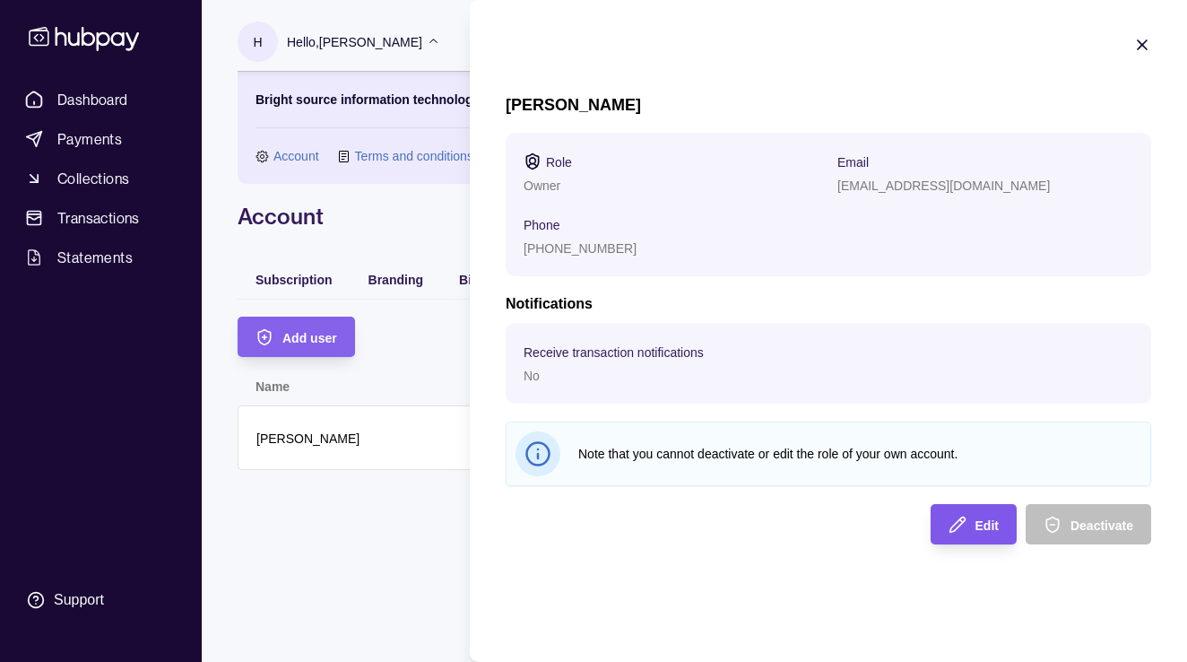
click at [977, 524] on span "Edit" at bounding box center [986, 525] width 23 height 14
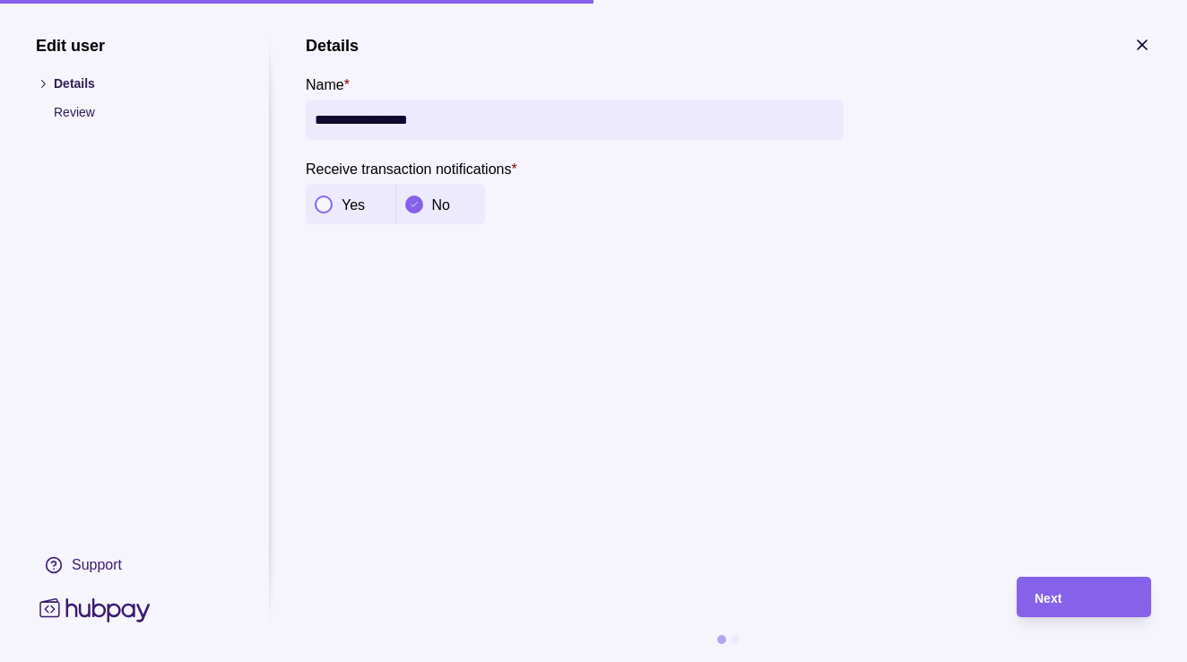
click at [71, 114] on p "Review" at bounding box center [143, 112] width 179 height 20
click at [74, 101] on ul "Details Review" at bounding box center [134, 98] width 197 height 48
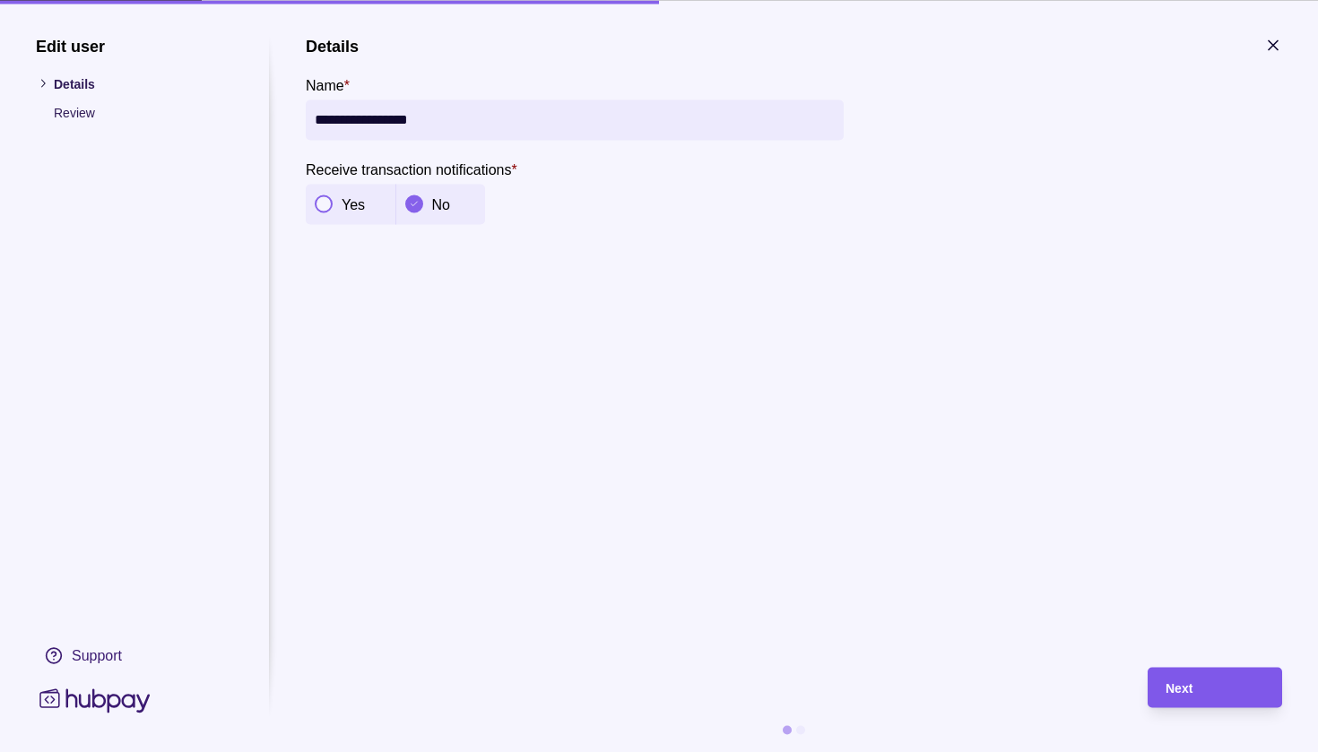
click at [1215, 697] on div "Next" at bounding box center [1215, 688] width 99 height 22
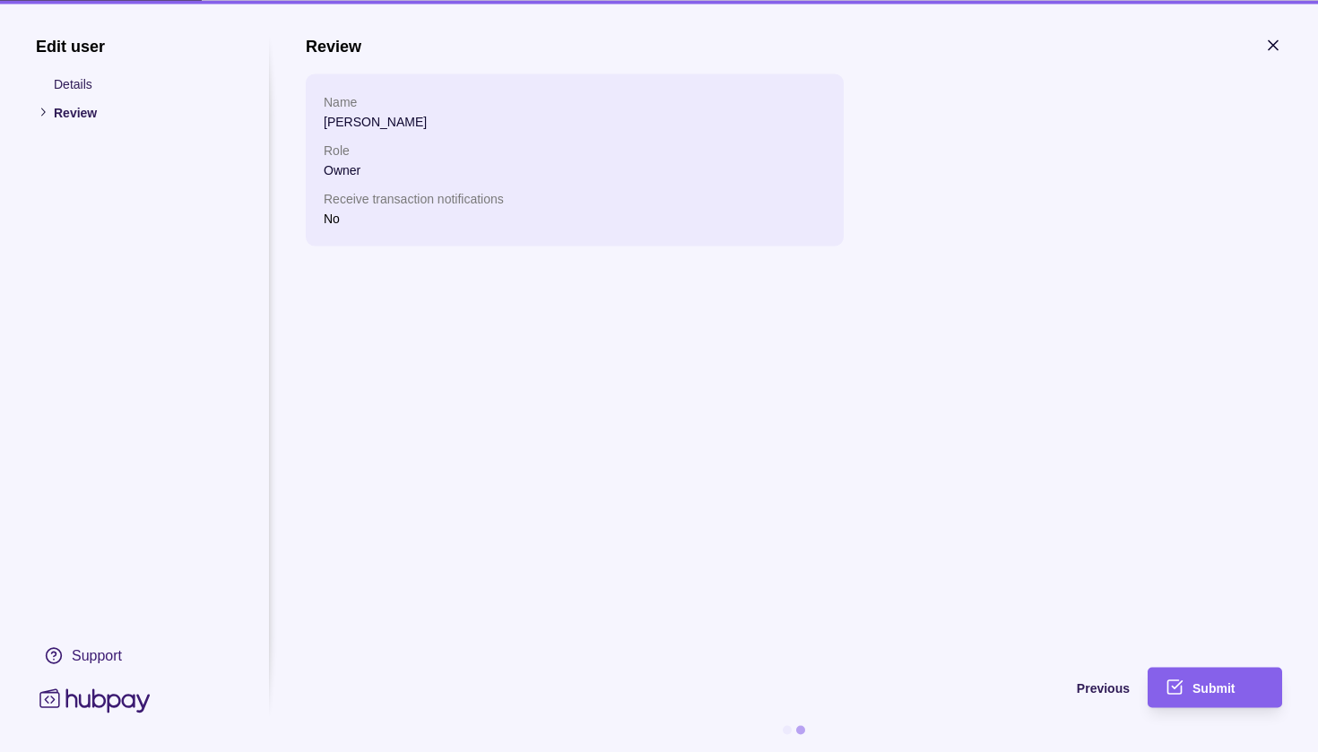
click at [1215, 697] on div "Submit" at bounding box center [1228, 688] width 72 height 22
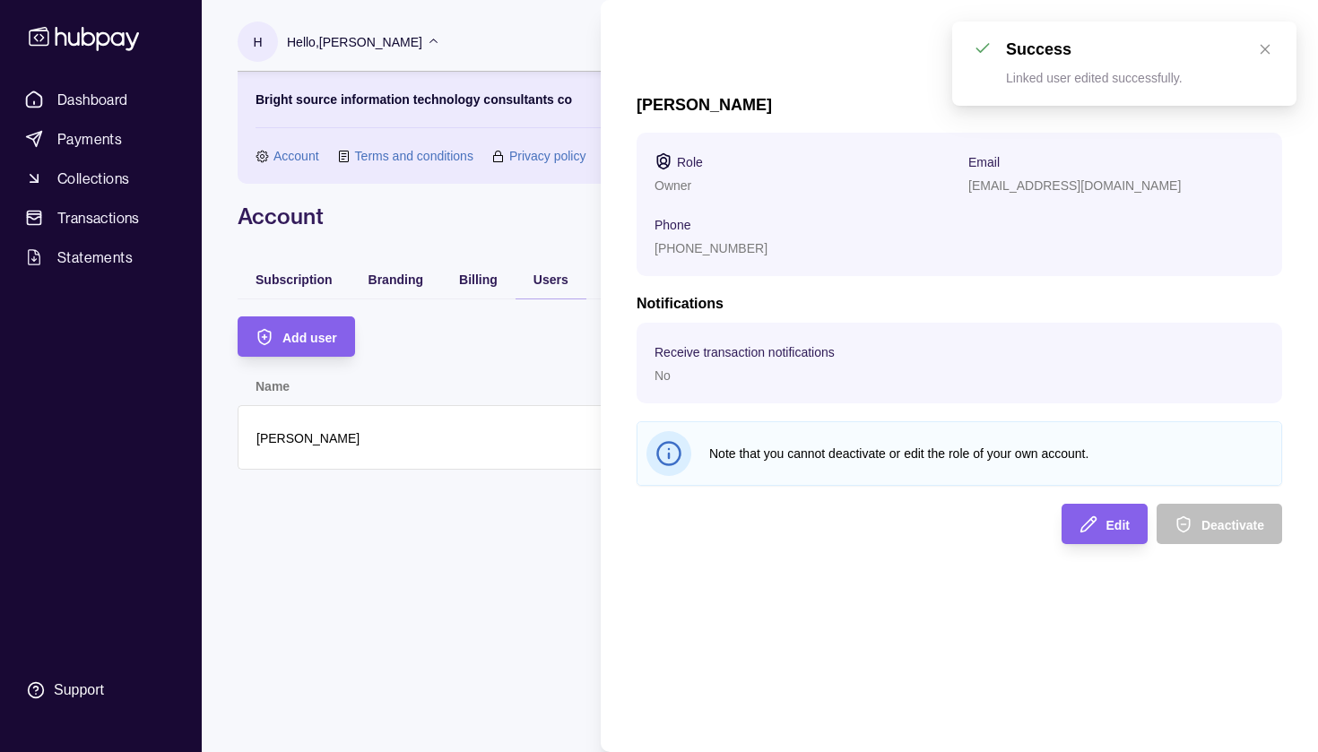
click at [507, 228] on html "Dashboard Payments Collections Transactions Statements Support H Hello, [PERSON…" at bounding box center [659, 376] width 1318 height 752
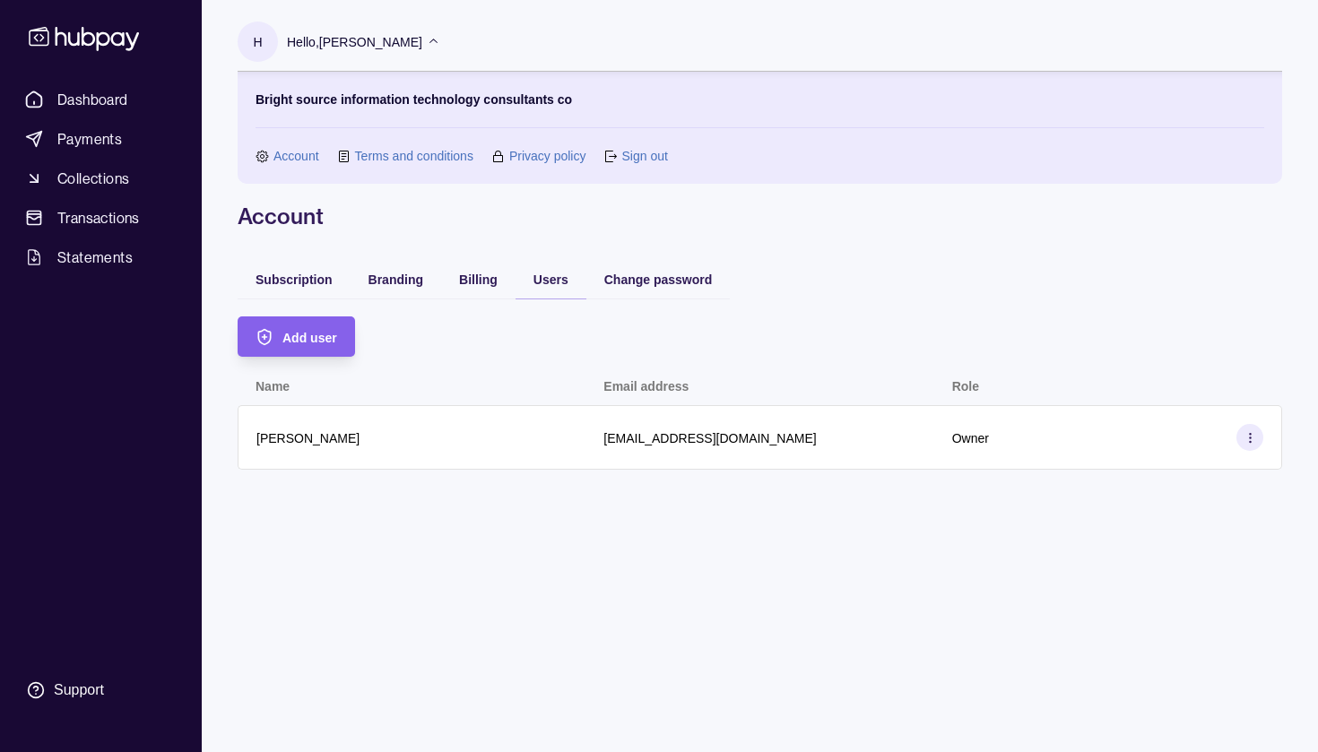
click at [274, 154] on link "Account" at bounding box center [296, 156] width 46 height 20
drag, startPoint x: 328, startPoint y: 104, endPoint x: 432, endPoint y: 29, distance: 128.4
click at [327, 104] on p "Bright source information technology consultants co" at bounding box center [414, 100] width 316 height 20
click at [422, 42] on p "Hello, [PERSON_NAME]" at bounding box center [354, 42] width 135 height 20
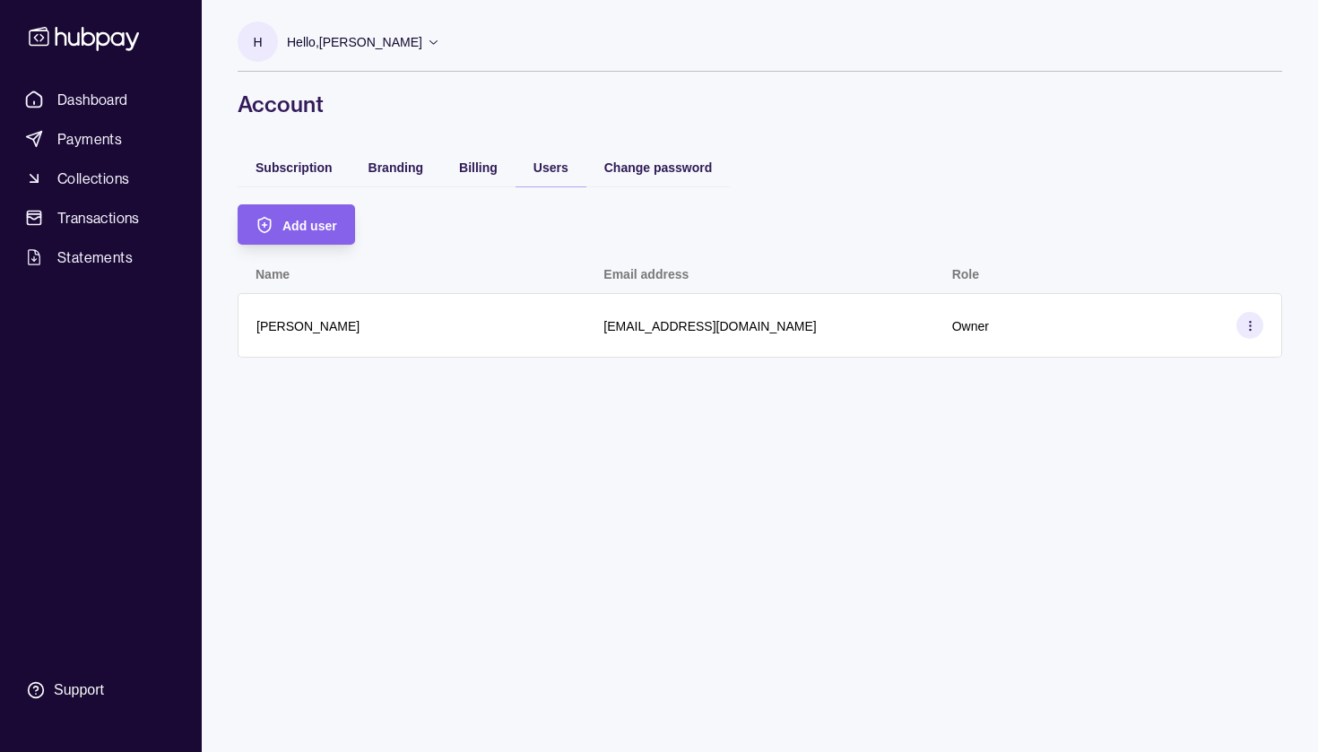
click at [422, 42] on p "Hello, [PERSON_NAME]" at bounding box center [354, 42] width 135 height 20
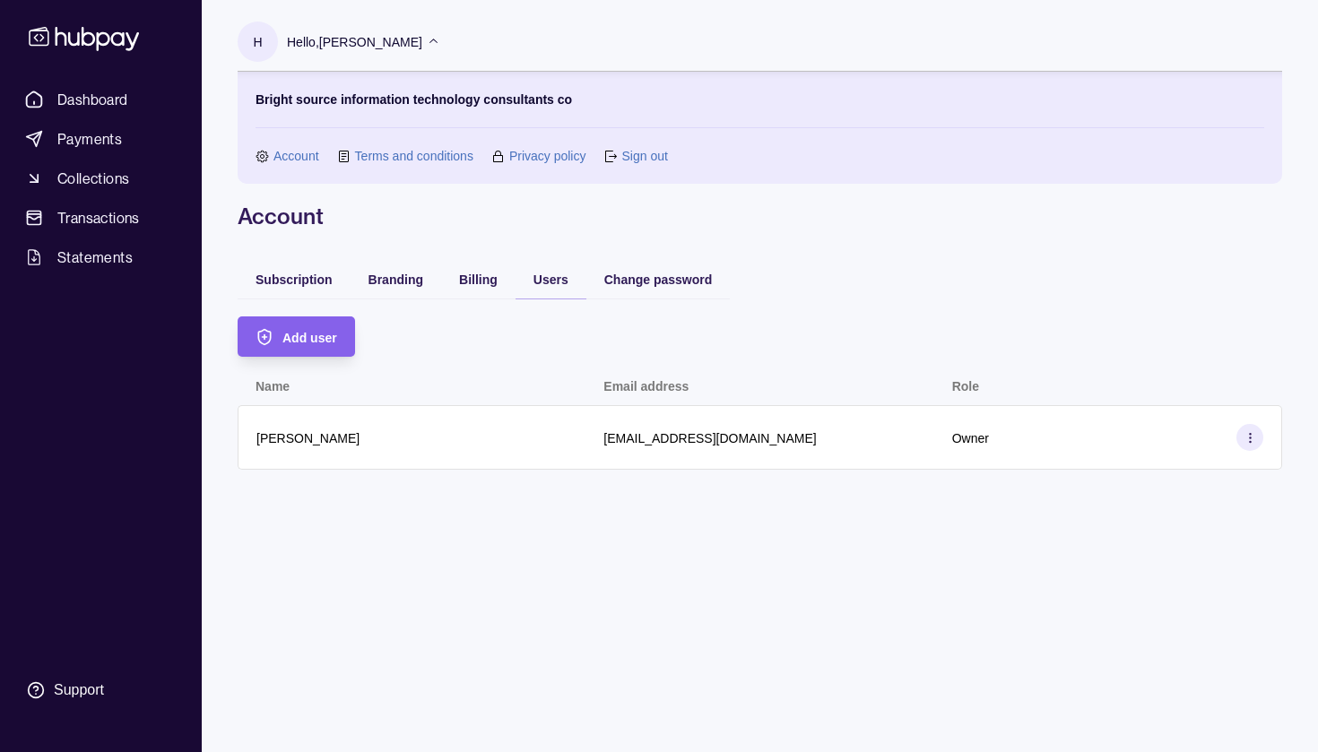
click at [374, 102] on p "Bright source information technology consultants co" at bounding box center [414, 100] width 316 height 20
click at [98, 184] on span "Collections" at bounding box center [93, 179] width 72 height 22
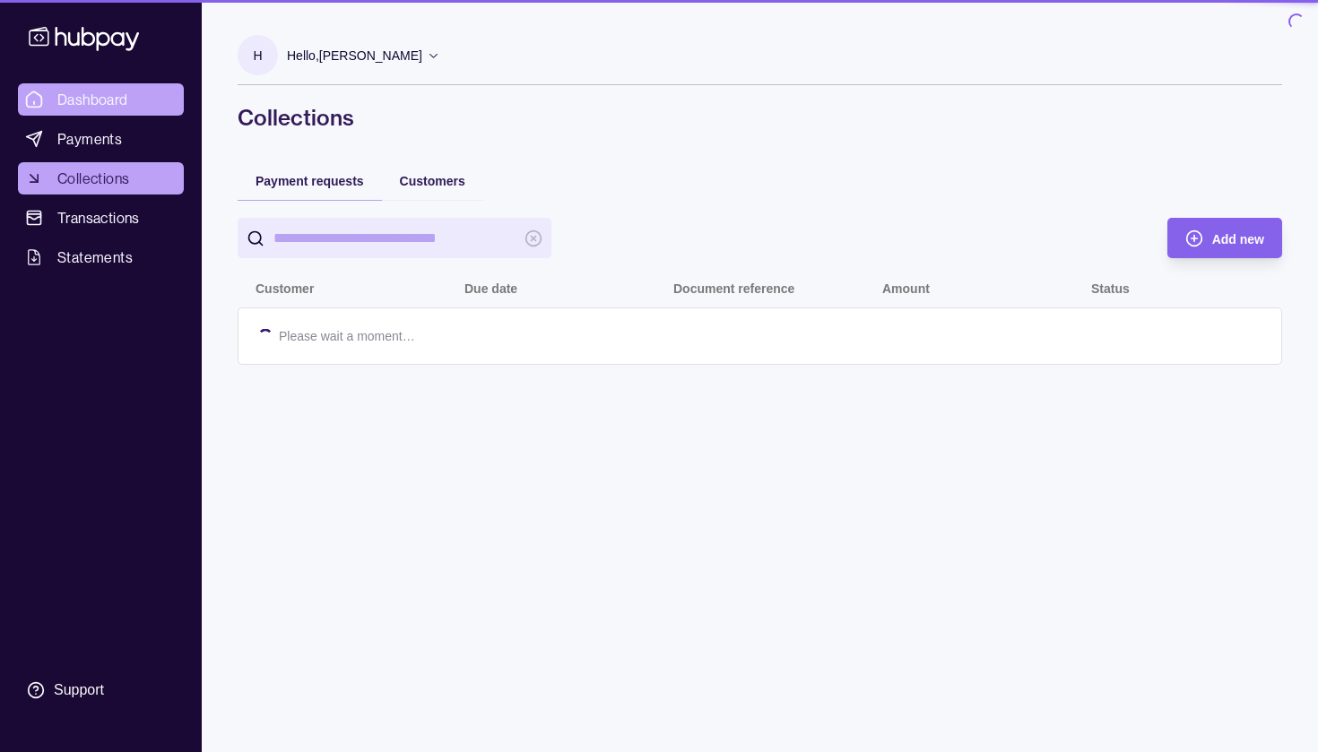
click at [92, 106] on span "Dashboard" at bounding box center [92, 100] width 71 height 22
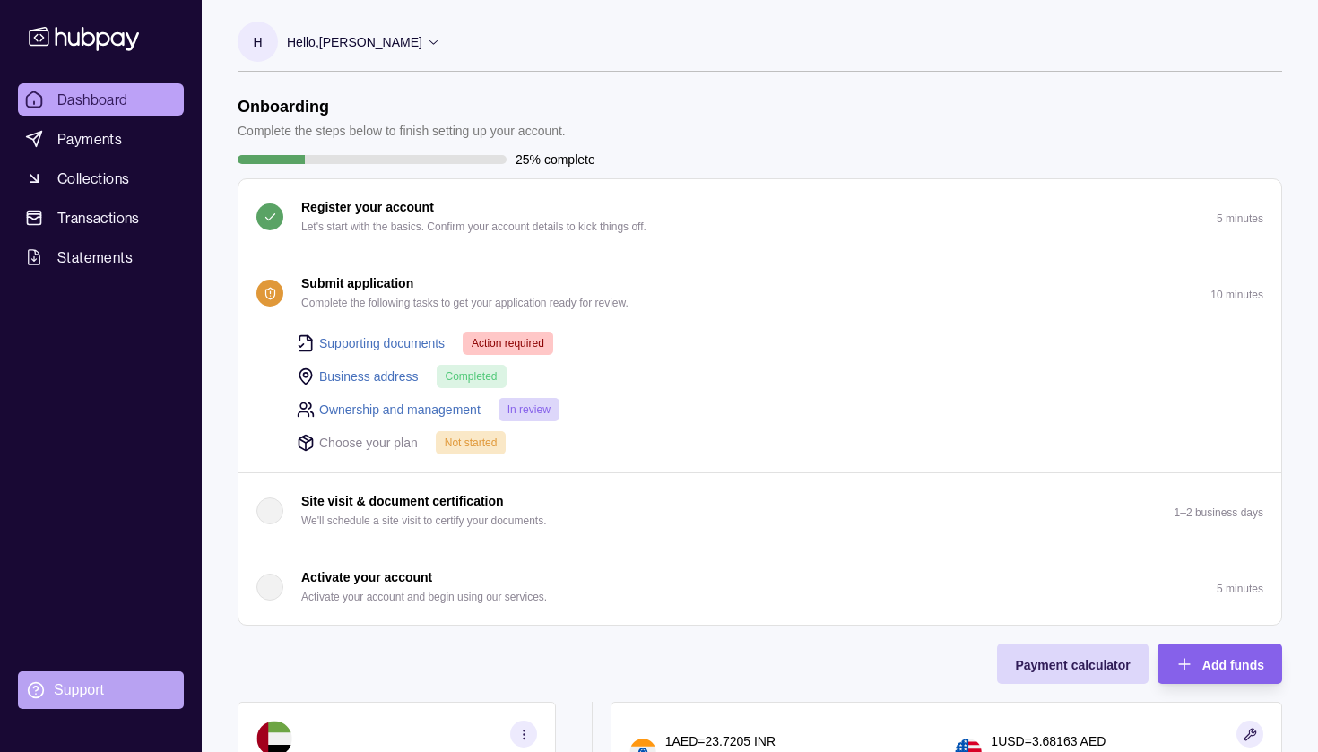
click at [60, 690] on div "Support" at bounding box center [79, 690] width 50 height 20
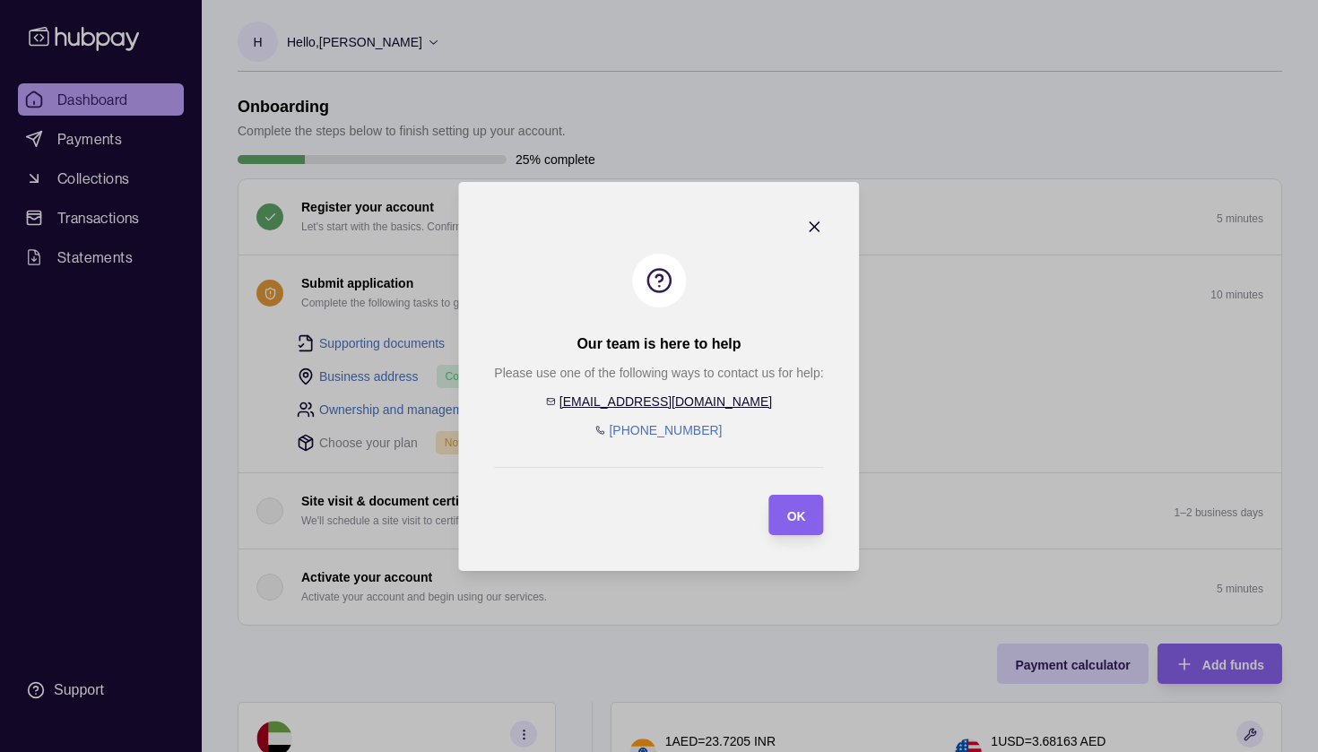
click at [808, 225] on icon "button" at bounding box center [815, 227] width 18 height 18
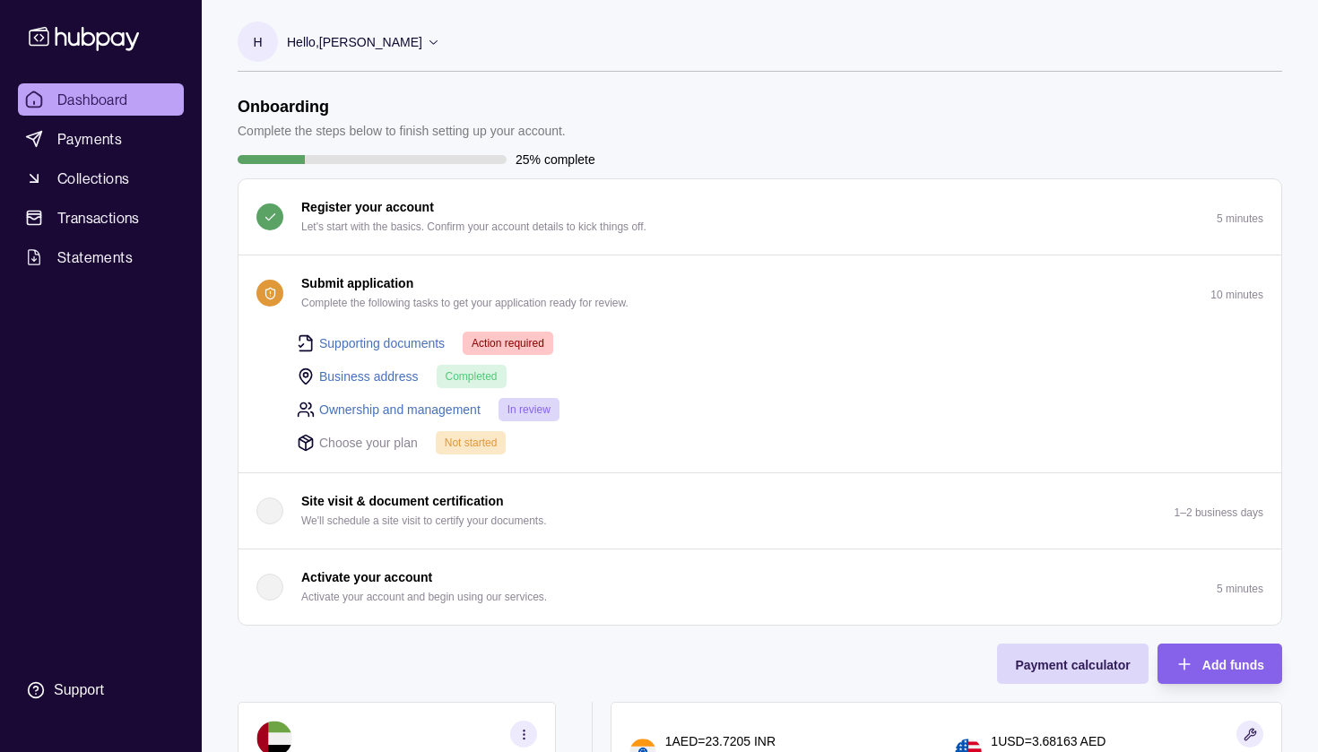
click at [401, 52] on div "Hello, [PERSON_NAME]" at bounding box center [363, 42] width 153 height 38
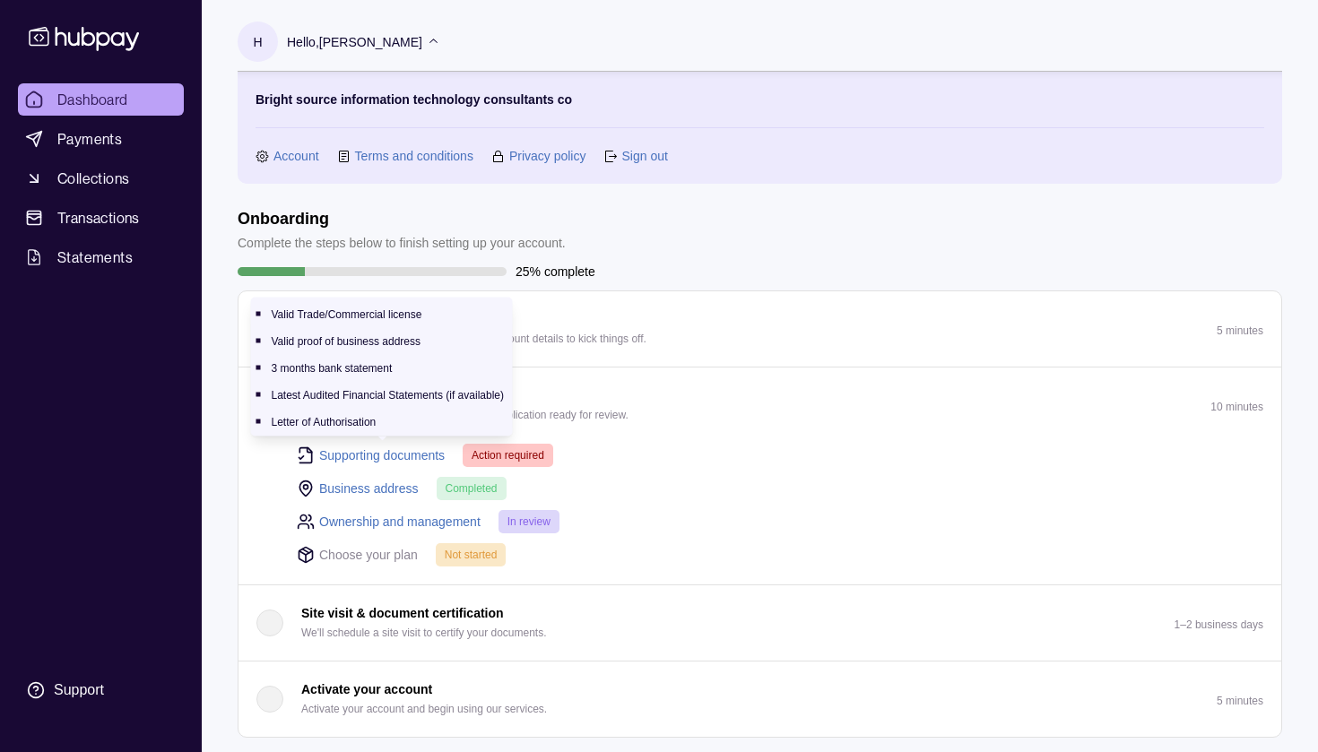
click at [377, 459] on link "Supporting documents" at bounding box center [382, 456] width 126 height 20
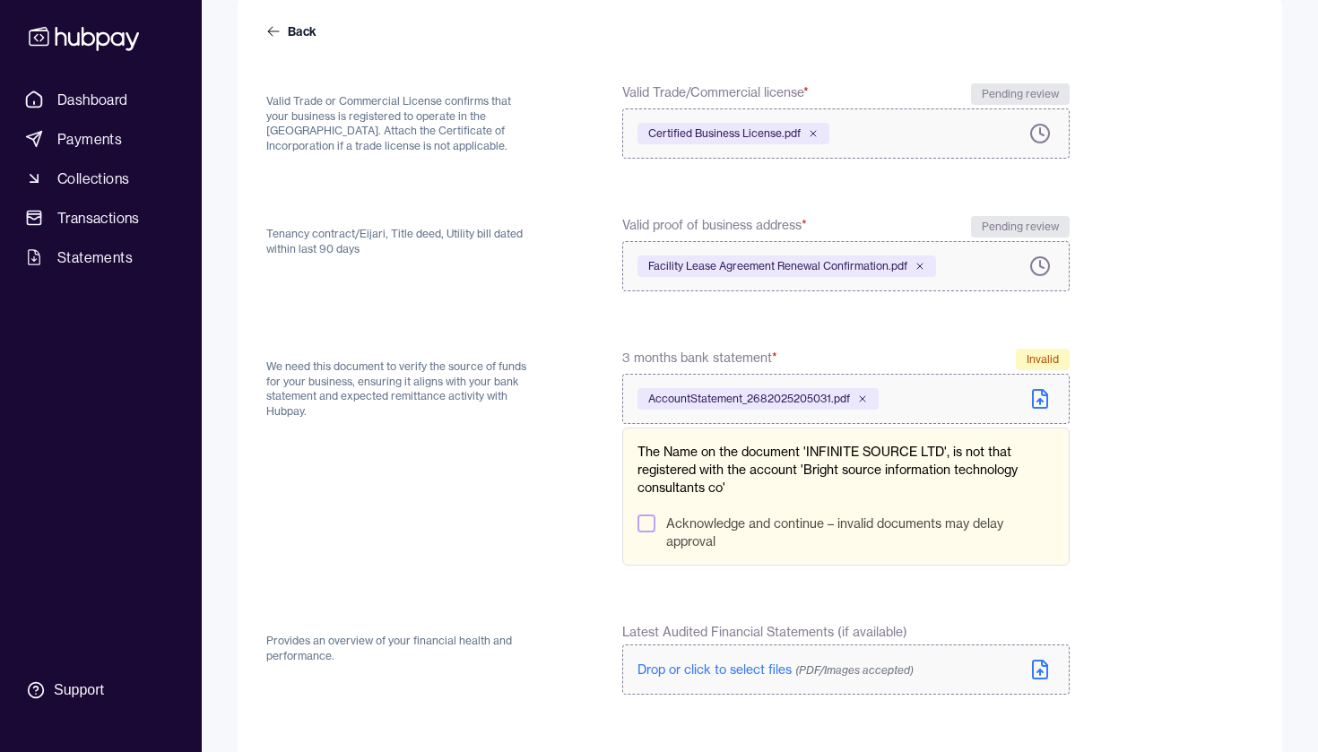
scroll to position [169, 0]
click at [789, 400] on span "AccountStatement_2682025205031.pdf" at bounding box center [749, 397] width 202 height 14
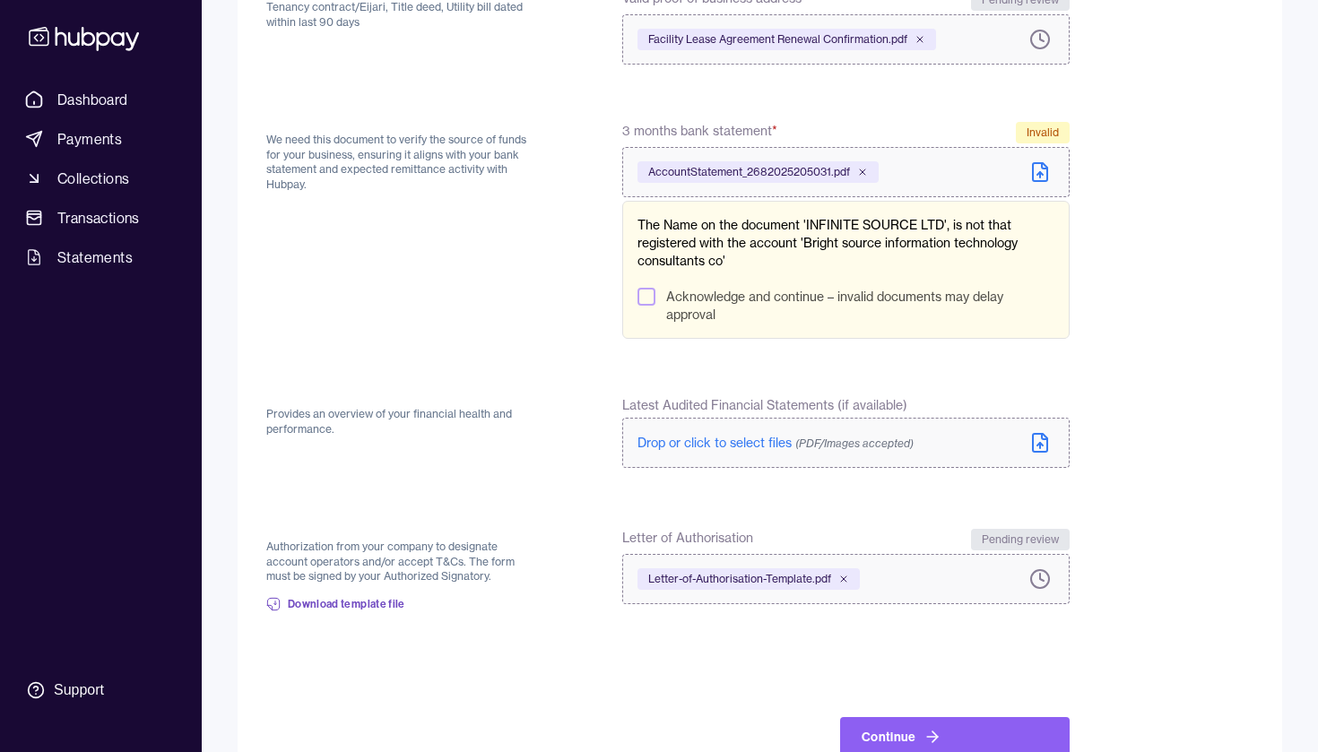
scroll to position [398, 0]
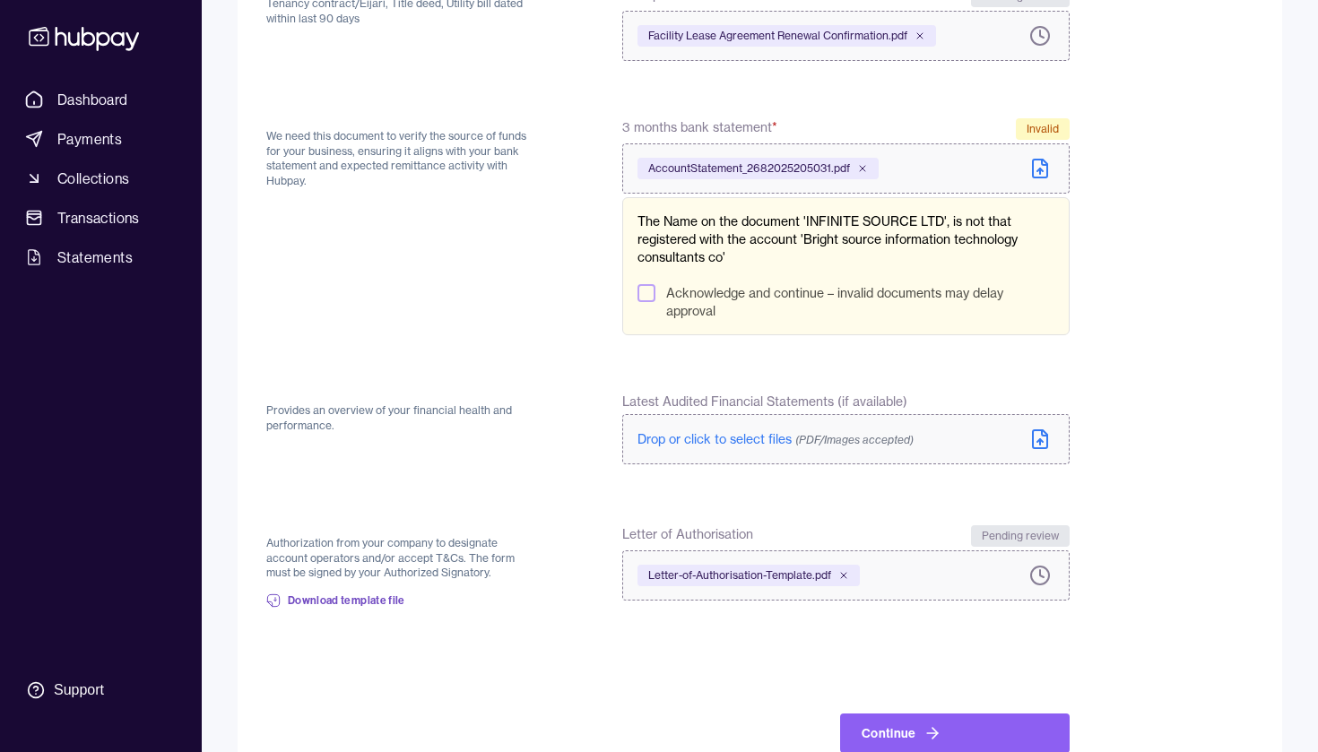
click at [656, 296] on div "Acknowledge and continue – invalid documents may delay approval" at bounding box center [845, 302] width 417 height 36
click at [647, 295] on button "Acknowledge and continue – invalid documents may delay approval" at bounding box center [646, 293] width 18 height 18
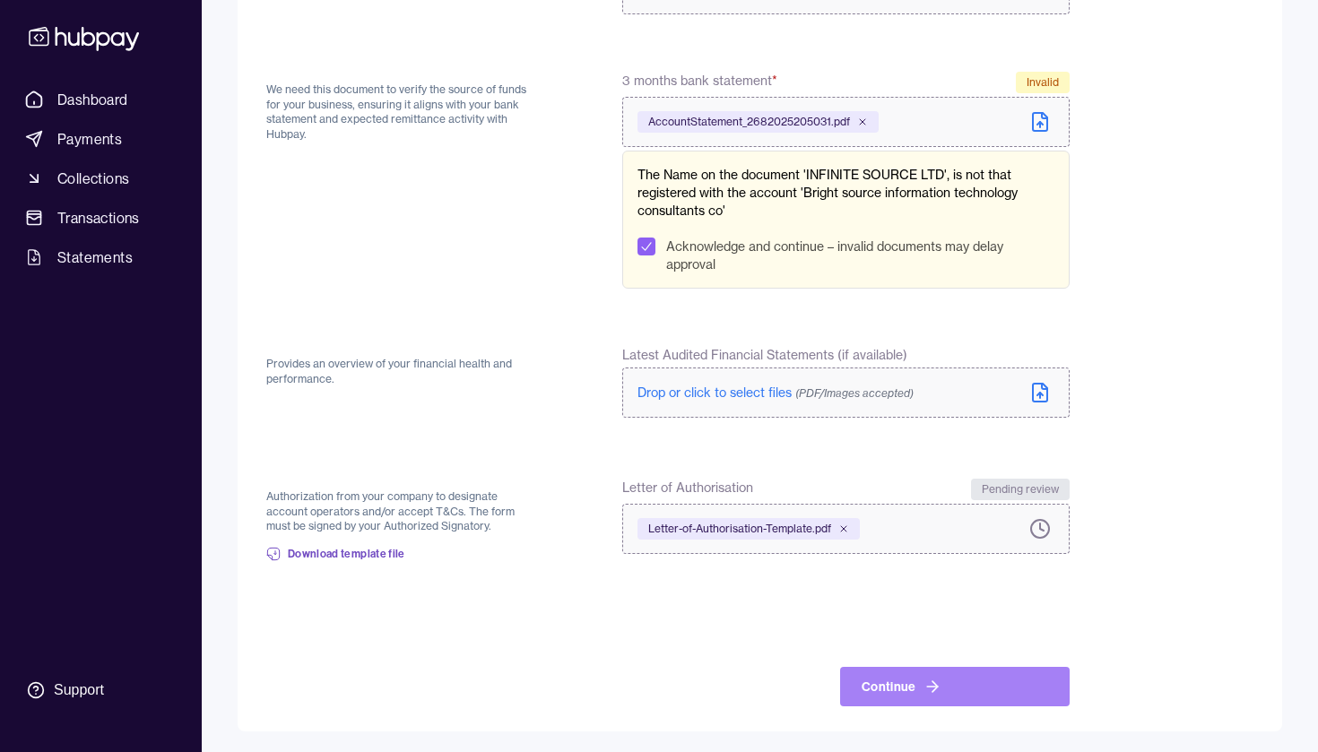
scroll to position [444, 0]
click at [943, 686] on button "Continue" at bounding box center [955, 687] width 230 height 39
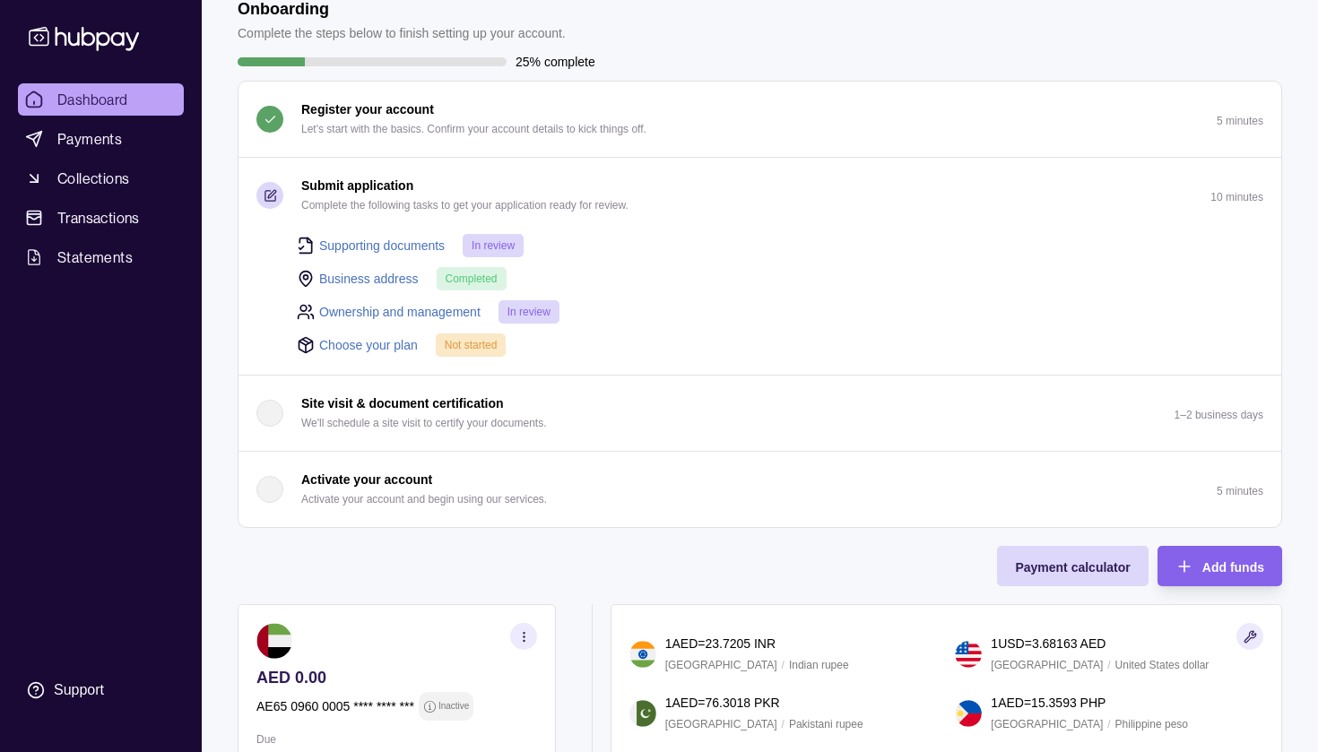
scroll to position [1, 0]
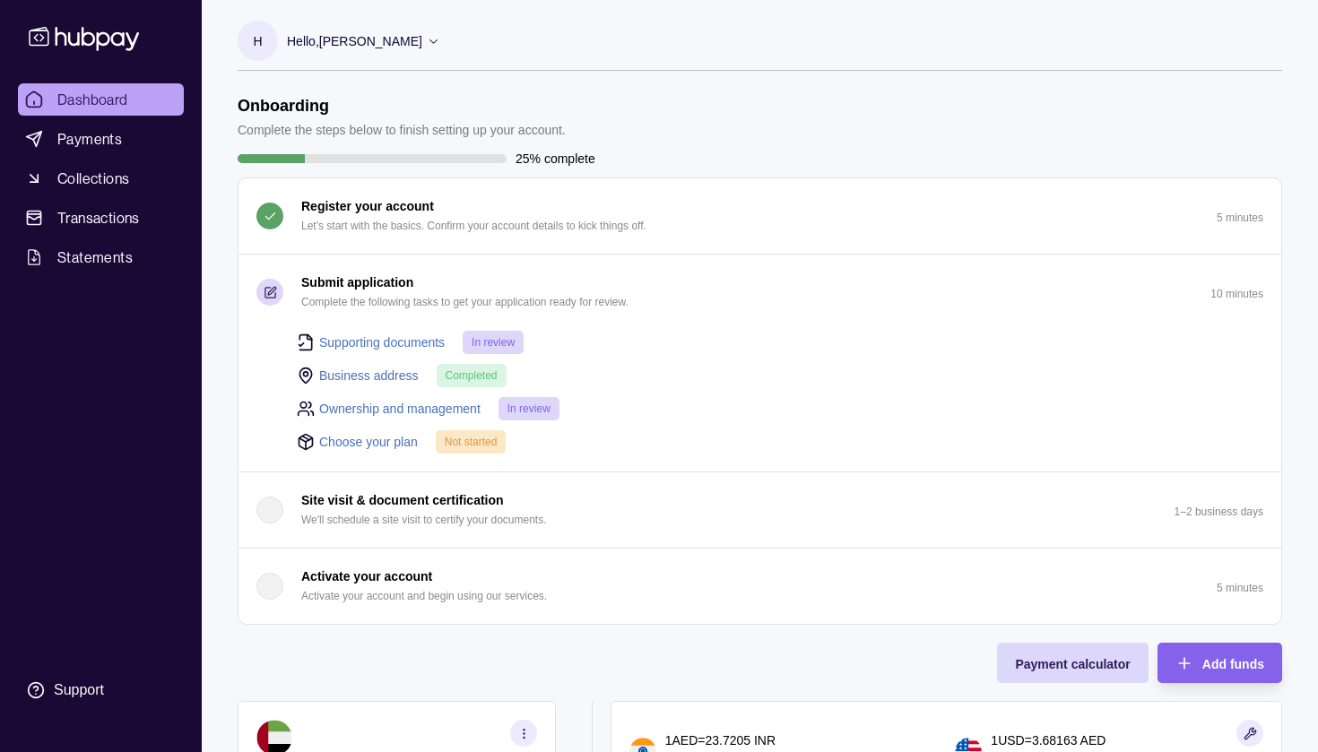
click at [384, 443] on link "Choose your plan" at bounding box center [368, 442] width 99 height 20
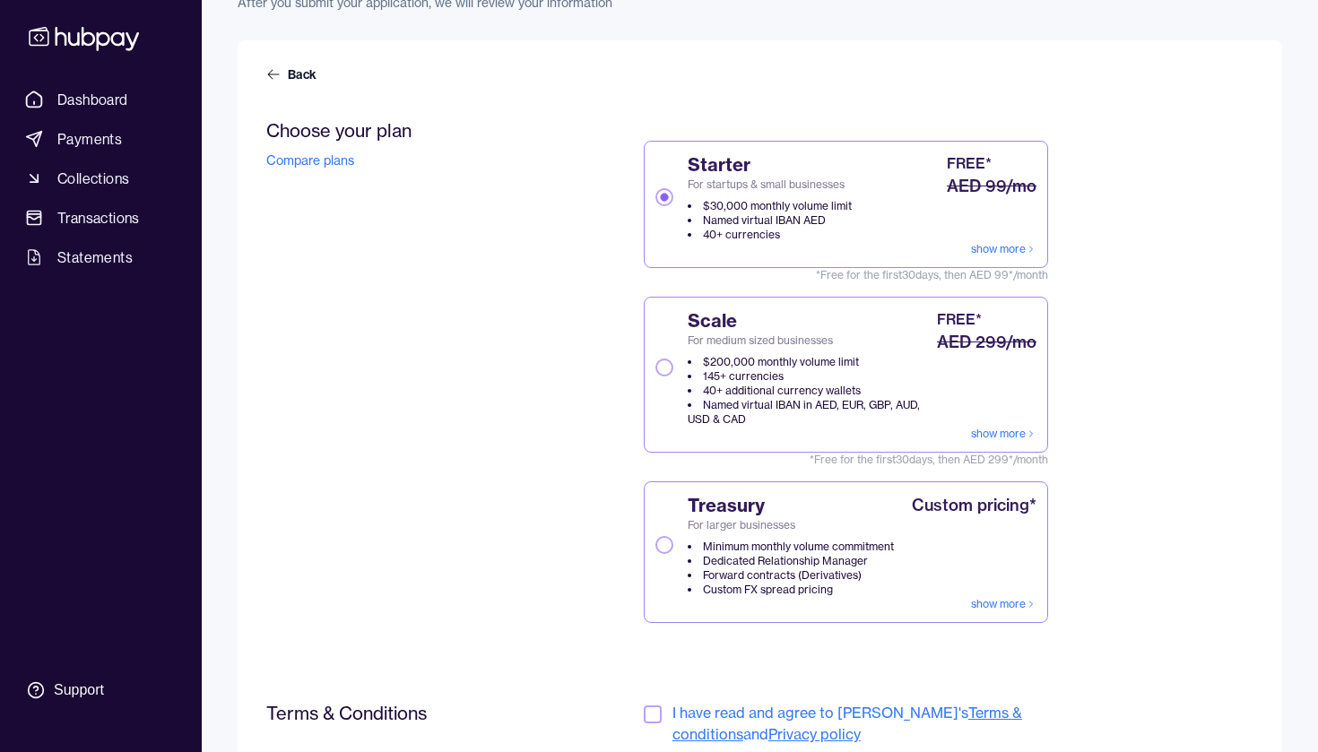
scroll to position [126, 0]
click at [890, 227] on div "Starter For startups & small businesses $30,000 monthly volume limit Named virt…" at bounding box center [845, 196] width 381 height 90
click at [673, 204] on button "Starter For startups & small businesses $30,000 monthly volume limit Named virt…" at bounding box center [664, 195] width 18 height 18
click at [656, 712] on button "button" at bounding box center [653, 713] width 18 height 18
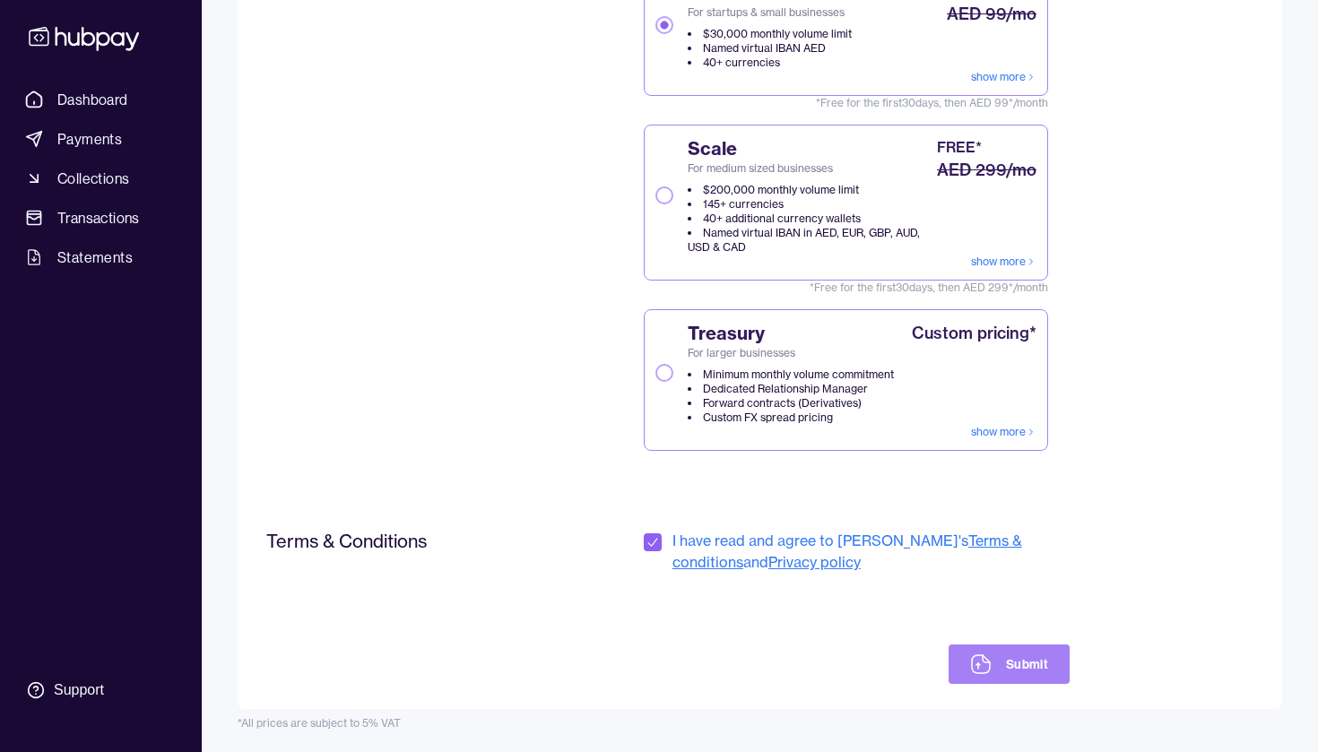
scroll to position [297, 0]
click at [1014, 663] on button "Submit" at bounding box center [1009, 664] width 121 height 39
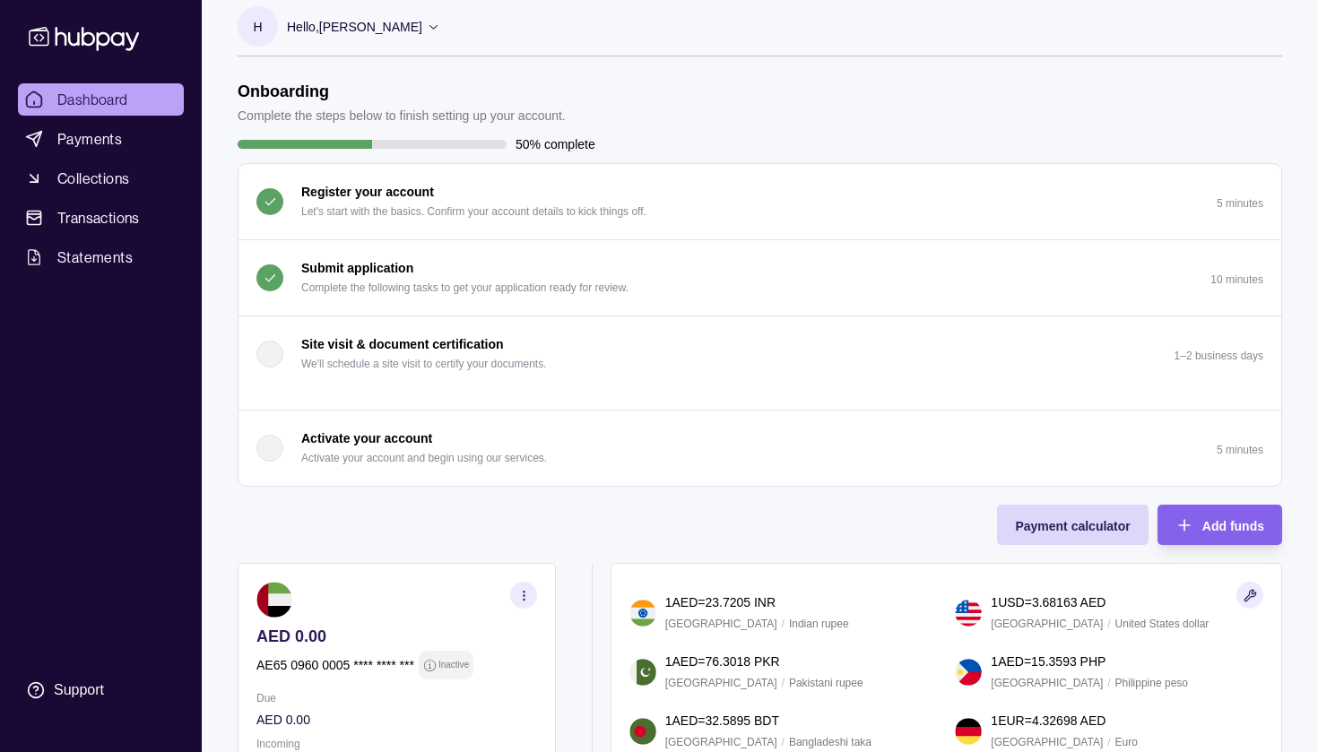
scroll to position [20, 0]
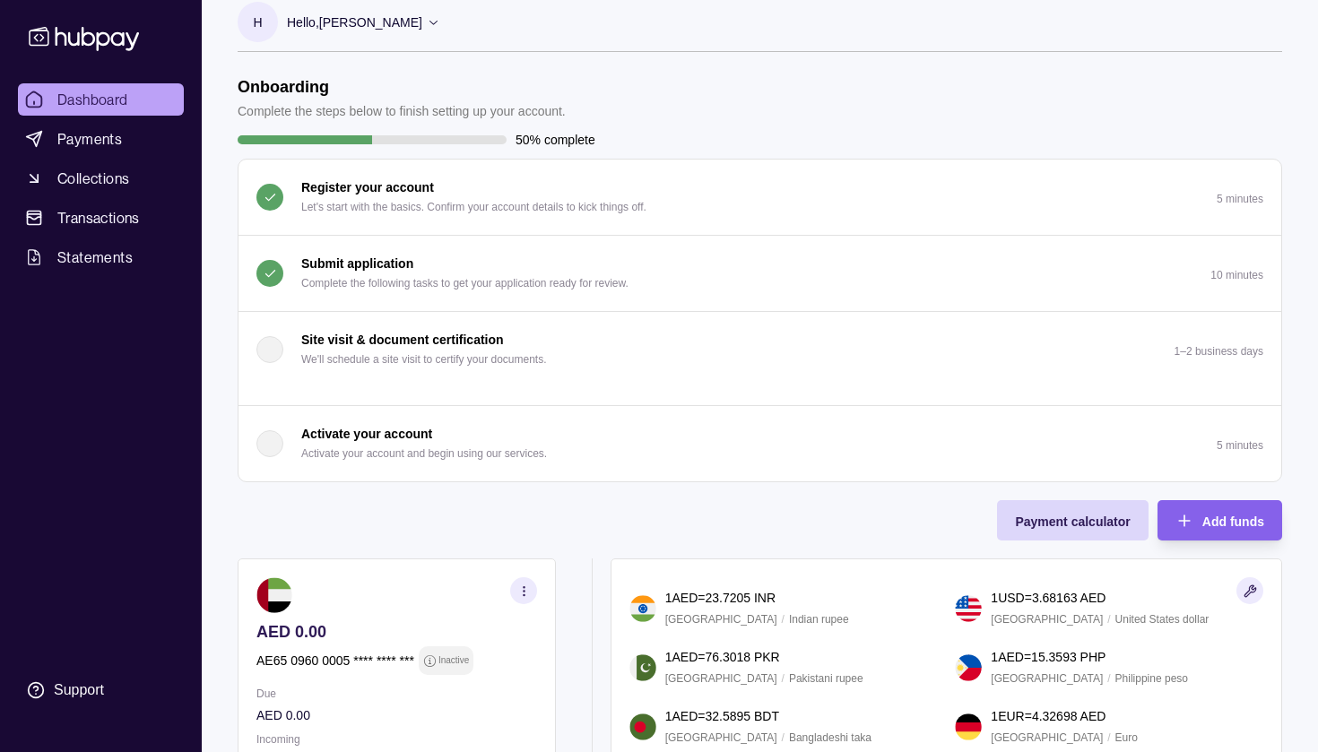
click at [421, 276] on p "Complete the following tasks to get your application ready for review." at bounding box center [464, 283] width 327 height 20
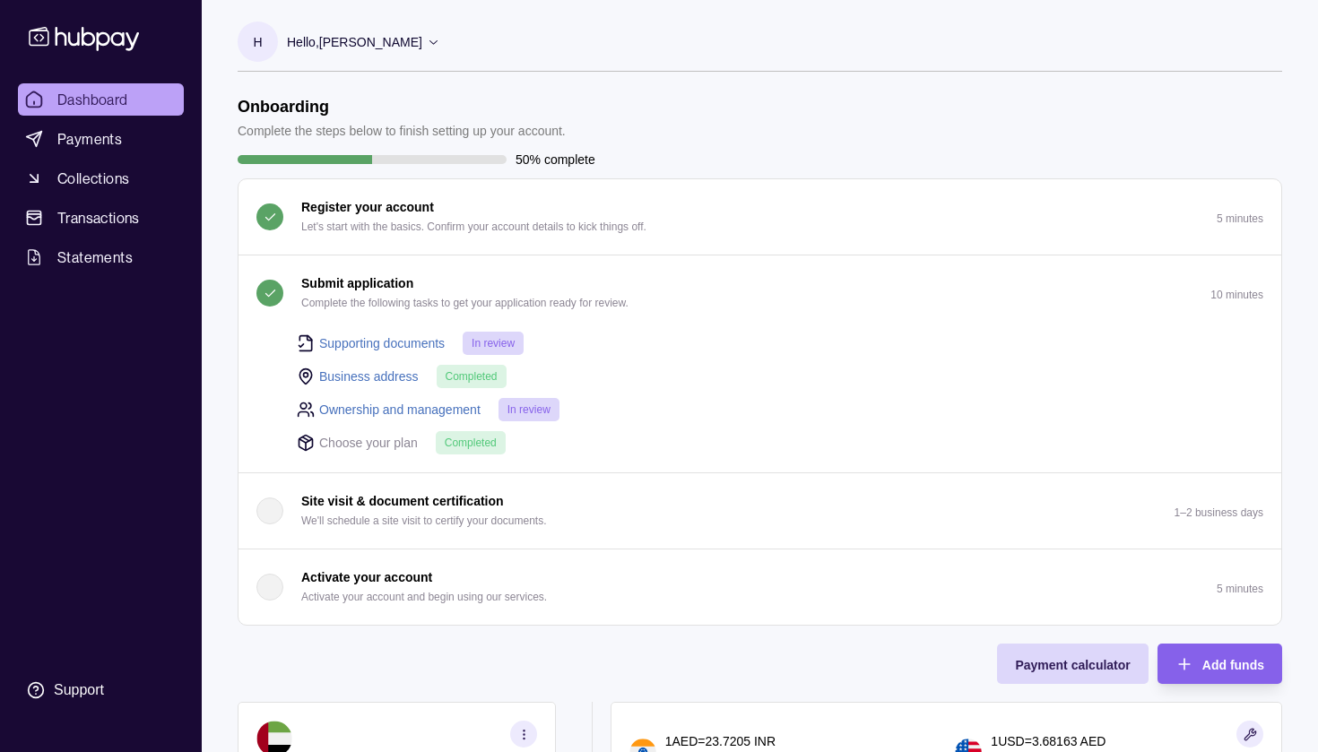
scroll to position [10, 0]
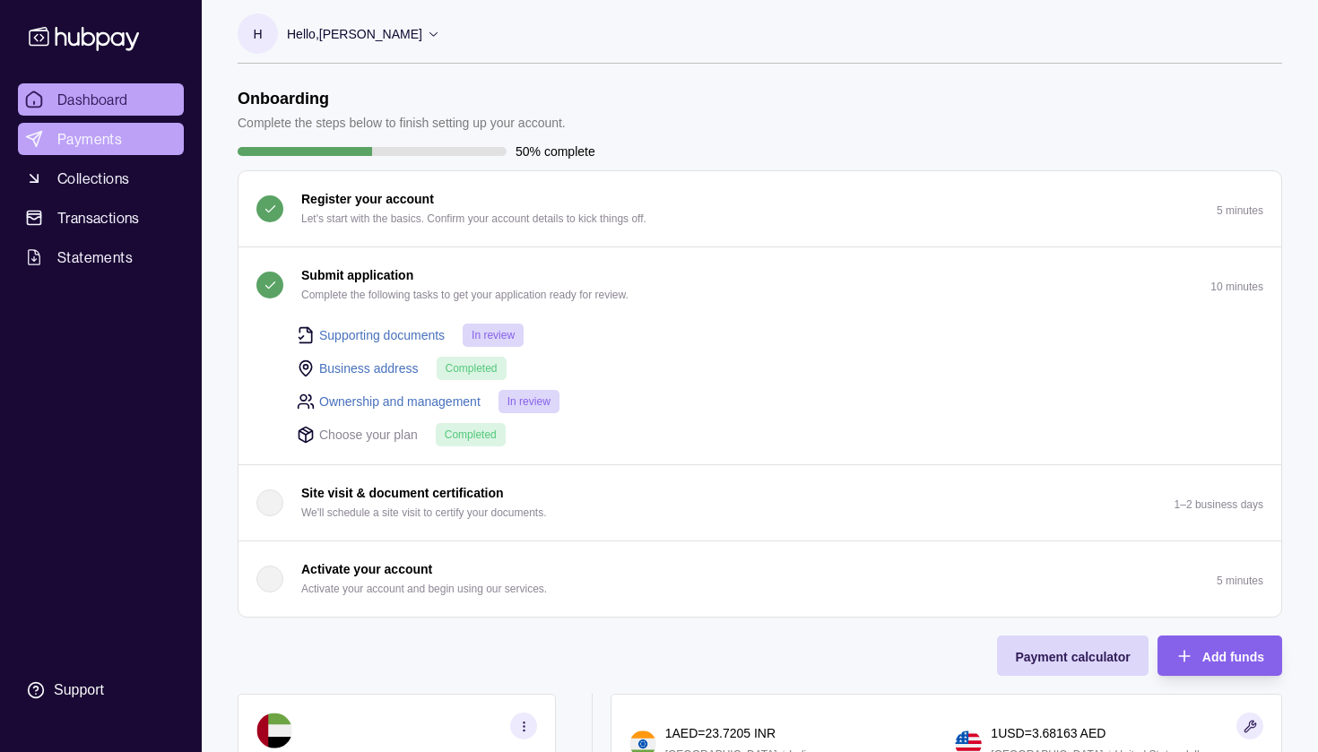
click at [115, 144] on span "Payments" at bounding box center [89, 139] width 65 height 22
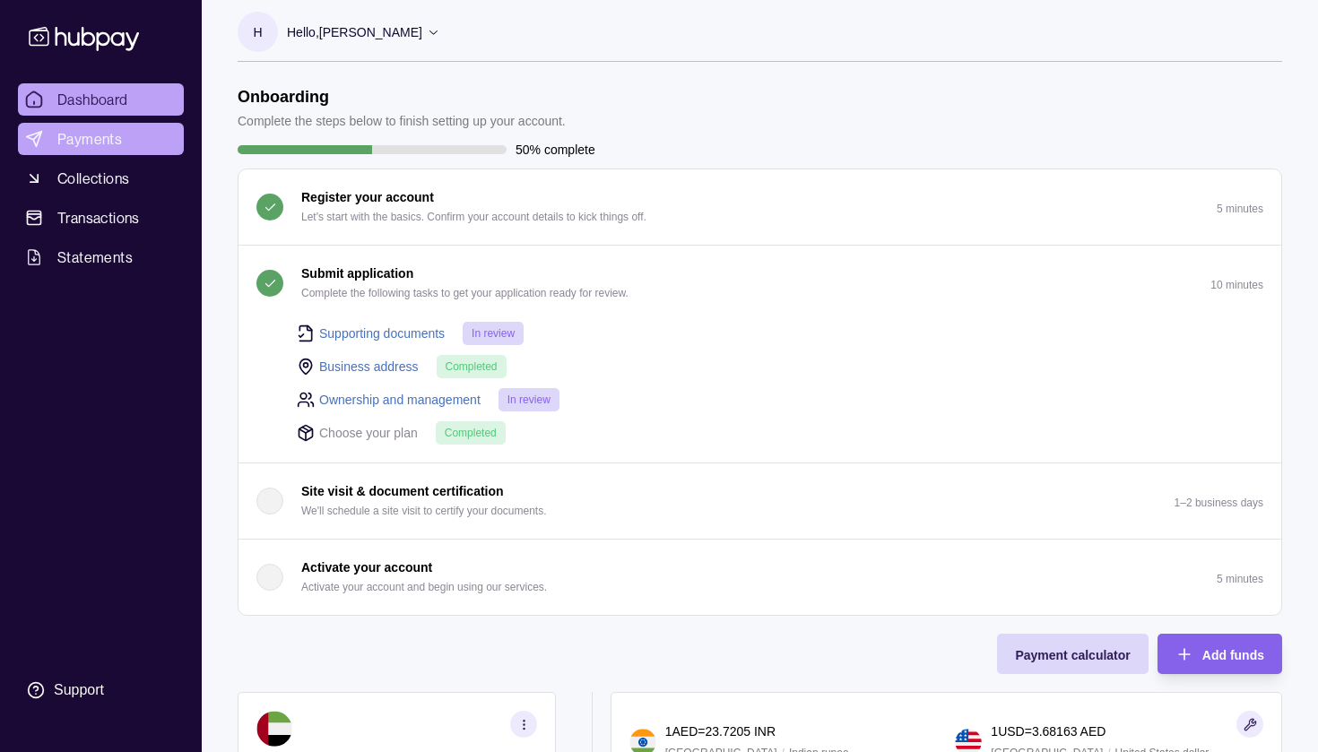
scroll to position [15, 0]
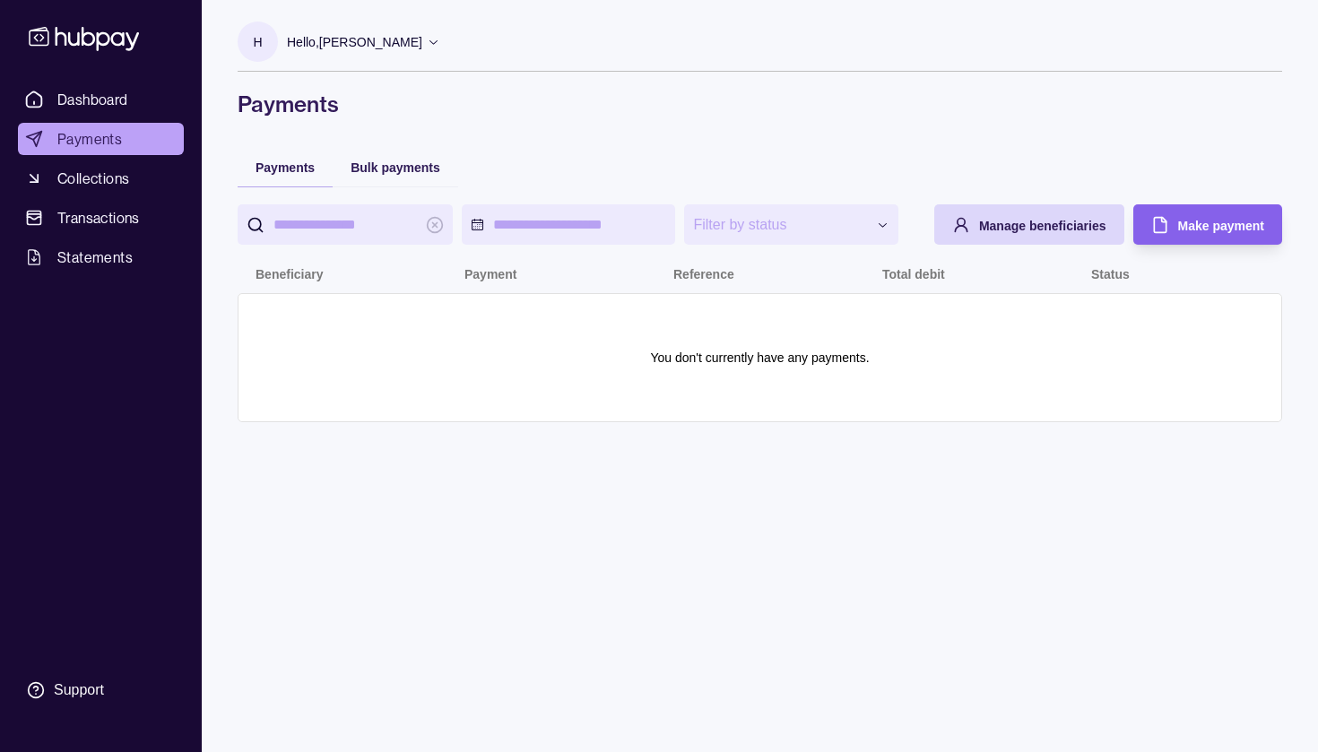
click at [432, 50] on div "Hello, [PERSON_NAME]" at bounding box center [363, 42] width 153 height 38
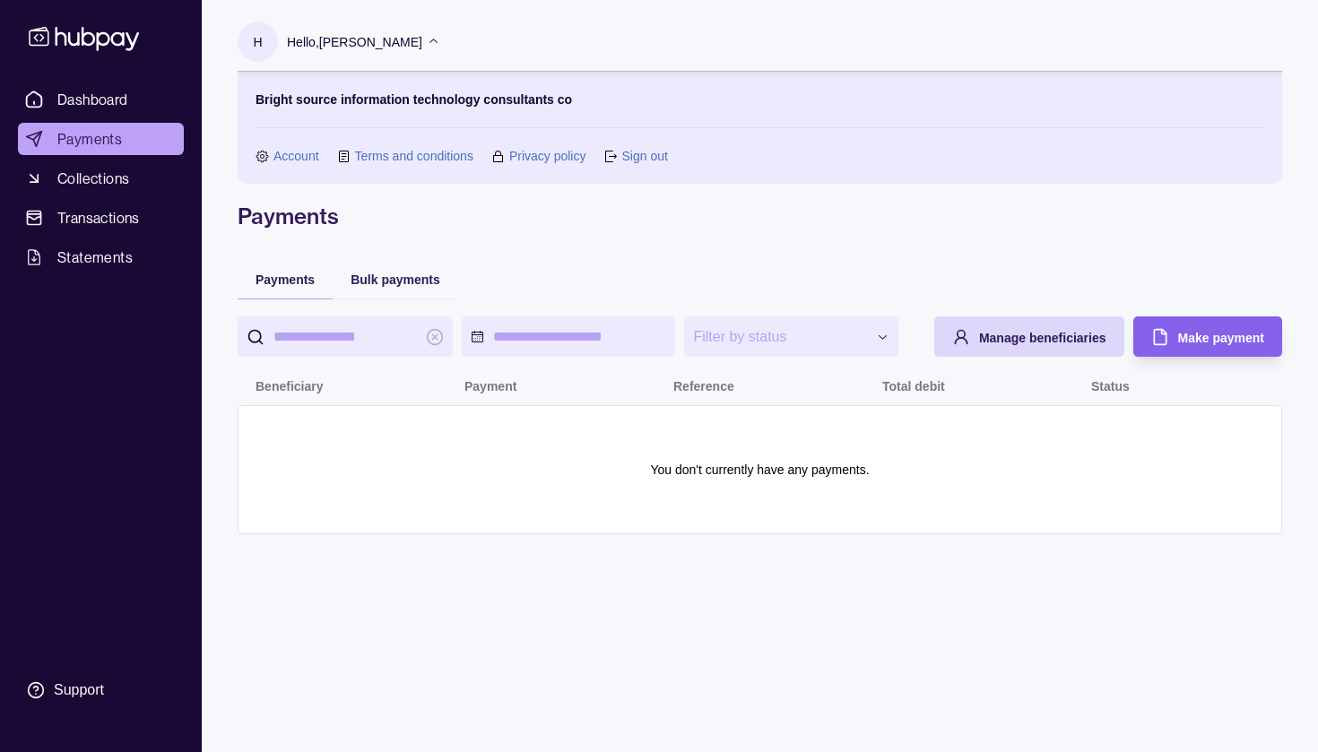
click at [403, 99] on p "Bright source information technology consultants co" at bounding box center [414, 100] width 316 height 20
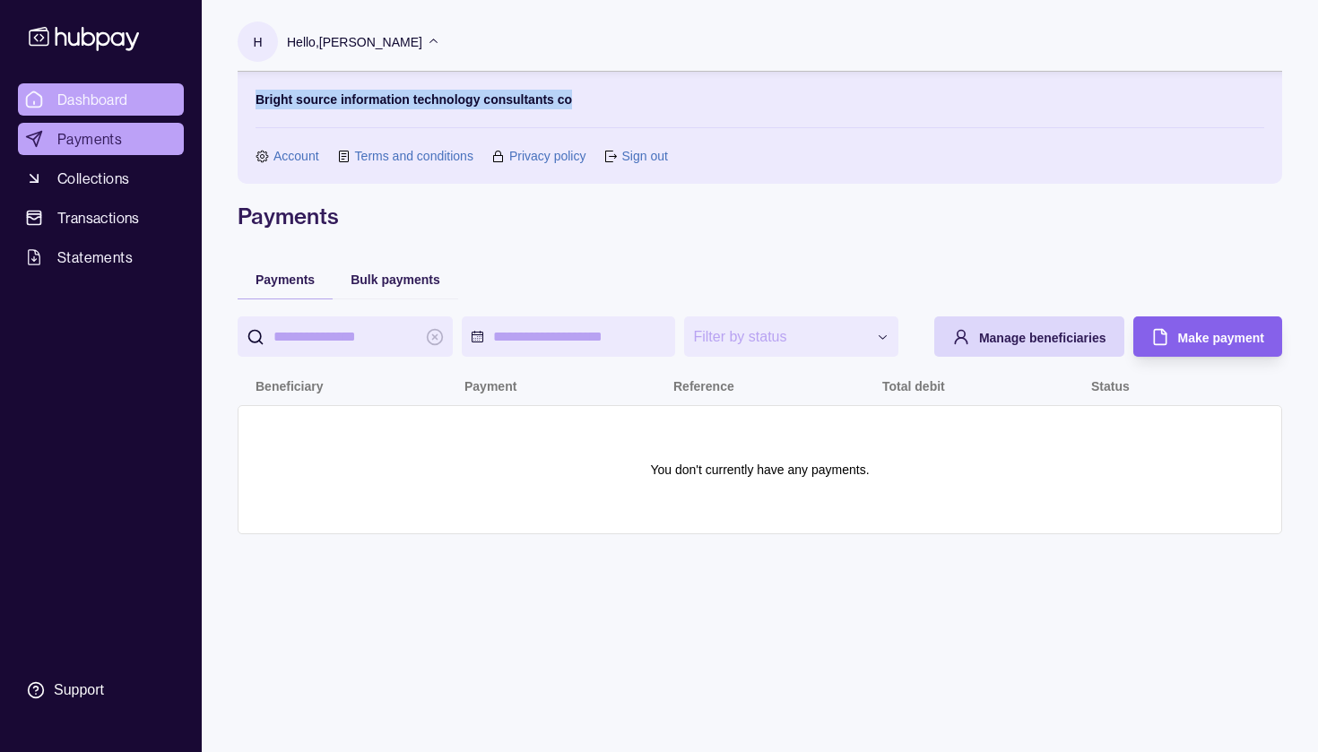
click at [108, 106] on span "Dashboard" at bounding box center [92, 100] width 71 height 22
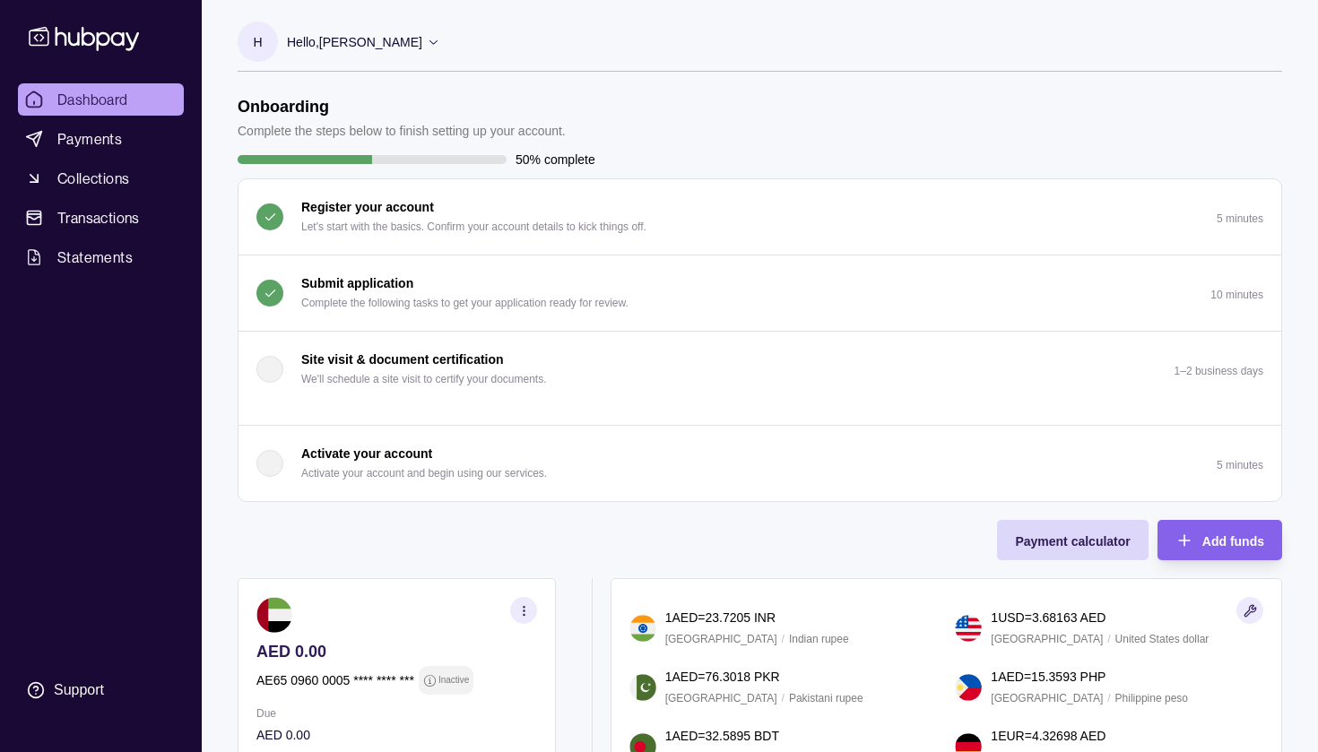
click at [682, 299] on button "Submit application Complete the following tasks to get your application ready f…" at bounding box center [759, 293] width 1043 height 75
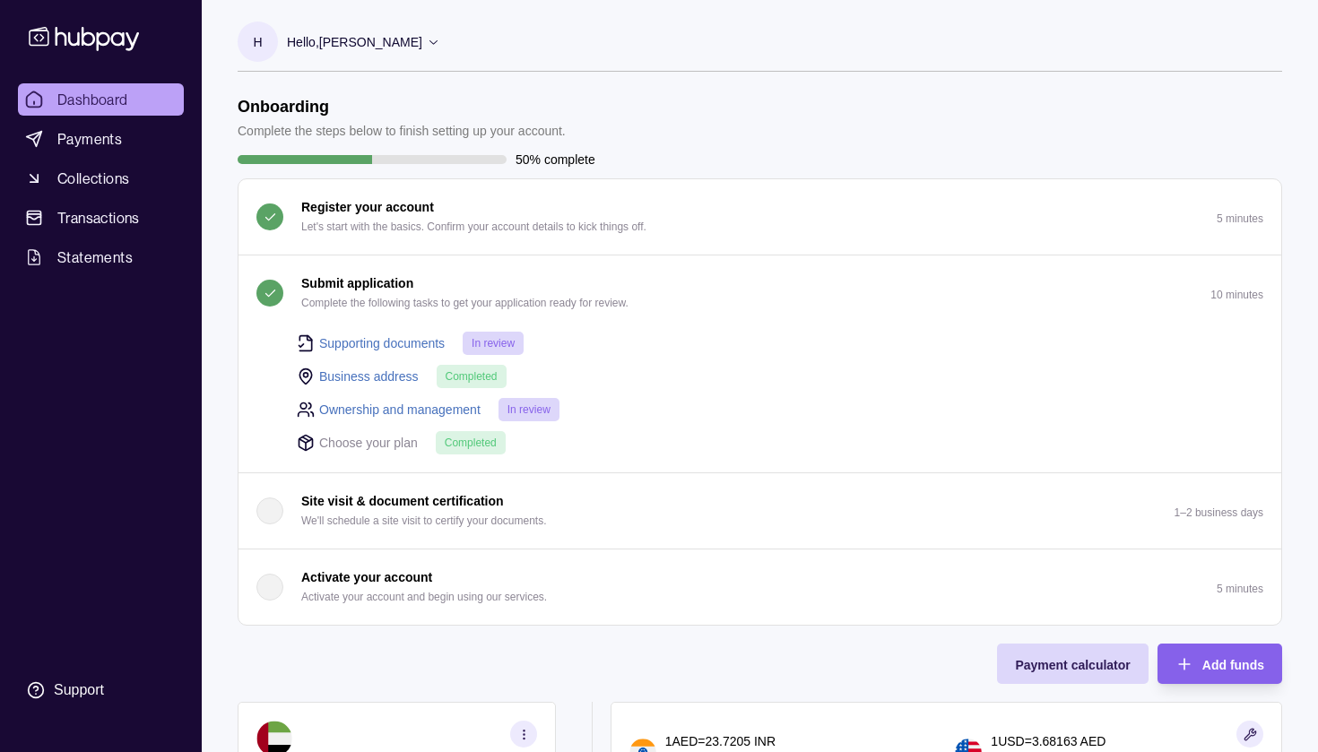
click at [420, 339] on link "Supporting documents" at bounding box center [382, 344] width 126 height 20
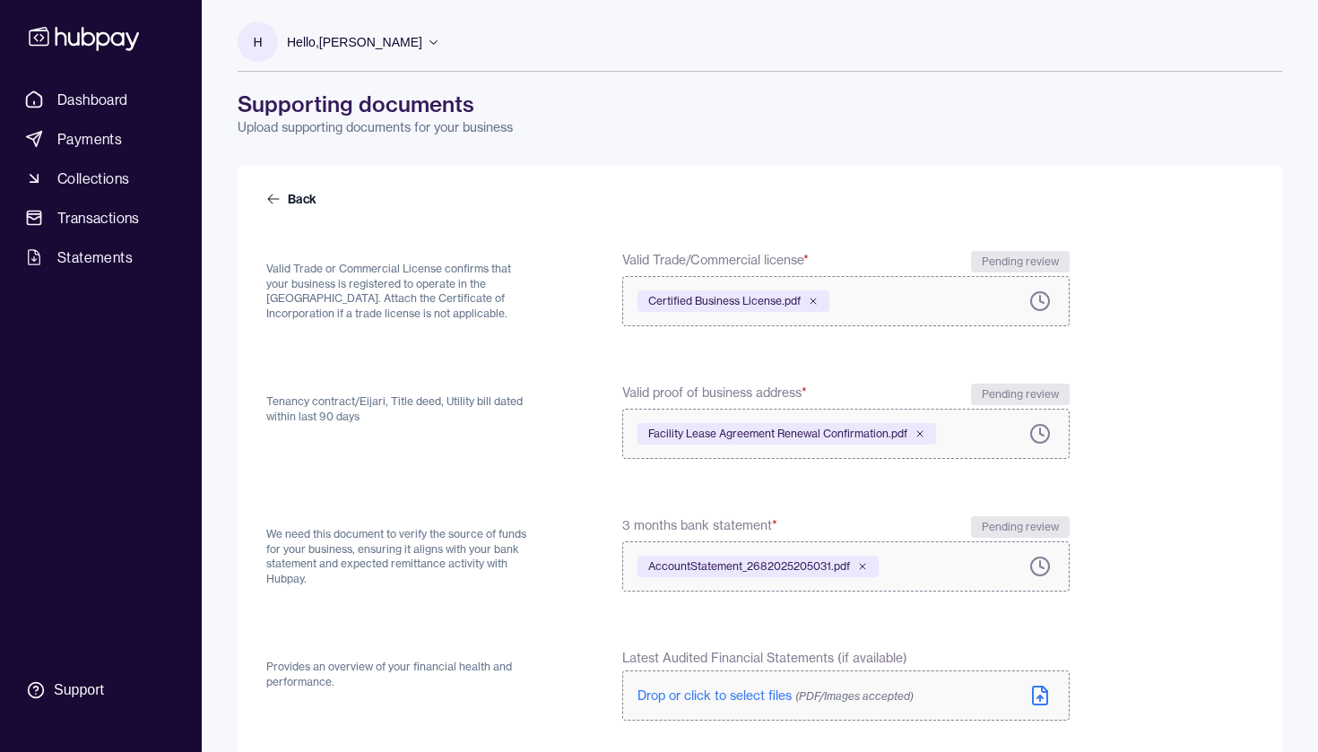
scroll to position [1, 0]
click at [273, 43] on section "H" at bounding box center [258, 41] width 40 height 40
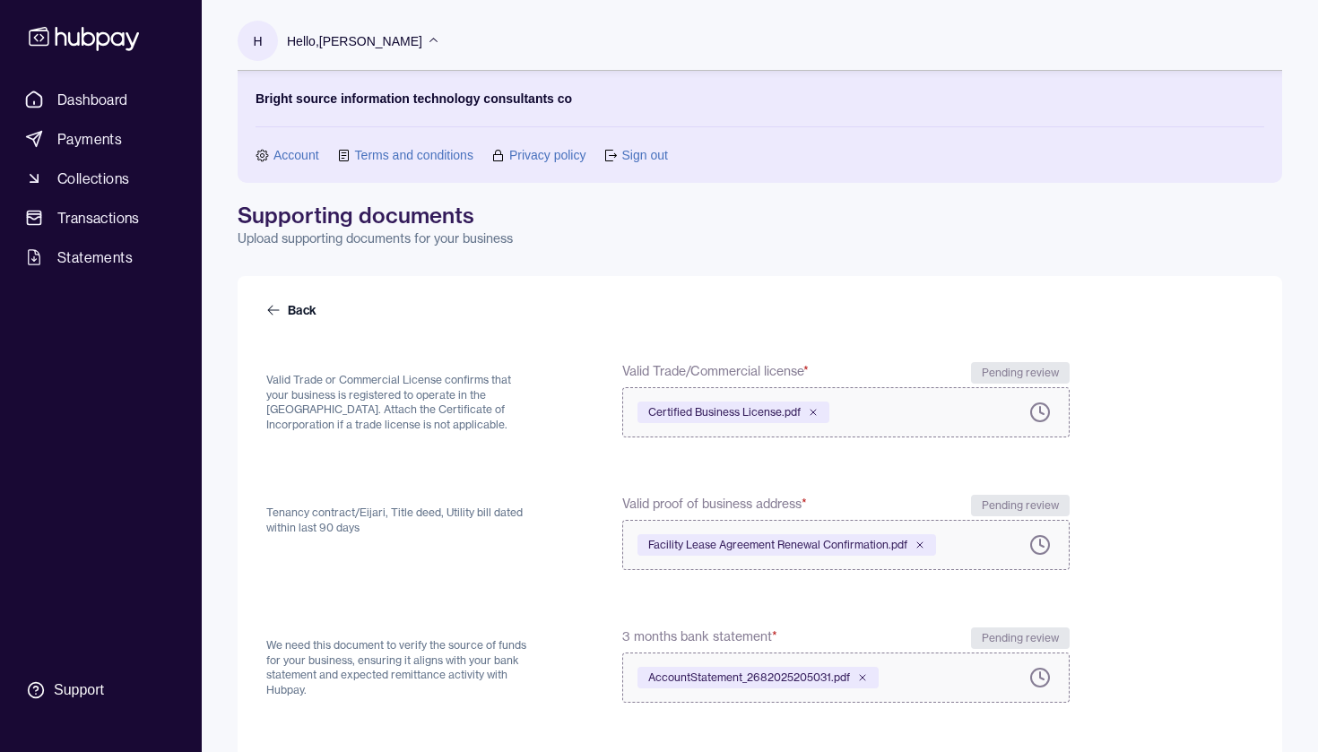
click at [298, 154] on link "Account" at bounding box center [296, 155] width 46 height 20
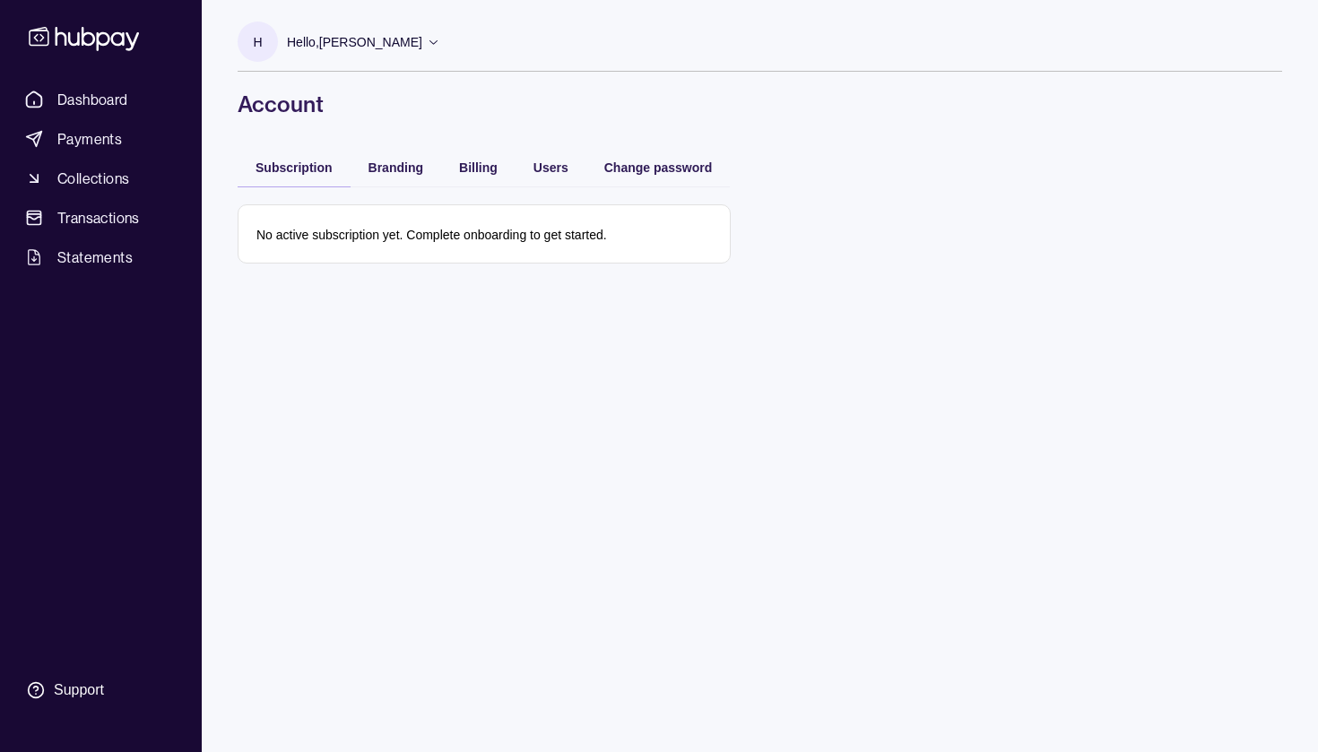
click at [437, 43] on icon at bounding box center [433, 41] width 13 height 13
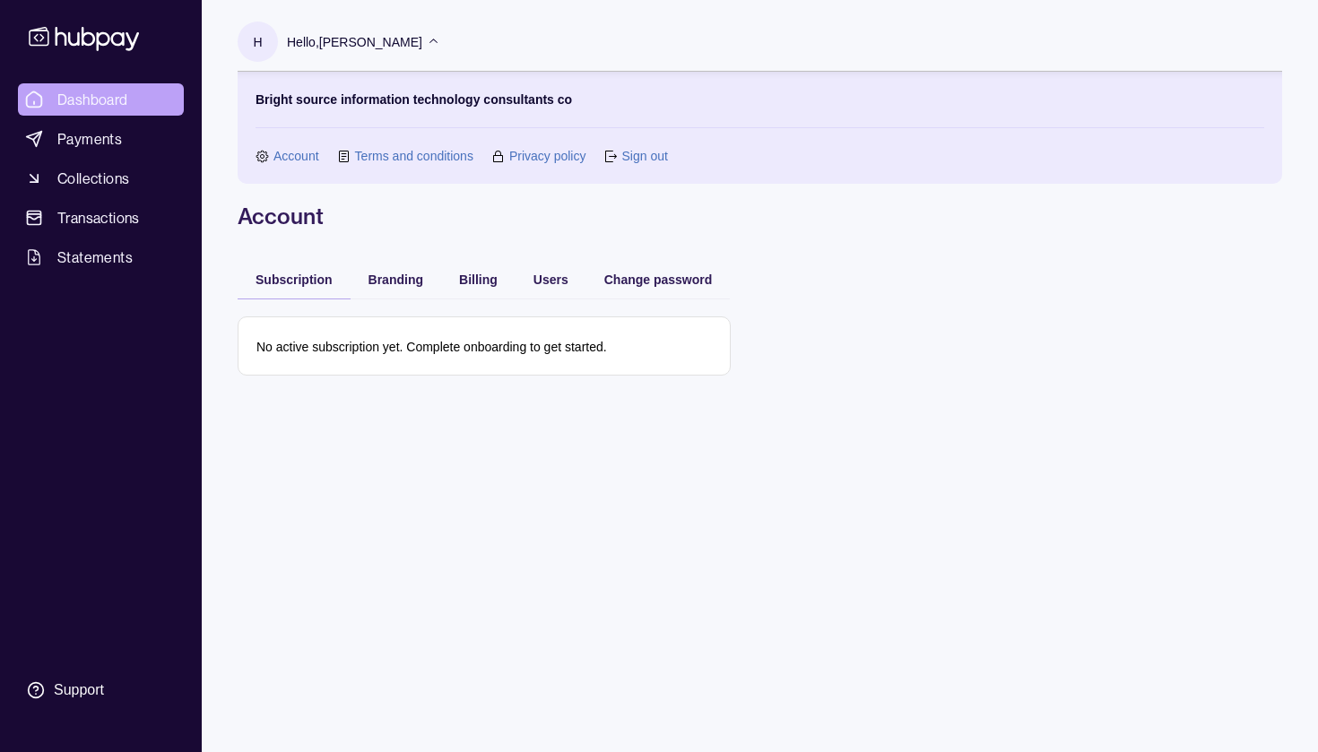
click at [91, 103] on span "Dashboard" at bounding box center [92, 100] width 71 height 22
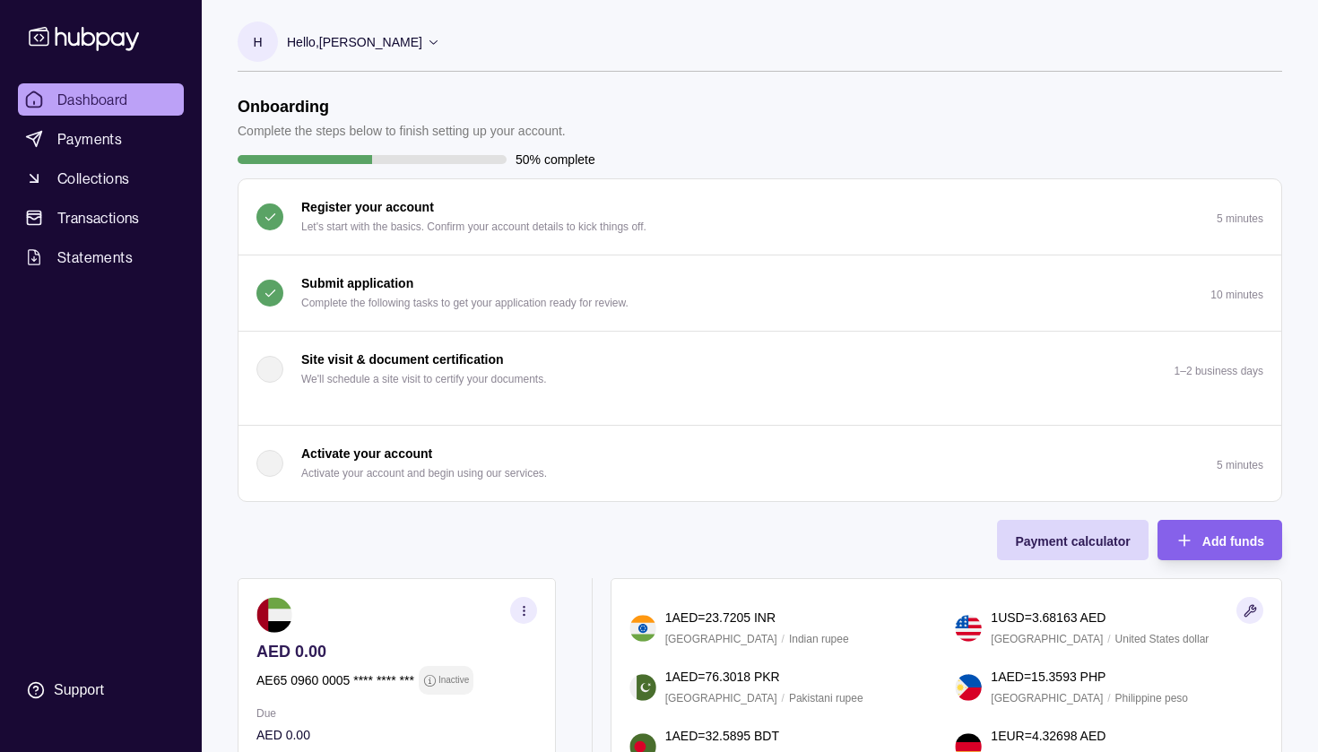
click at [294, 291] on div "Submit application Complete the following tasks to get your application ready f…" at bounding box center [442, 292] width 372 height 39
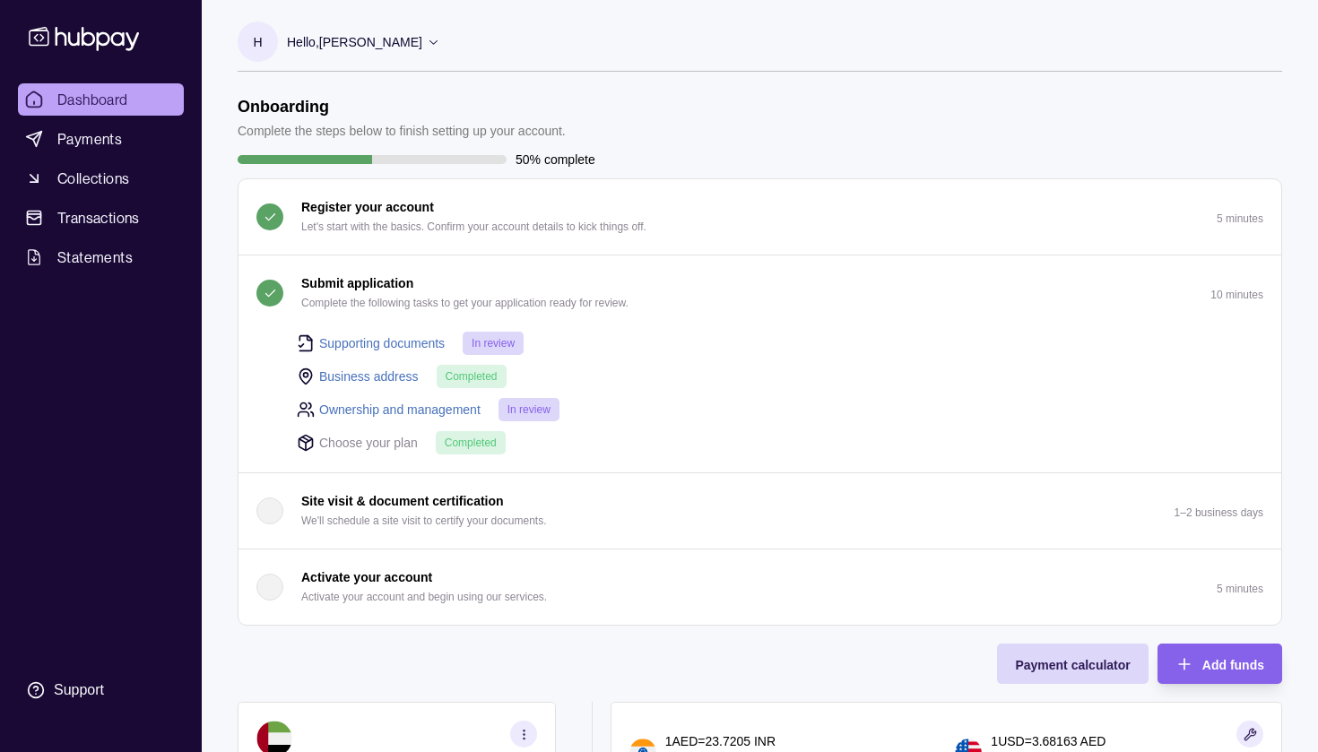
click at [415, 33] on p "Hello, [PERSON_NAME]" at bounding box center [354, 42] width 135 height 20
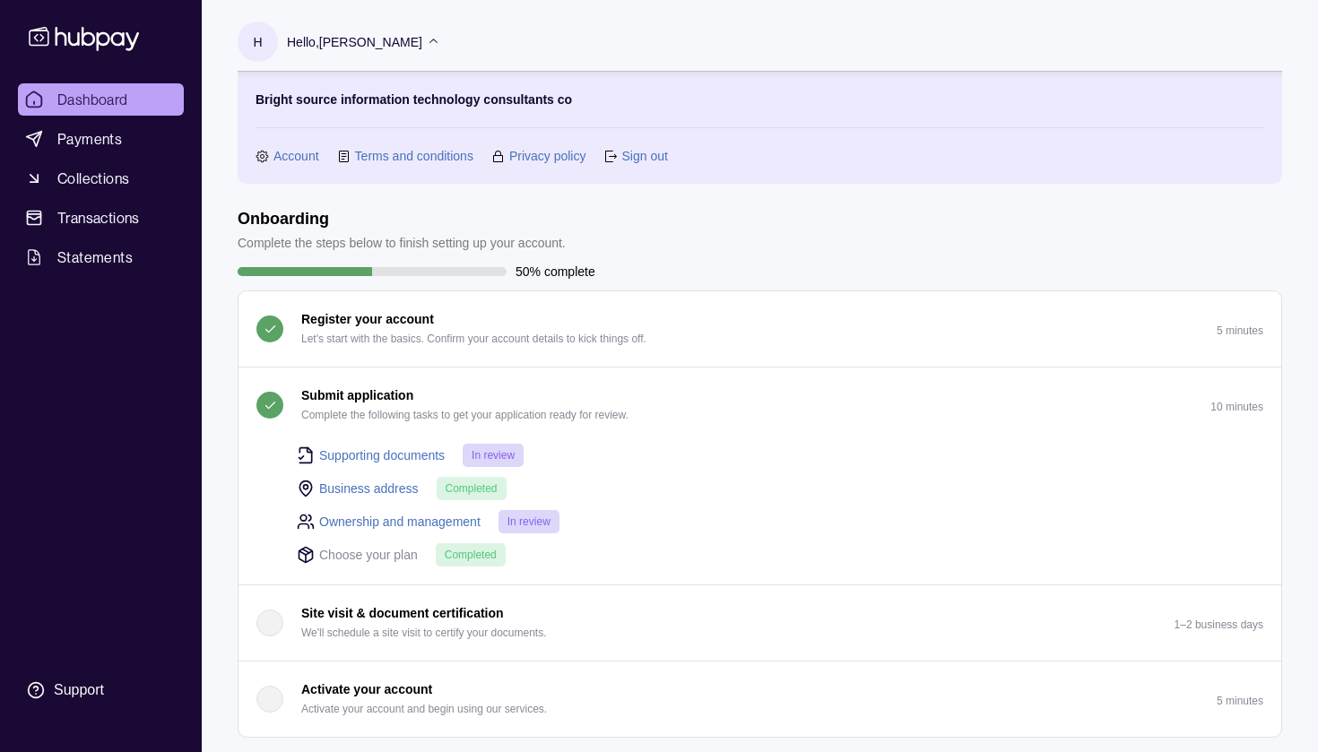
click at [637, 161] on link "Sign out" at bounding box center [644, 156] width 46 height 20
